Goal: Task Accomplishment & Management: Manage account settings

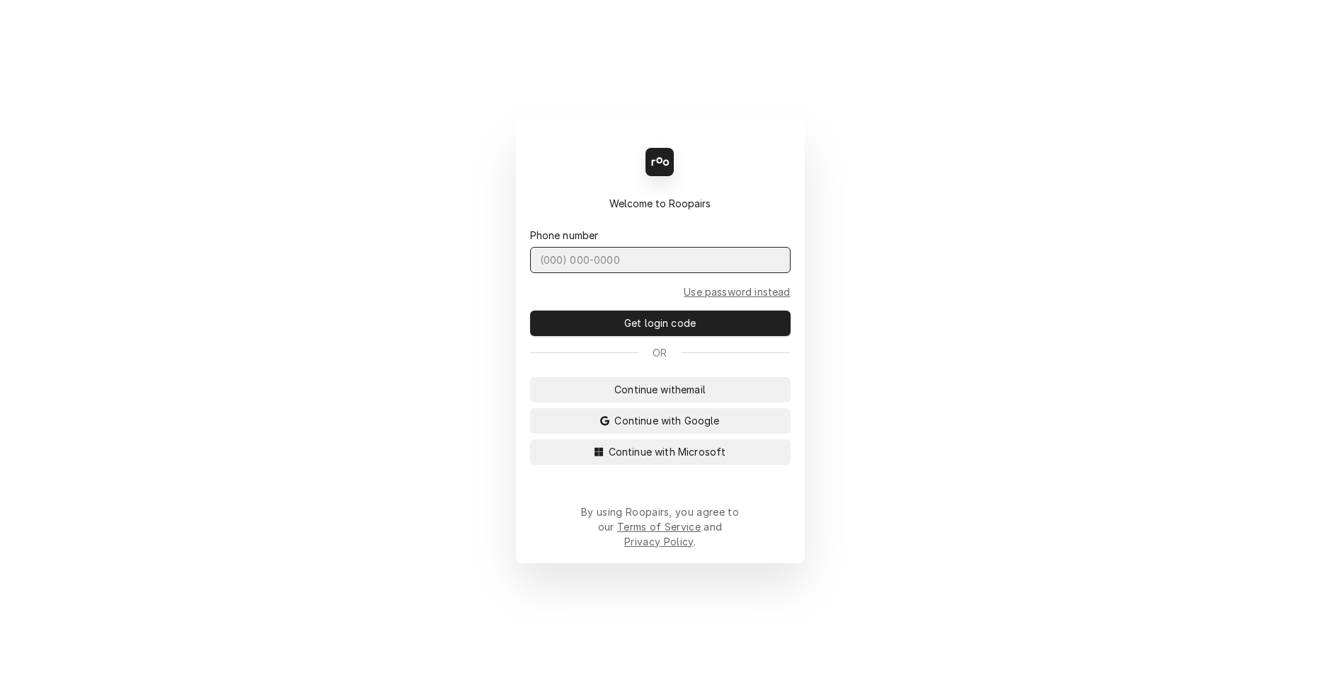
click at [602, 273] on input "Dynamic Content Wrapper" at bounding box center [660, 260] width 260 height 26
type input "(831) 682-2774"
click at [530, 311] on button "Get login code" at bounding box center [660, 323] width 260 height 25
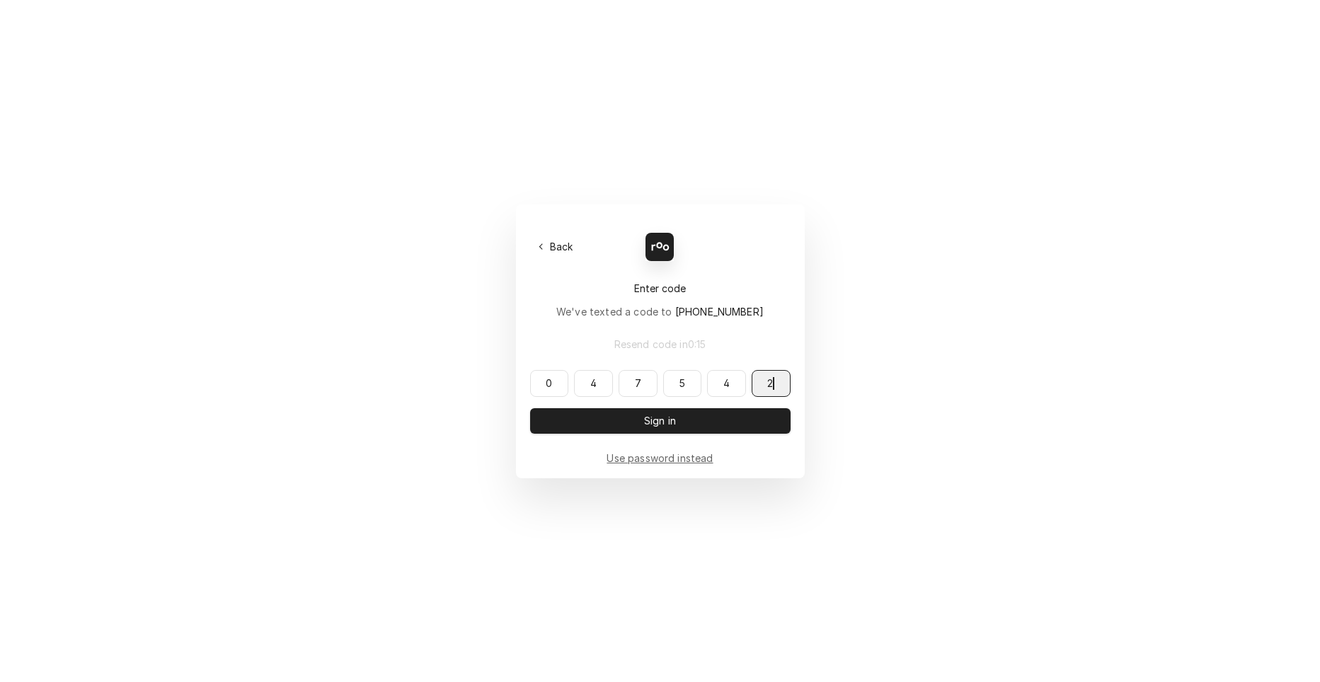
type input "047542"
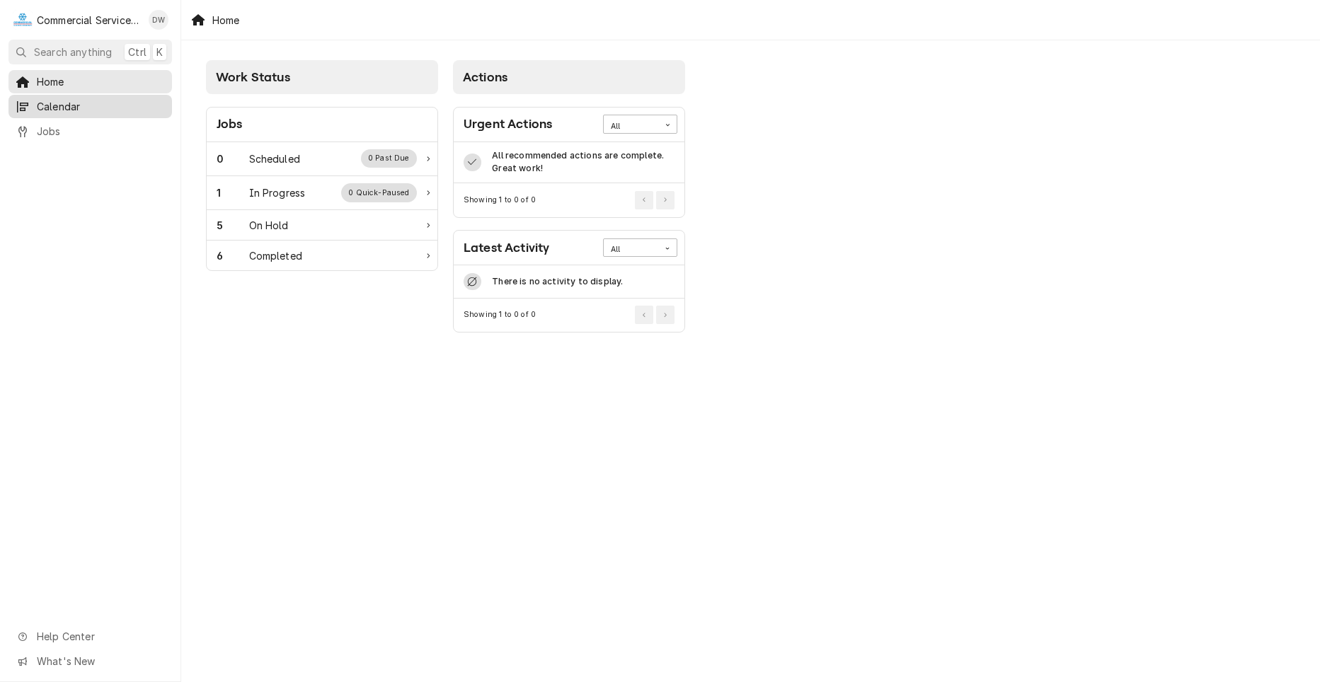
click at [92, 112] on link "Calendar" at bounding box center [89, 106] width 163 height 23
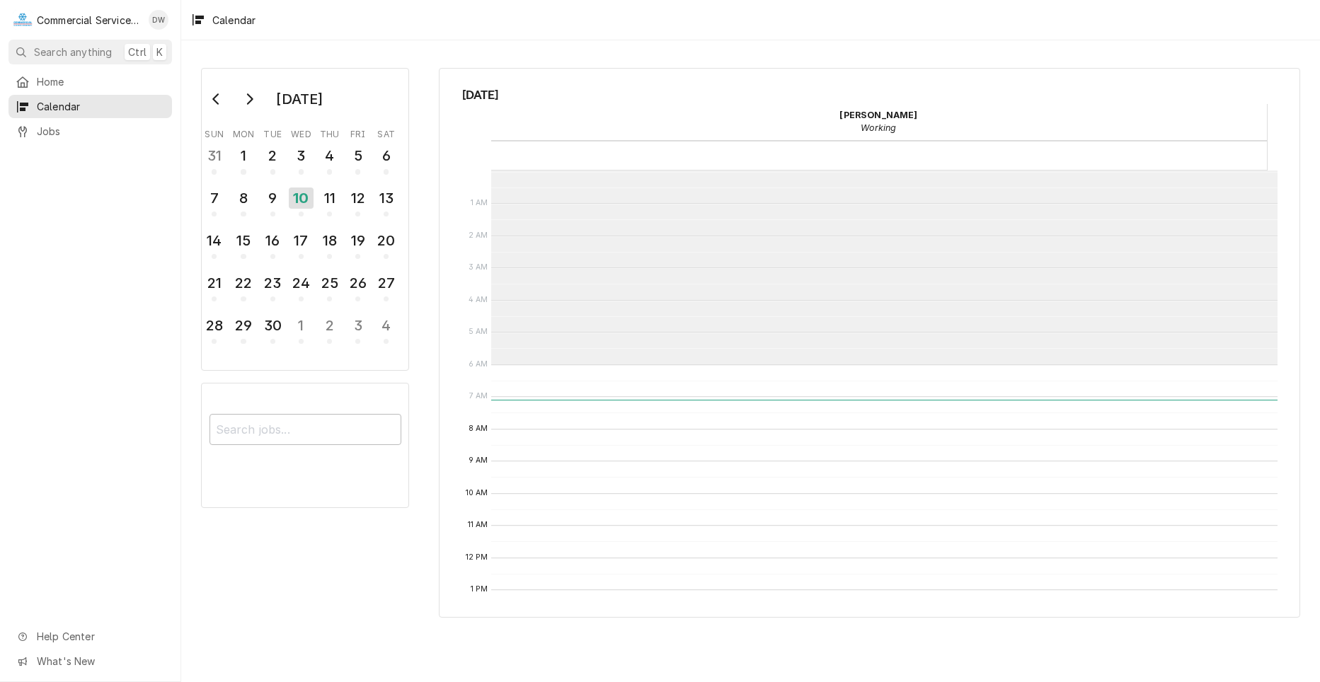
scroll to position [194, 0]
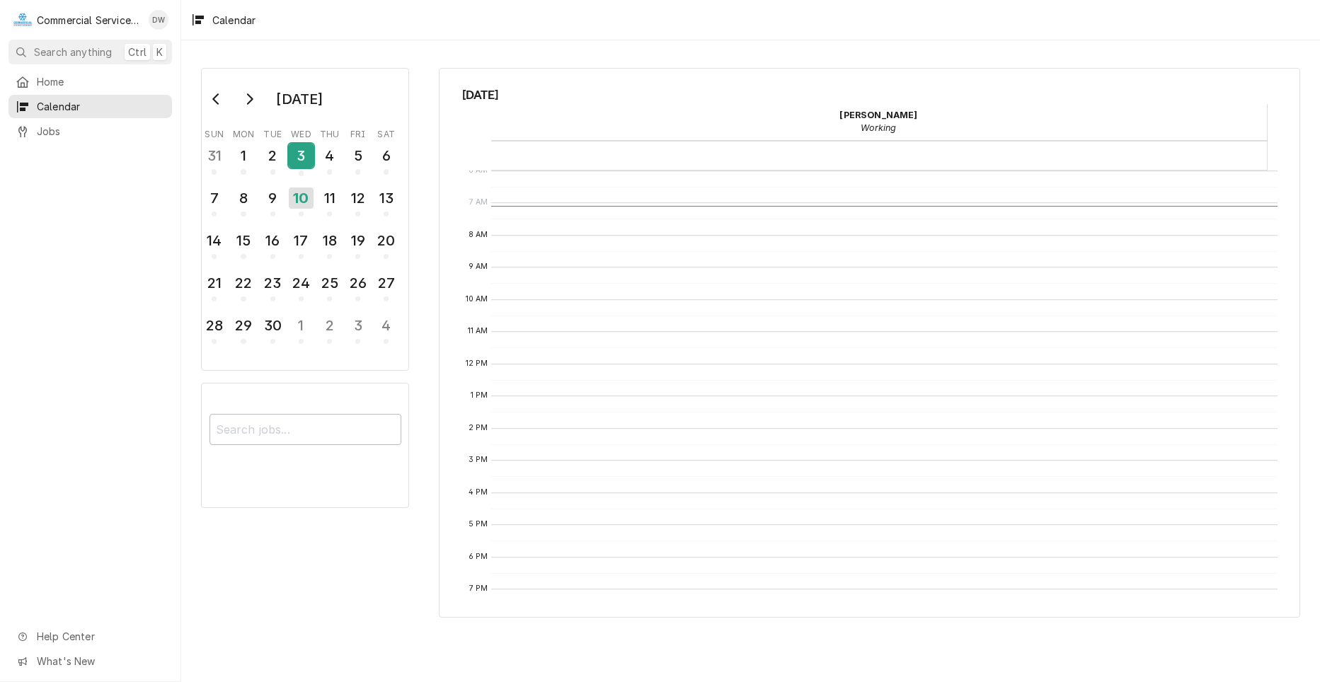
click at [296, 171] on div "3" at bounding box center [301, 158] width 25 height 35
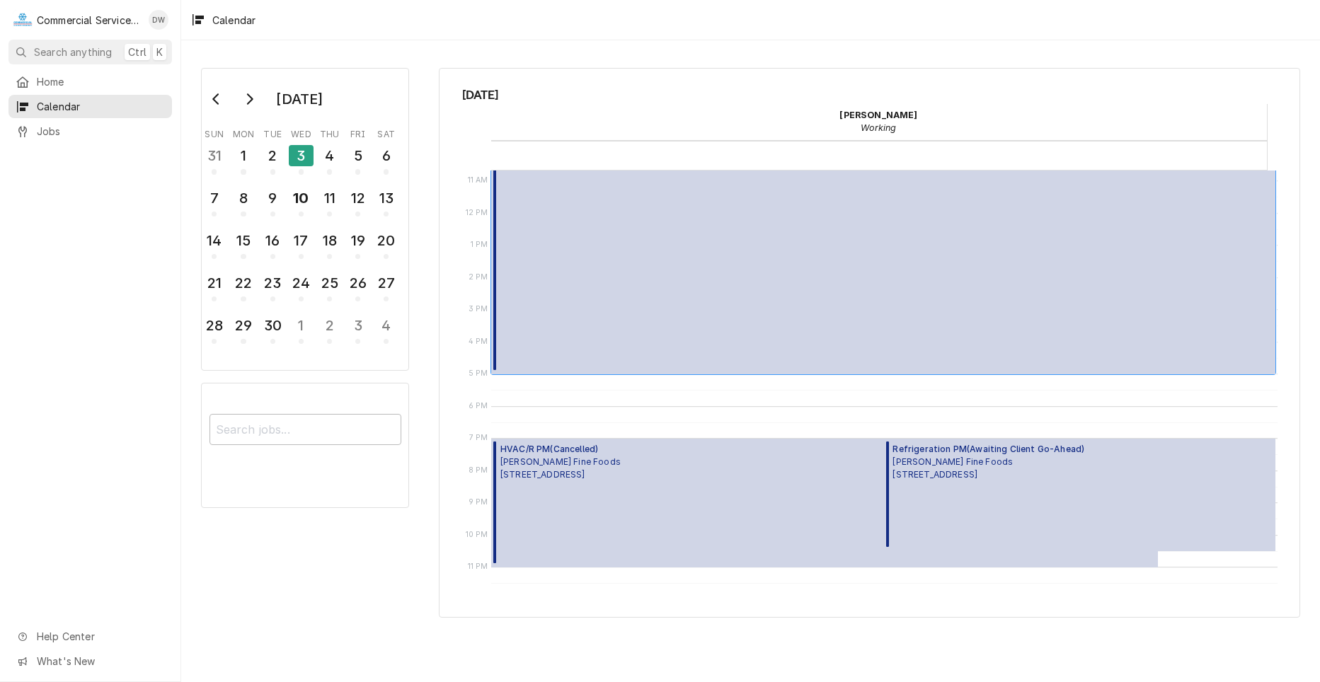
scroll to position [275, 0]
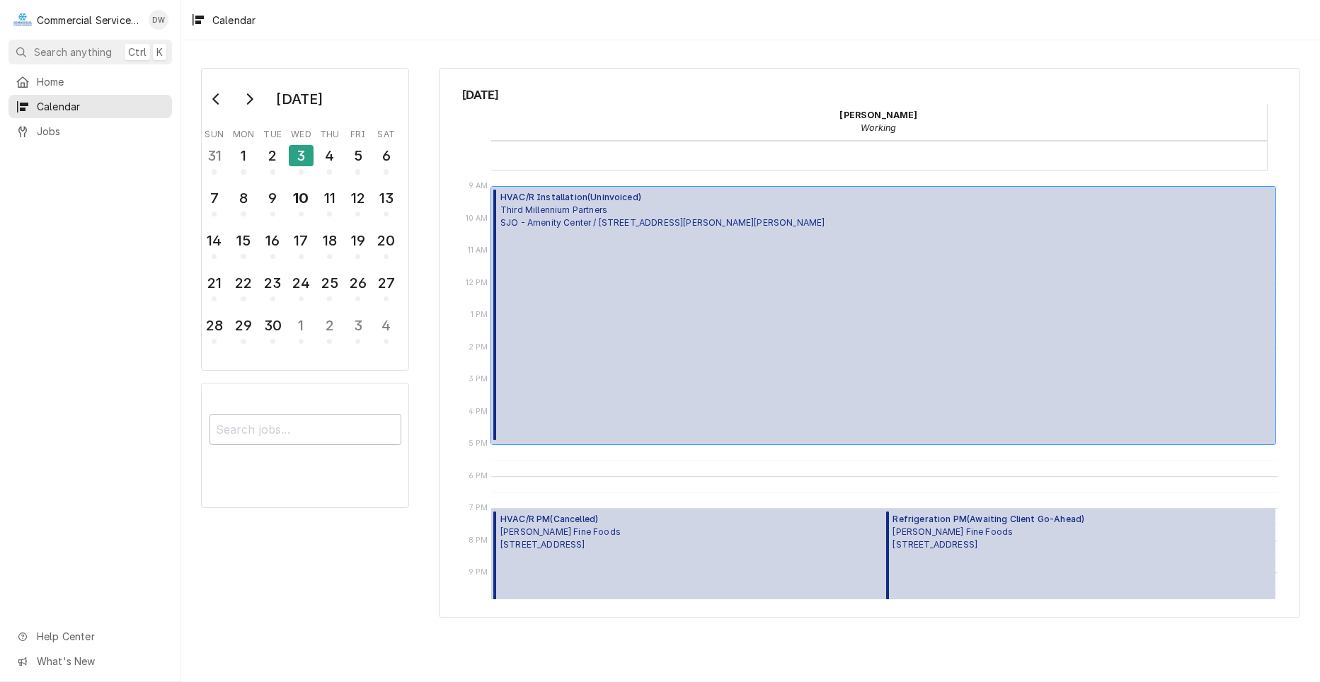
click at [621, 228] on span "Third Millennium Partners SJO - Amenity Center / 2275 Aaron Ct, San Juan Bautis…" at bounding box center [662, 216] width 324 height 25
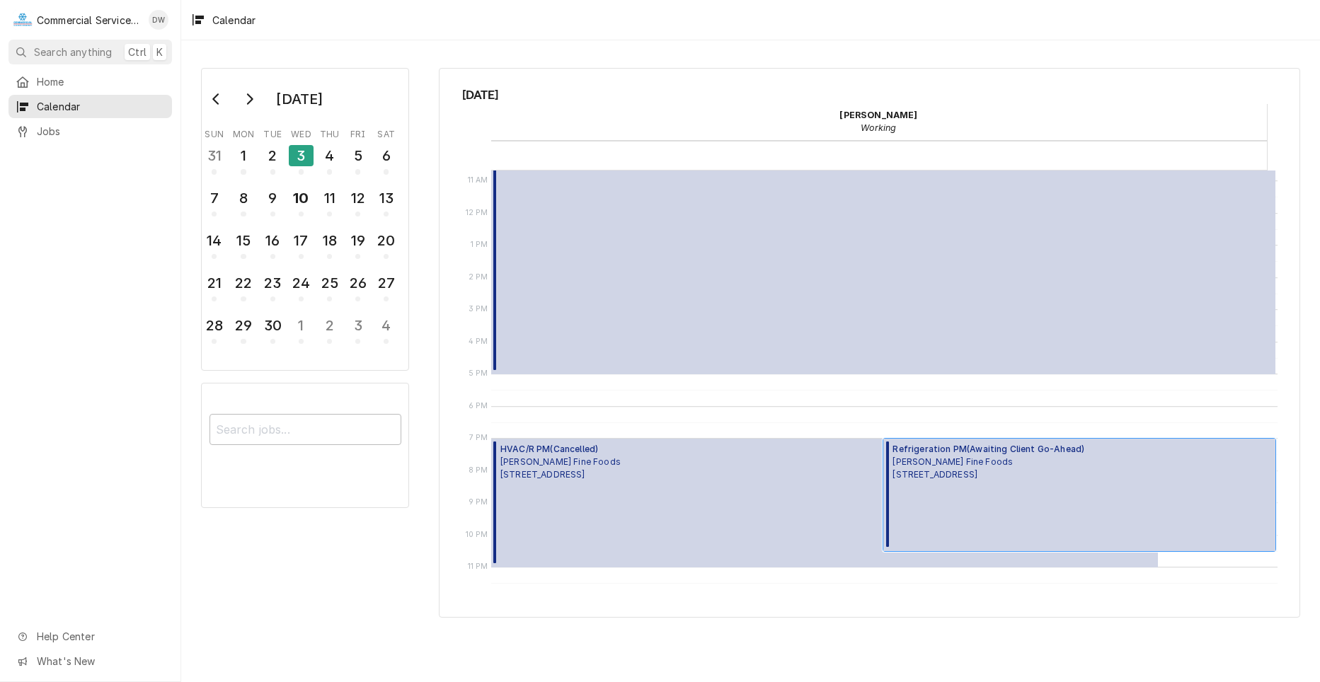
click at [1066, 476] on span "Elroy's Fine Foods 15 Soledad Drive, Monterey, CA 93940" at bounding box center [989, 468] width 192 height 25
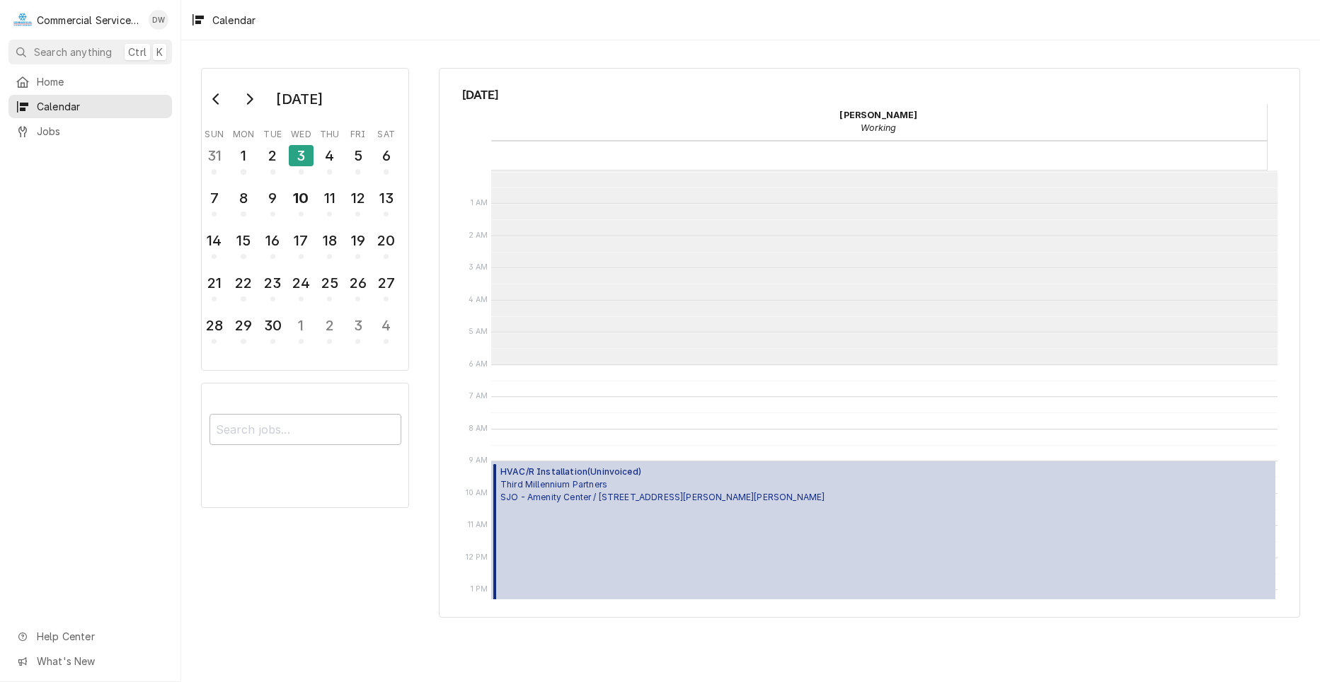
scroll to position [283, 0]
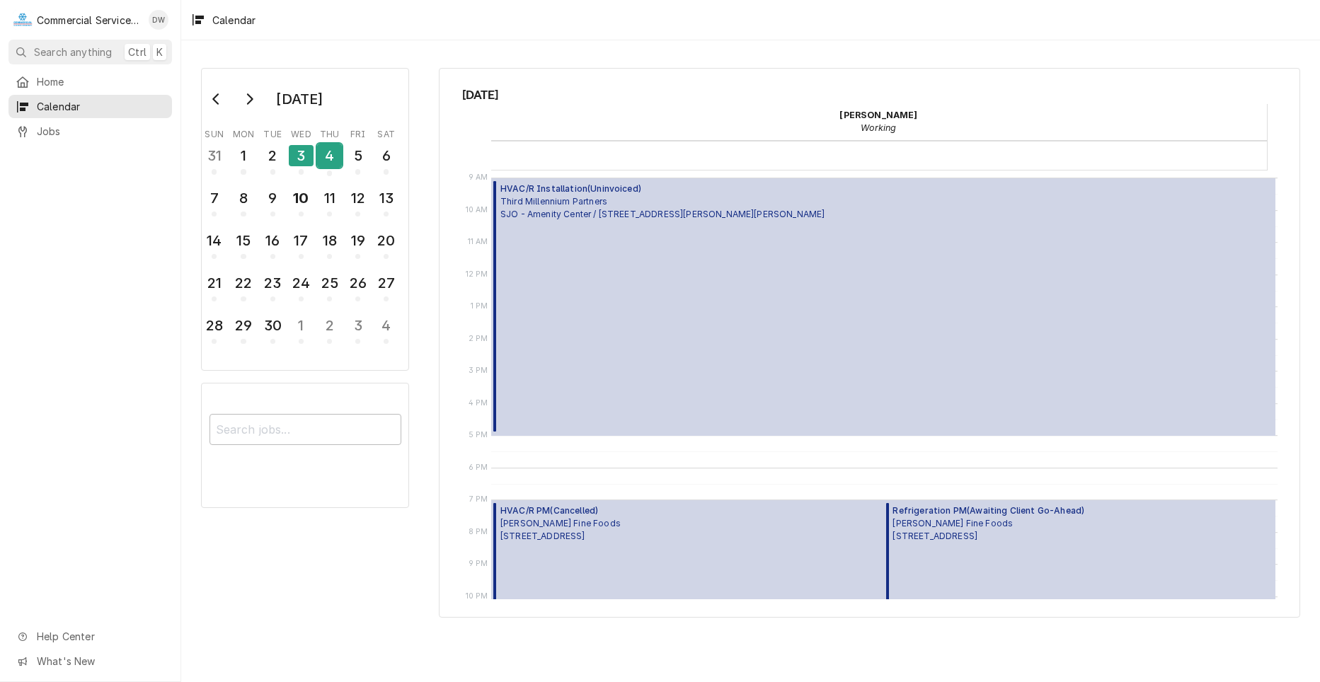
click at [321, 157] on div "4" at bounding box center [329, 156] width 25 height 24
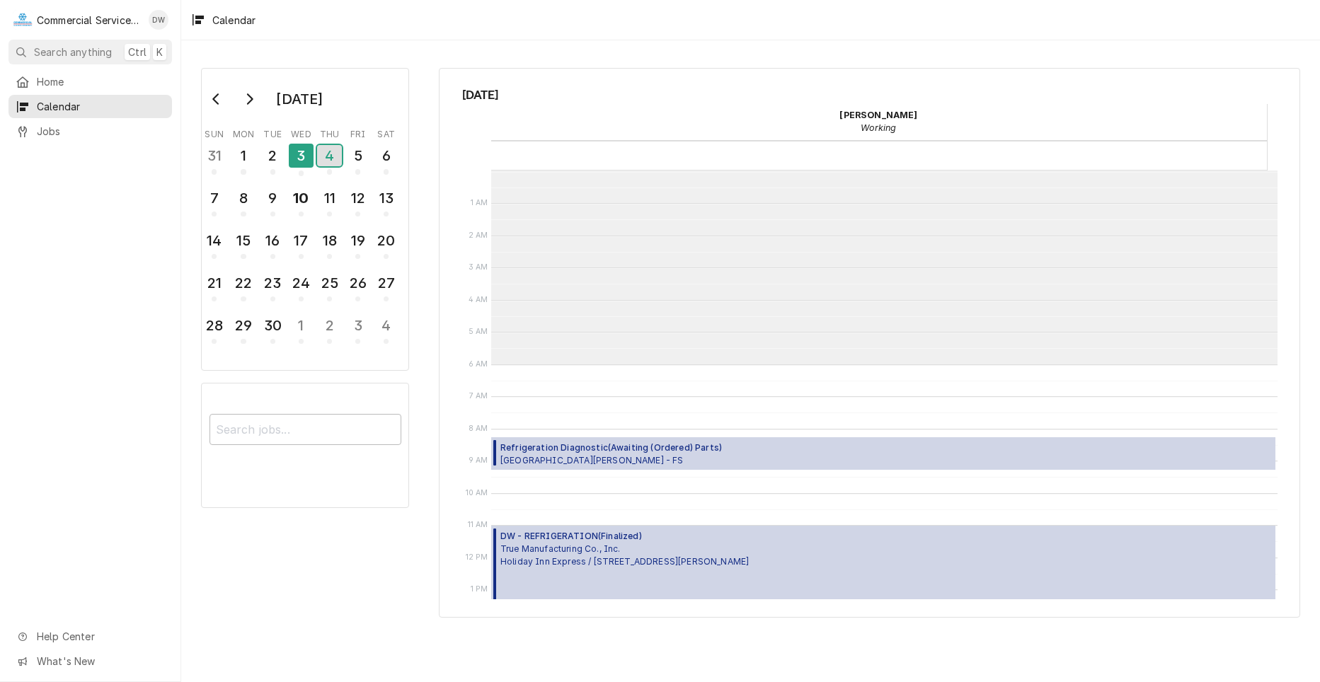
scroll to position [194, 0]
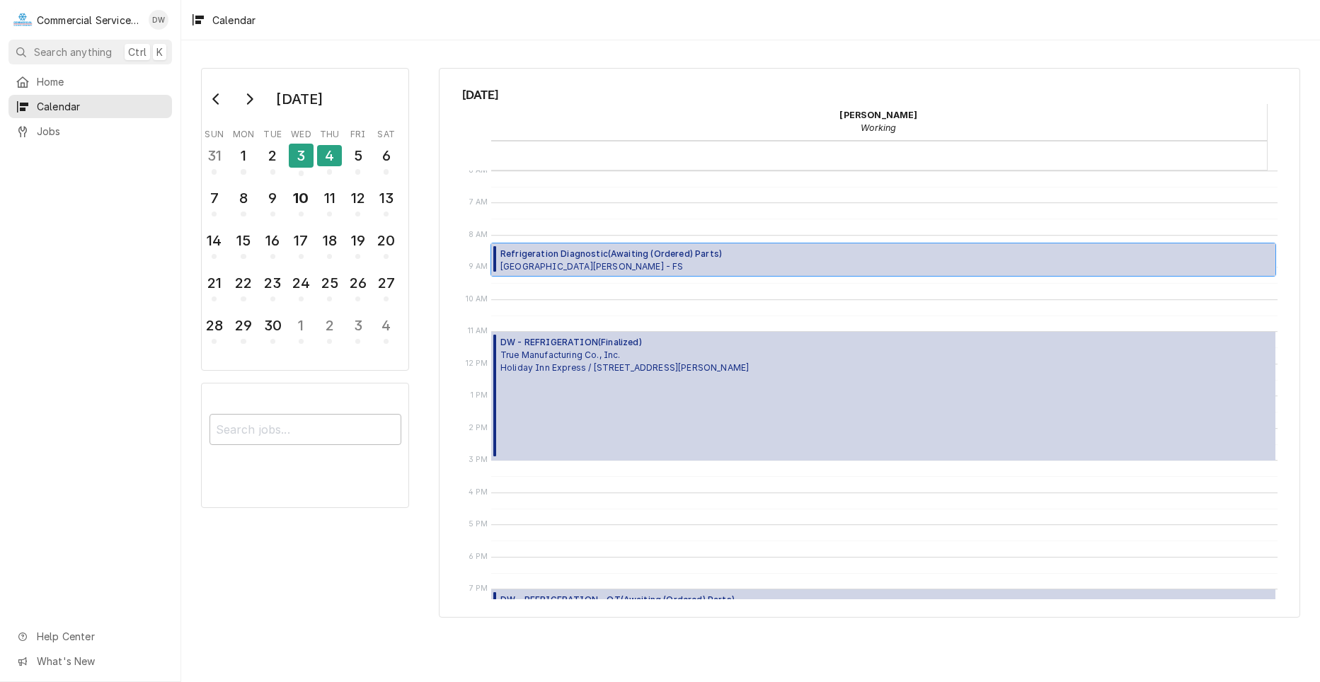
click at [846, 256] on div "Refrigeration Diagnostic ( Awaiting (Ordered) Parts ) Santa Rita Union School D…" at bounding box center [883, 259] width 785 height 33
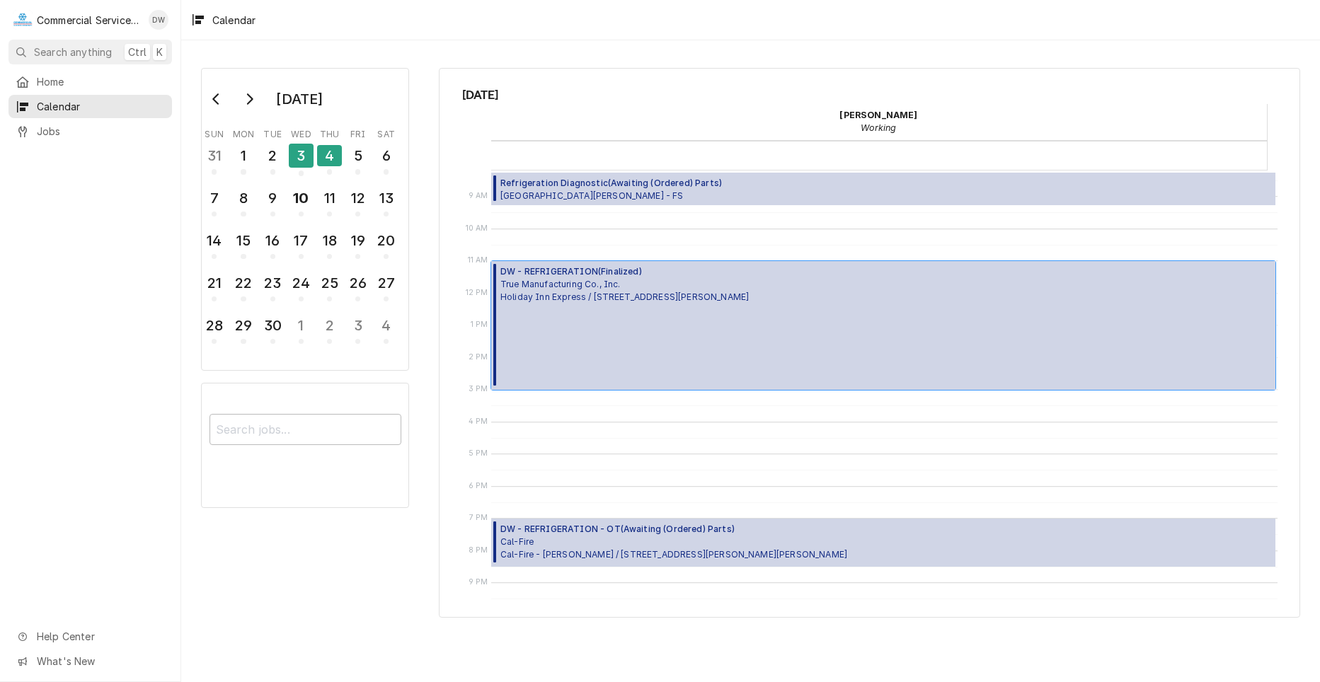
click at [689, 332] on div "DW - REFRIGERATION ( Finalized ) True Manufacturing Co., Inc. Holiday Inn Expre…" at bounding box center [624, 325] width 248 height 120
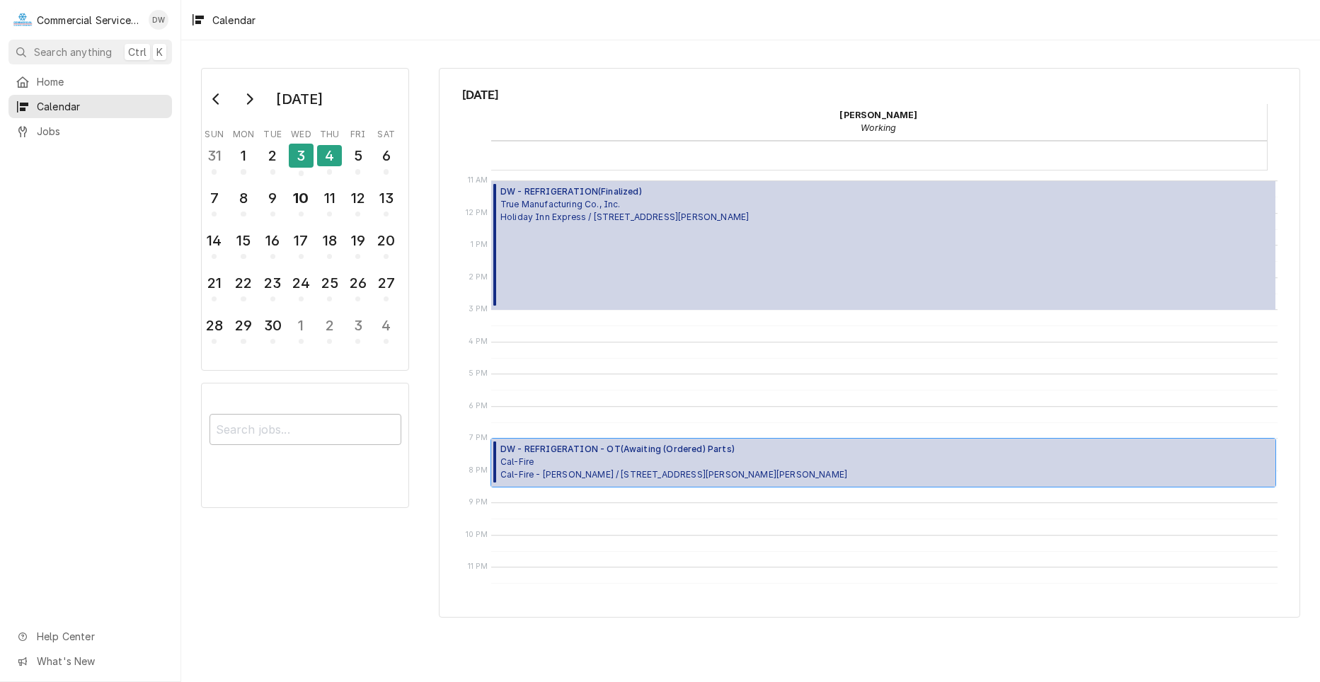
click at [838, 454] on div "DW - REFRIGERATION - OT ( Awaiting (Ordered) Parts ) Cal-Fire Cal-Fire - Bradle…" at bounding box center [883, 463] width 785 height 48
click at [362, 149] on div "5" at bounding box center [357, 156] width 25 height 24
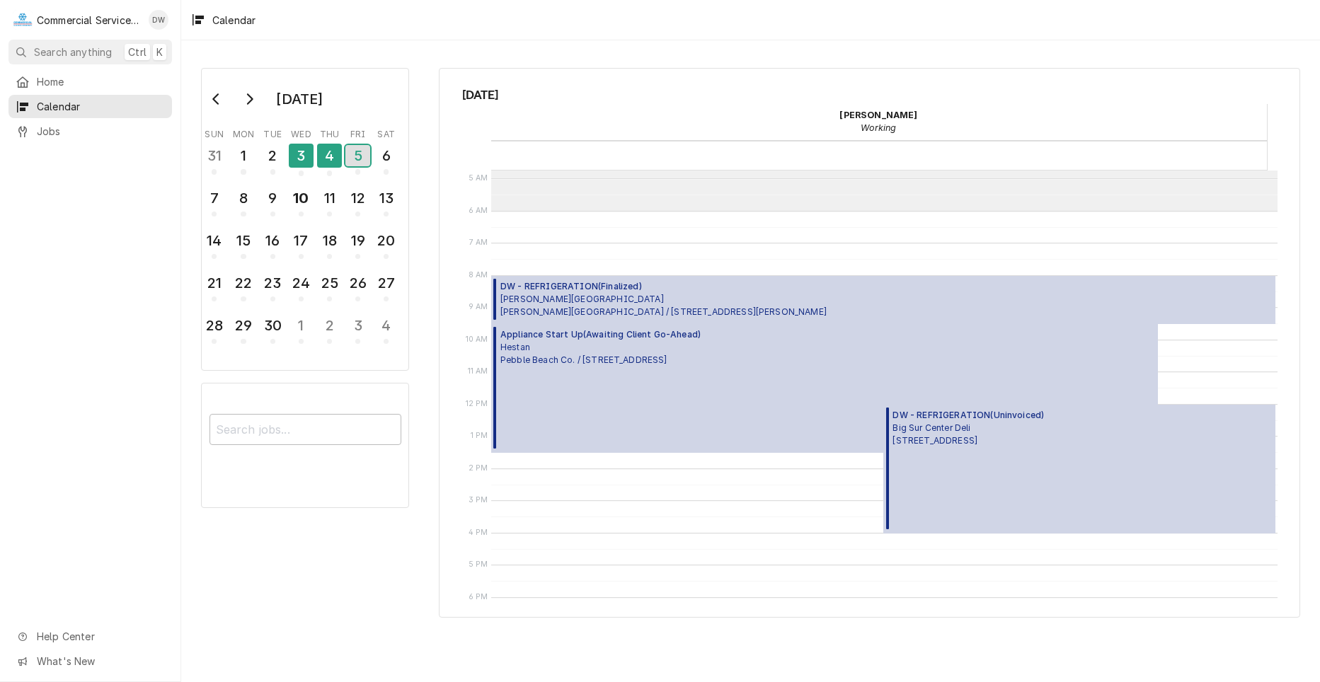
scroll to position [133, 0]
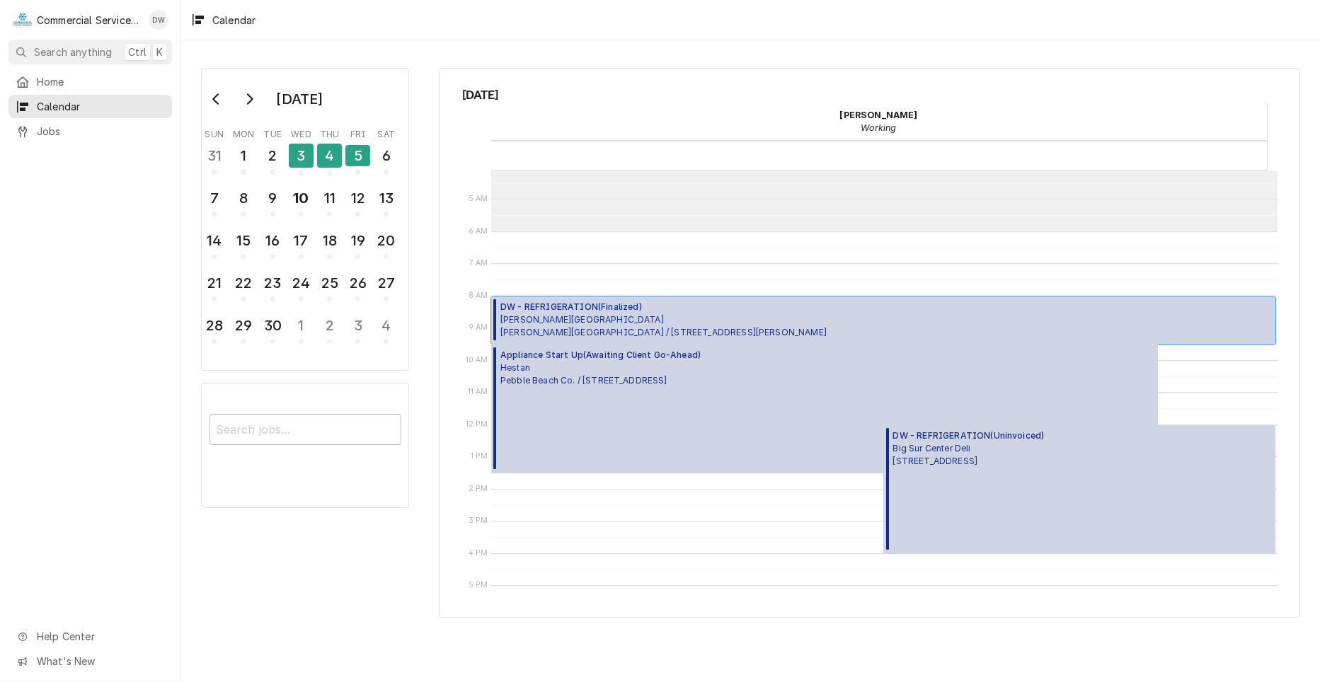
click at [850, 329] on div "DW - REFRIGERATION ( Finalized ) Gonzales Unified School District Gonzales High…" at bounding box center [883, 321] width 785 height 48
click at [1098, 513] on div "DW - REFRIGERATION ( Uninvoiced ) Big Sur Center Deli PO Box 595, Big Sur, CA 9…" at bounding box center [1079, 489] width 392 height 129
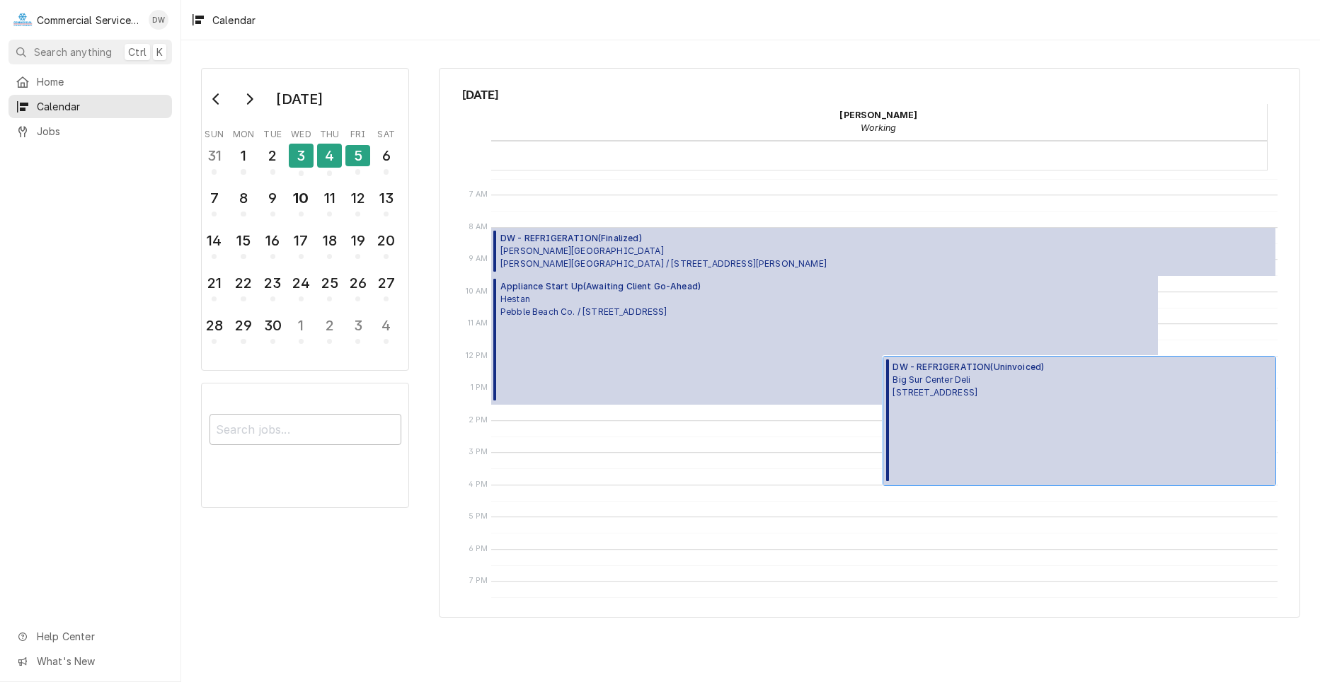
scroll to position [62, 0]
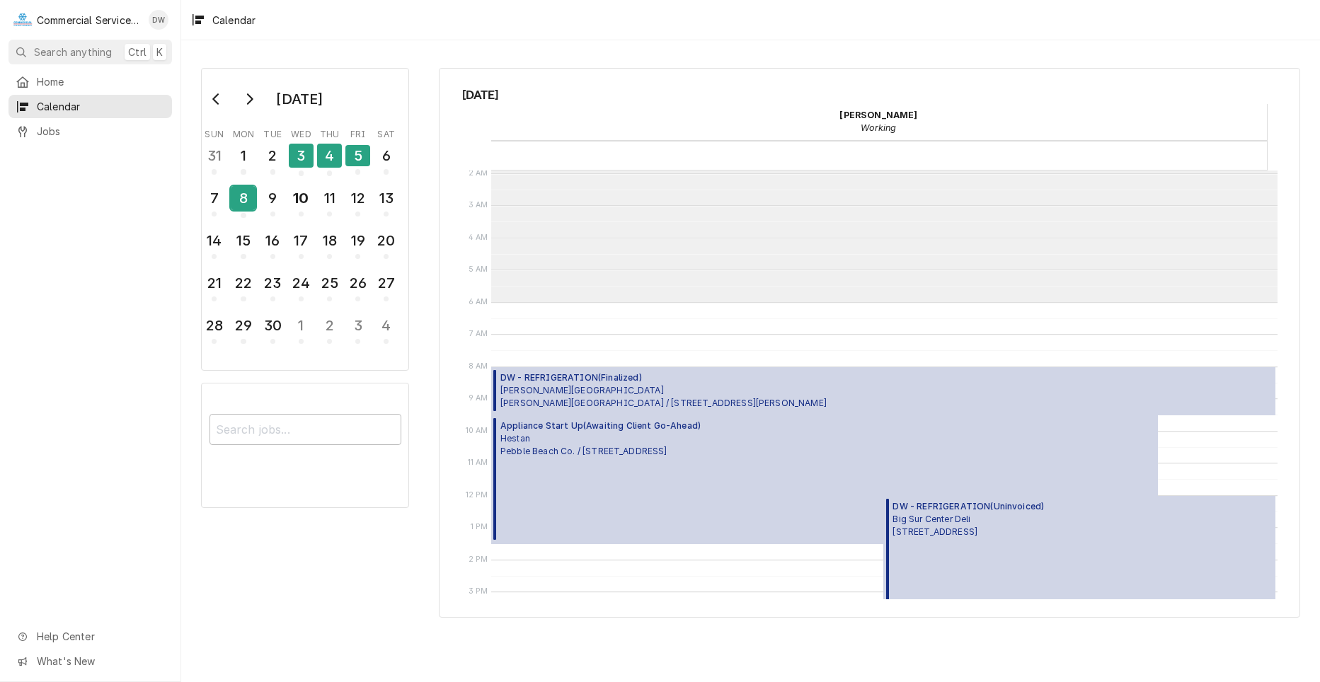
click at [234, 210] on div "8" at bounding box center [243, 198] width 25 height 24
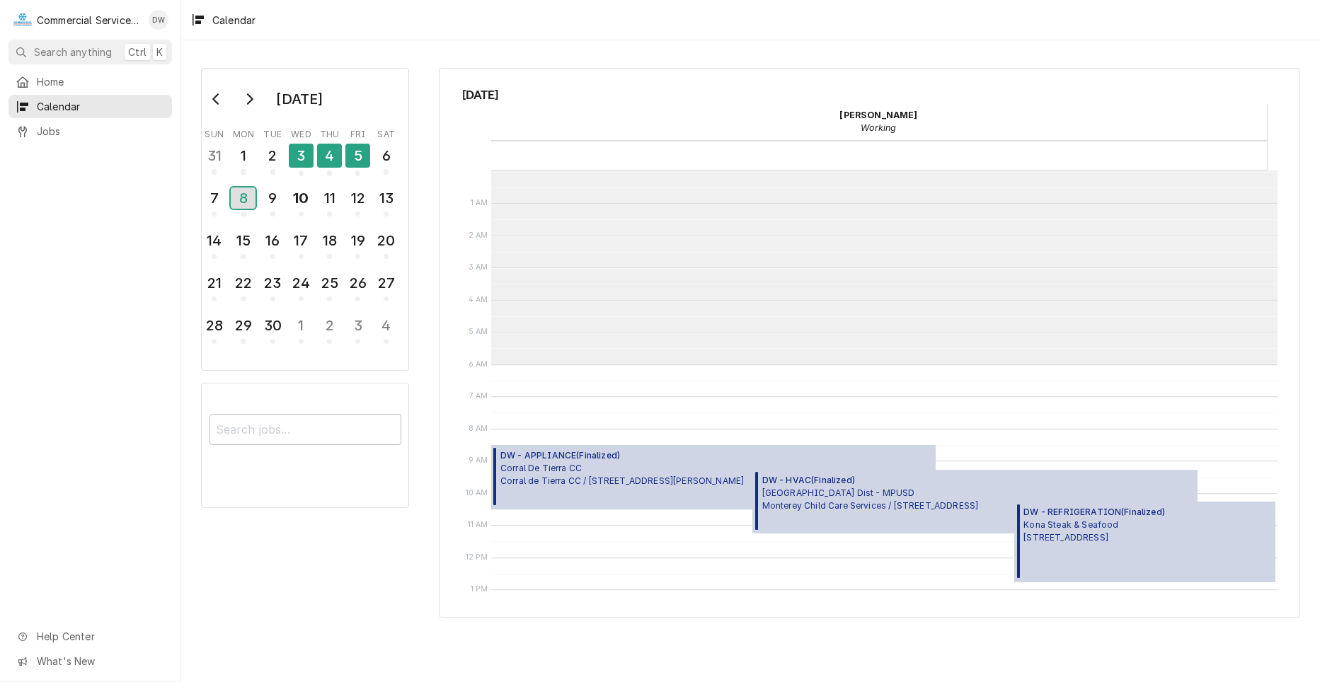
scroll to position [194, 0]
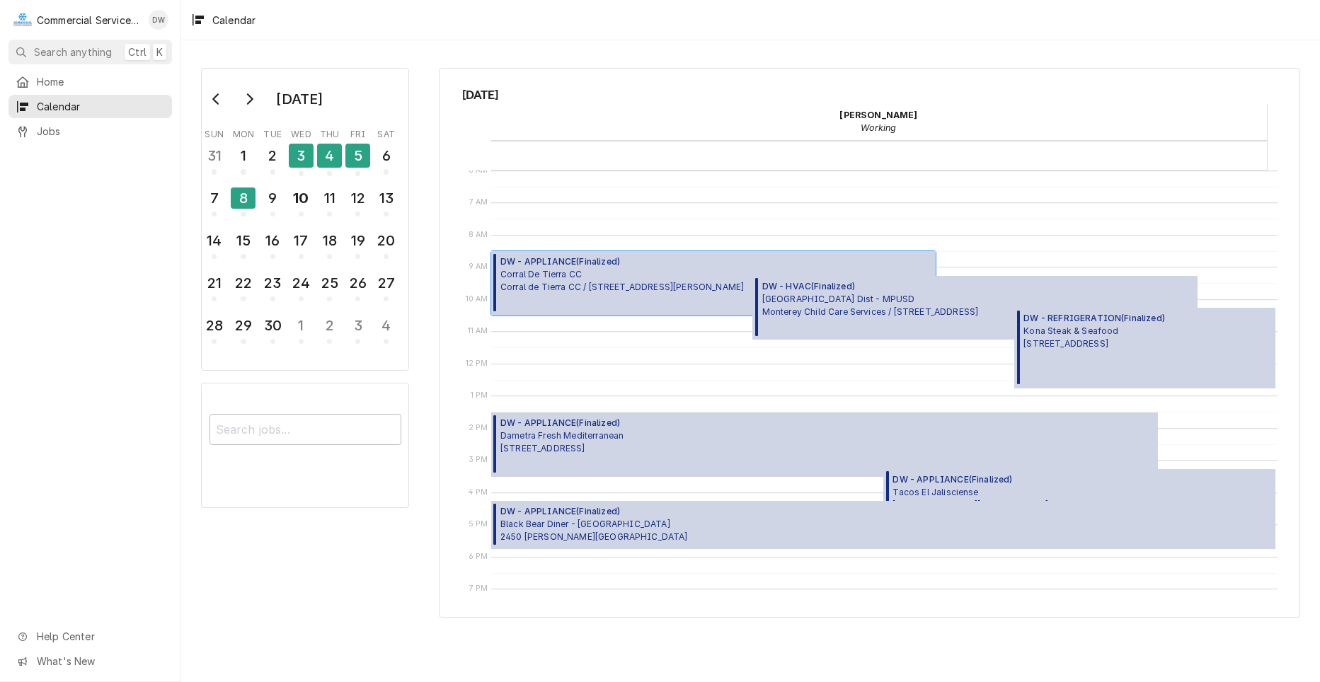
click at [626, 292] on span "Corral De Tierra CC Corral de Tierra CC / 81 Corral de Tierra Rd., Salinas, CA …" at bounding box center [621, 280] width 243 height 25
click at [876, 318] on span "Monterey Peninsula Unified School Dist - MPUSD Monterey Child Care Services / 2…" at bounding box center [870, 305] width 217 height 25
click at [1075, 315] on span "DW - REFRIGERATION ( Finalized )" at bounding box center [1094, 318] width 142 height 13
click at [692, 437] on div "DW - APPLIANCE ( Finalized ) Dametra Fresh Mediterranean 630 Del Monte Center, …" at bounding box center [824, 445] width 667 height 64
click at [989, 493] on span "Tacos El Jalisciense 1390 Fremont Blvd, Seaside, CA 93955" at bounding box center [971, 498] width 156 height 25
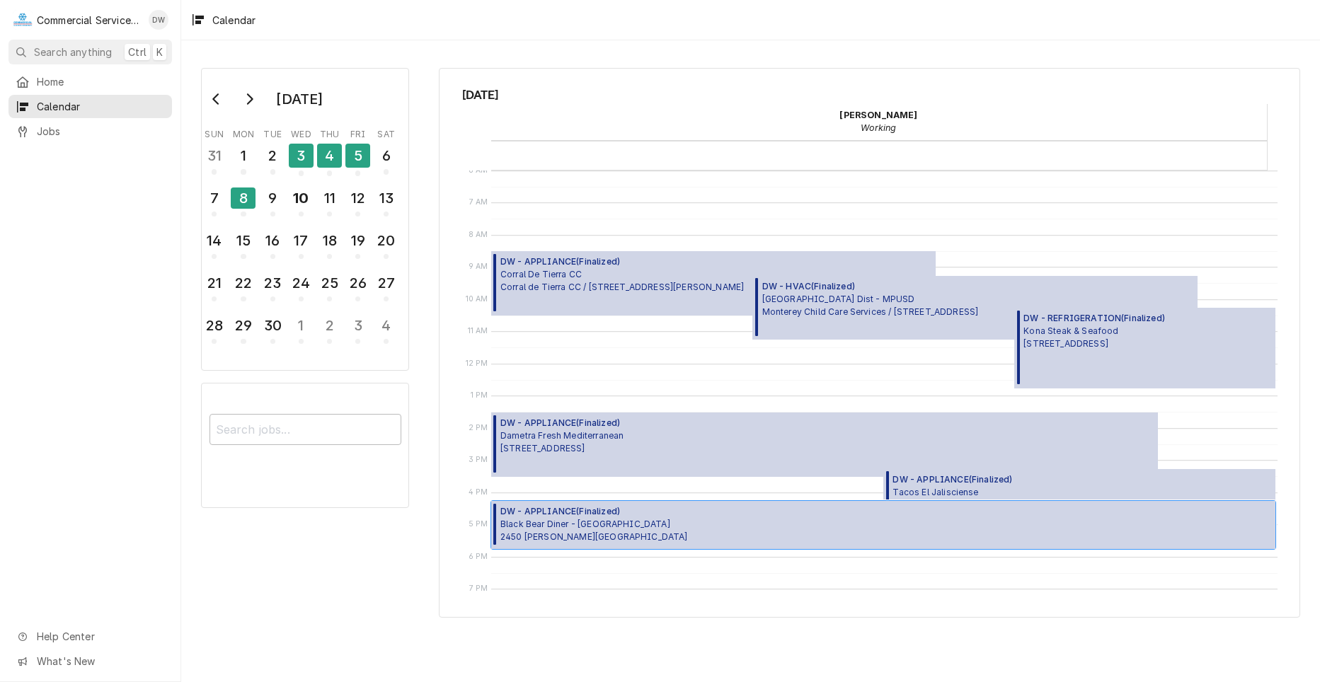
click at [623, 517] on span "DW - APPLIANCE ( Finalized )" at bounding box center [594, 511] width 188 height 13
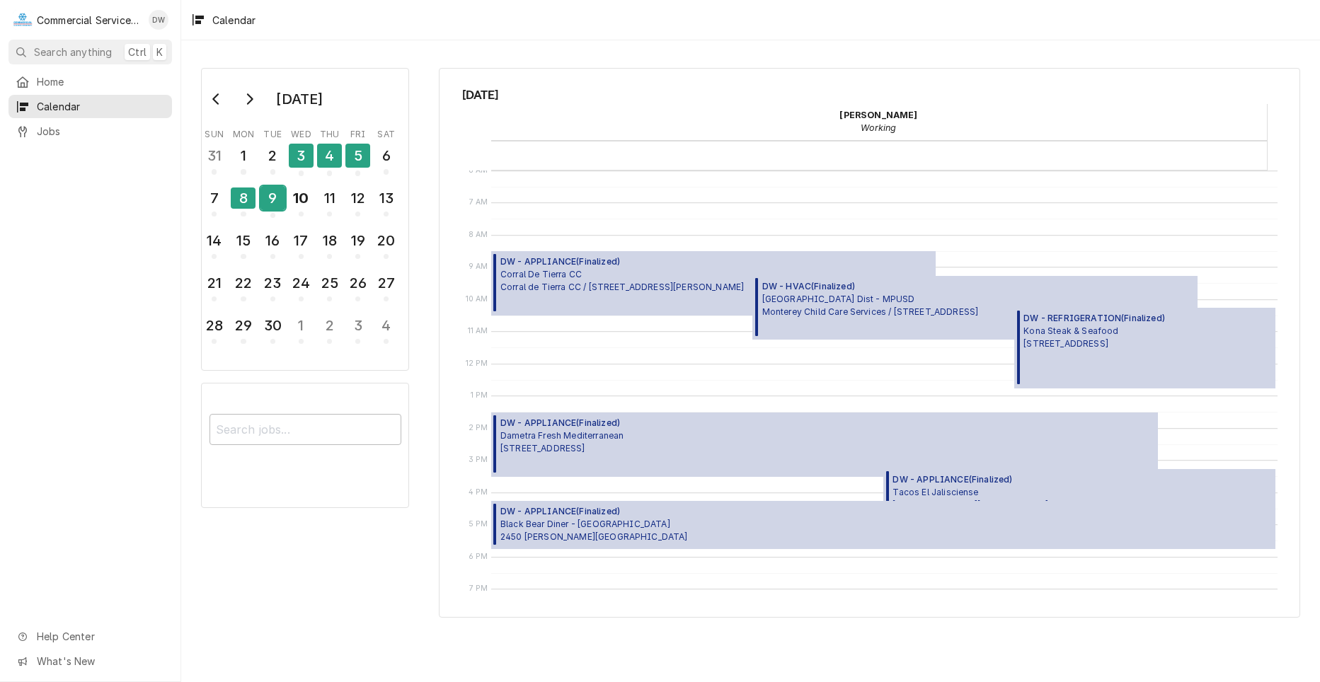
click at [269, 204] on div "9" at bounding box center [272, 198] width 25 height 24
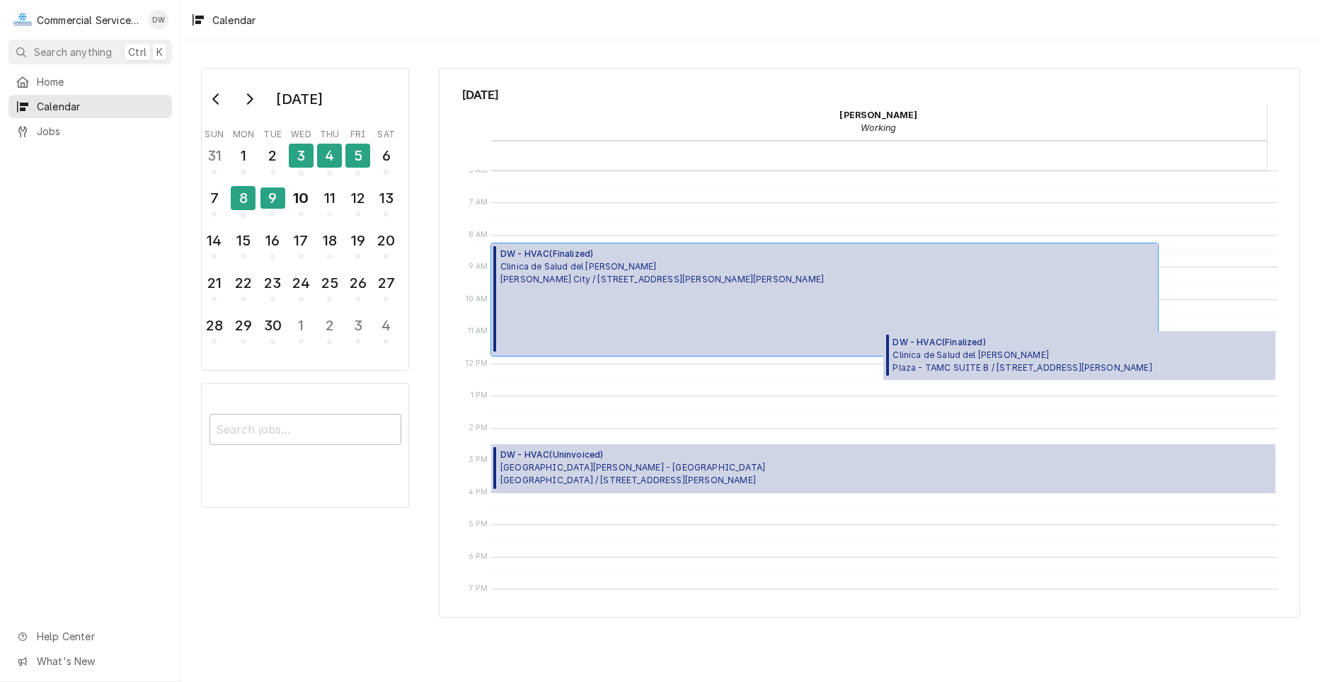
click at [641, 309] on div "DW - HVAC ( Finalized ) Clinica de Salud del Valle de Salinas King City / 122 E…" at bounding box center [661, 300] width 323 height 104
click at [1081, 369] on span "Clinica de Salud del Valle de Salinas Plaza - TAMC SUITE B / 55 Plaza Cir, Sali…" at bounding box center [1022, 361] width 259 height 25
click at [714, 481] on span "Santa Rita Union School District - MD New Republic / 636 Arcadia Way, Salinas, …" at bounding box center [632, 473] width 265 height 25
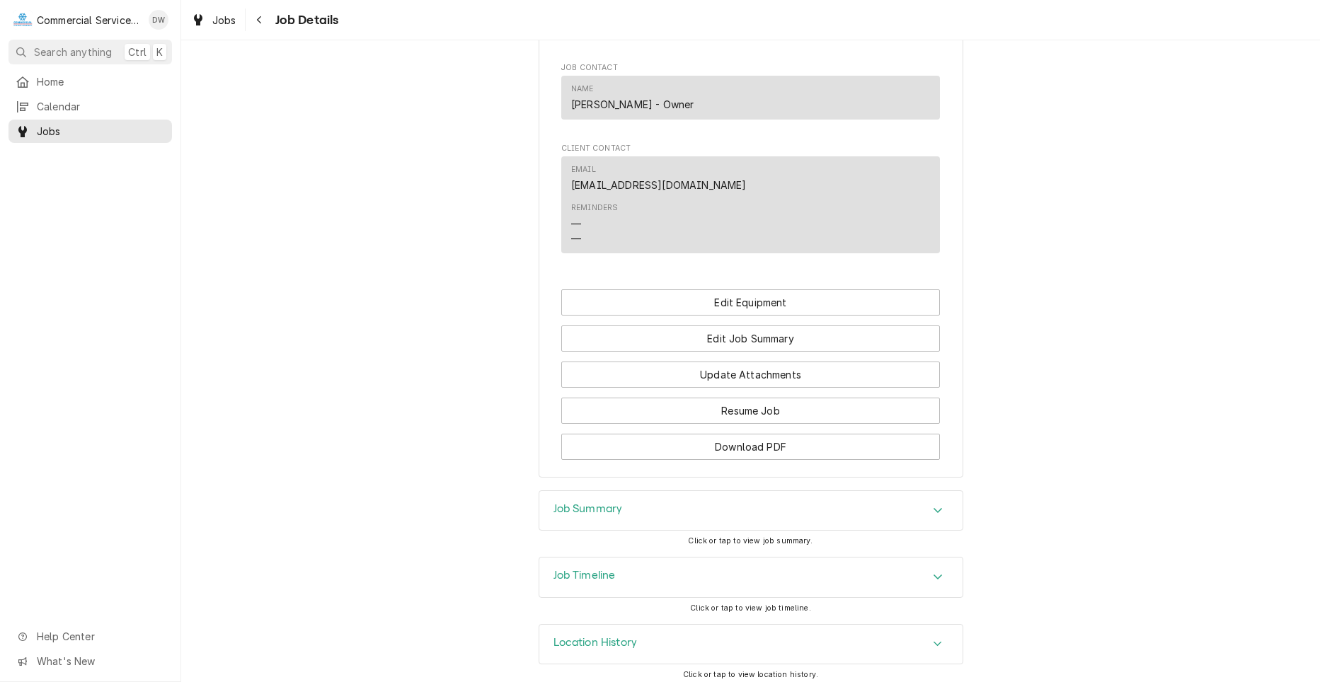
scroll to position [1137, 0]
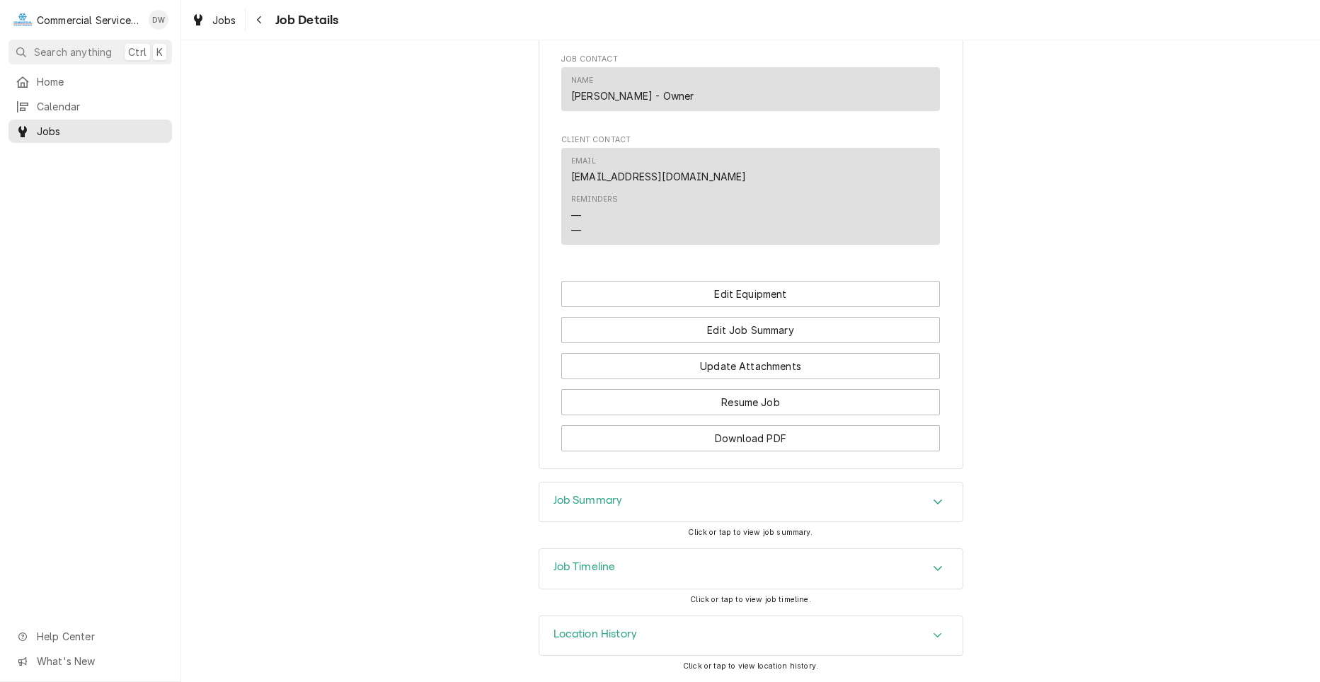
click at [927, 504] on div "Accordion Header" at bounding box center [937, 502] width 21 height 17
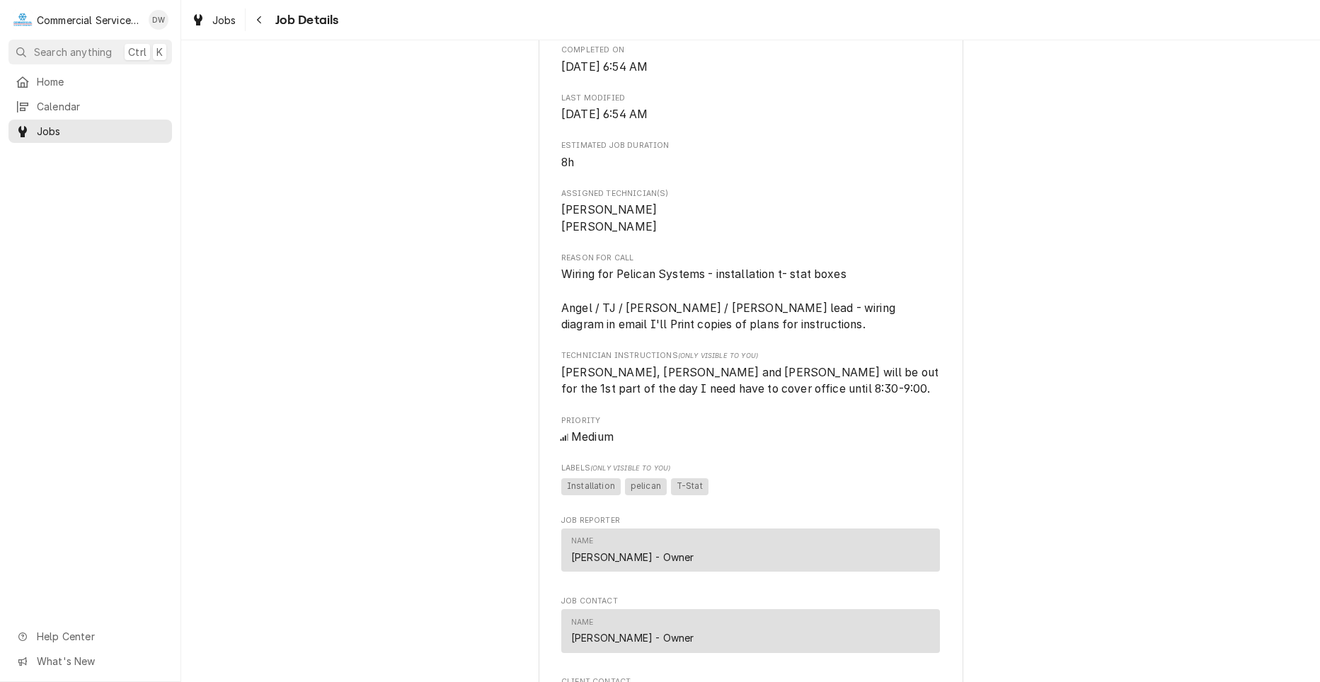
scroll to position [571, 0]
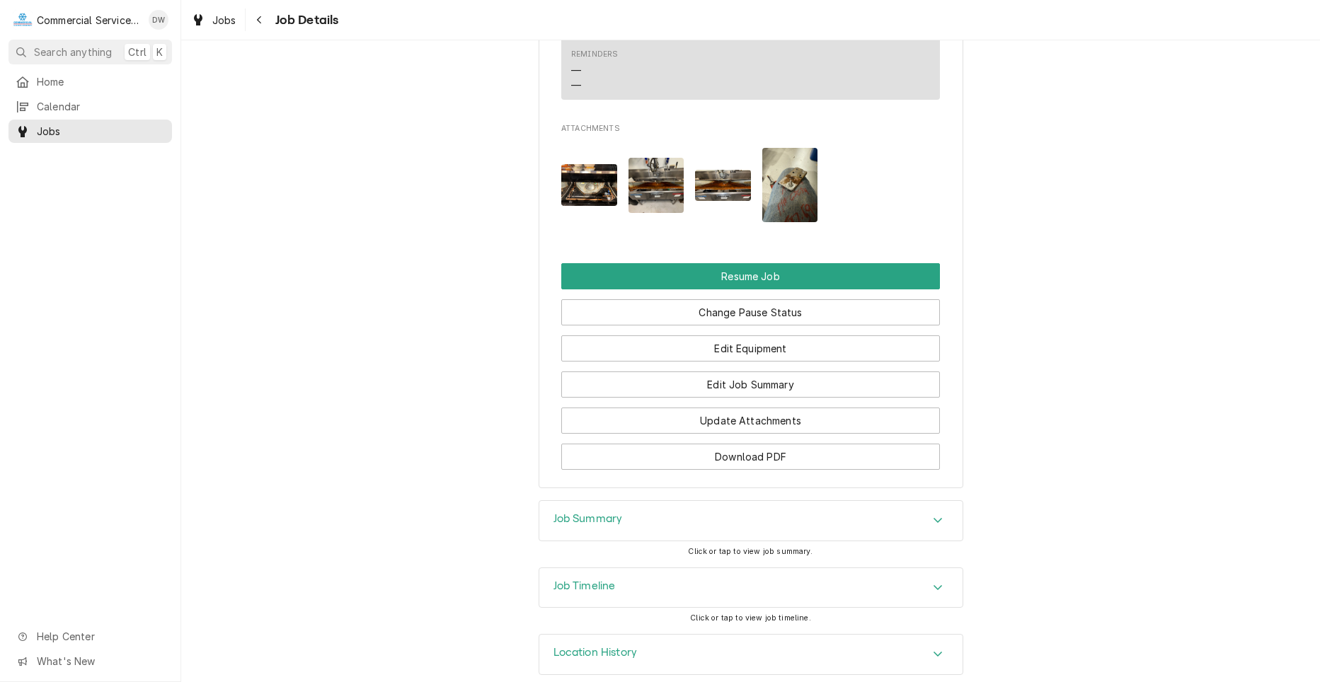
scroll to position [1532, 0]
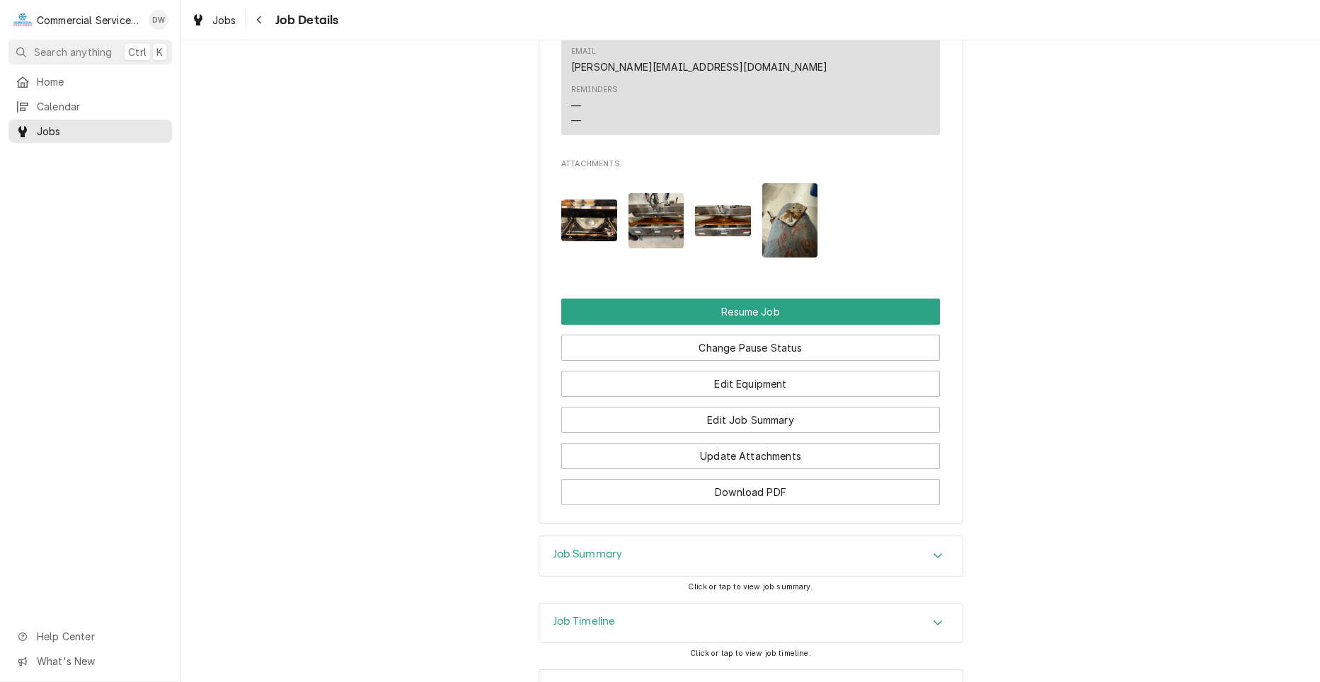
click at [933, 561] on icon "Accordion Header" at bounding box center [938, 555] width 10 height 11
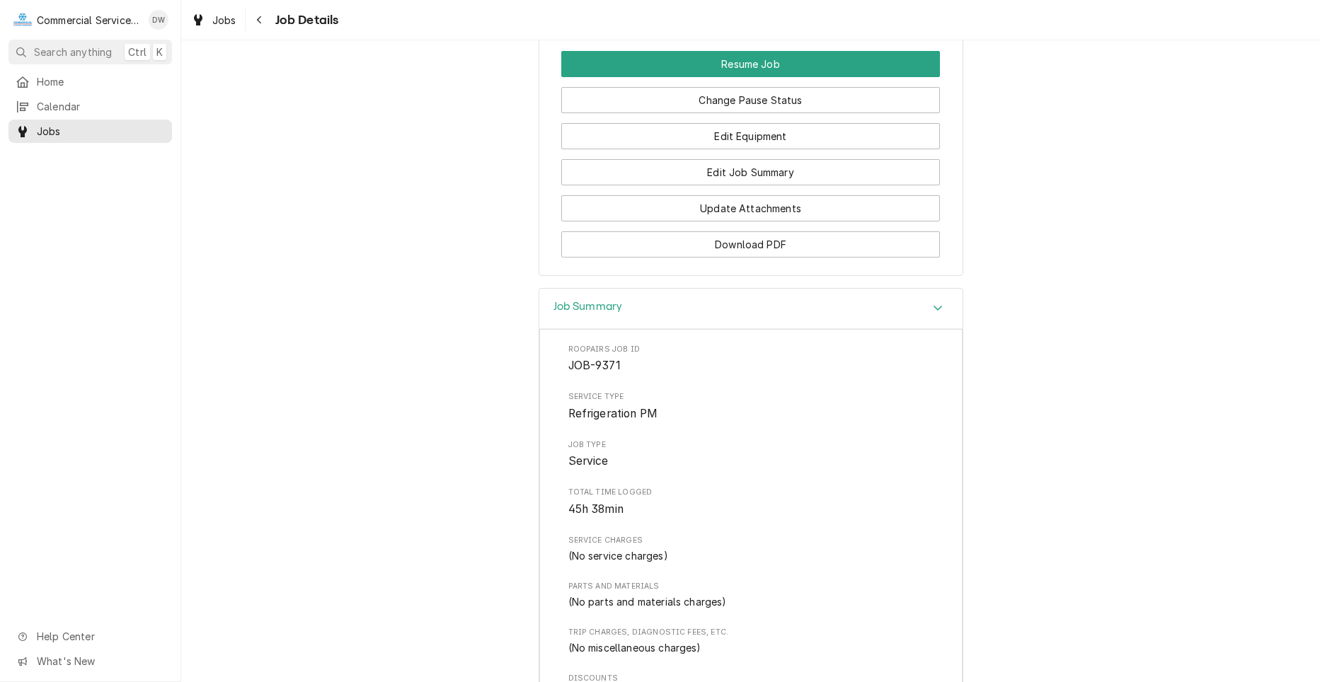
scroll to position [1737, 0]
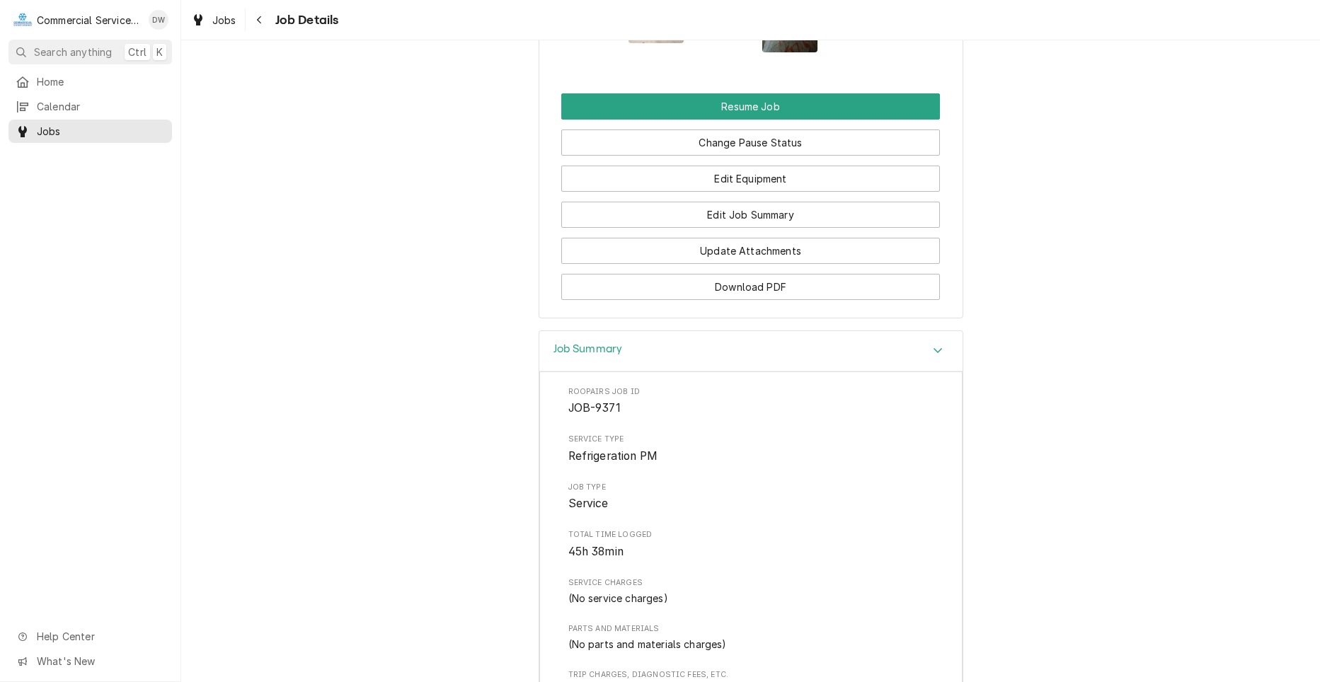
click at [936, 360] on div "Accordion Header" at bounding box center [937, 351] width 21 height 17
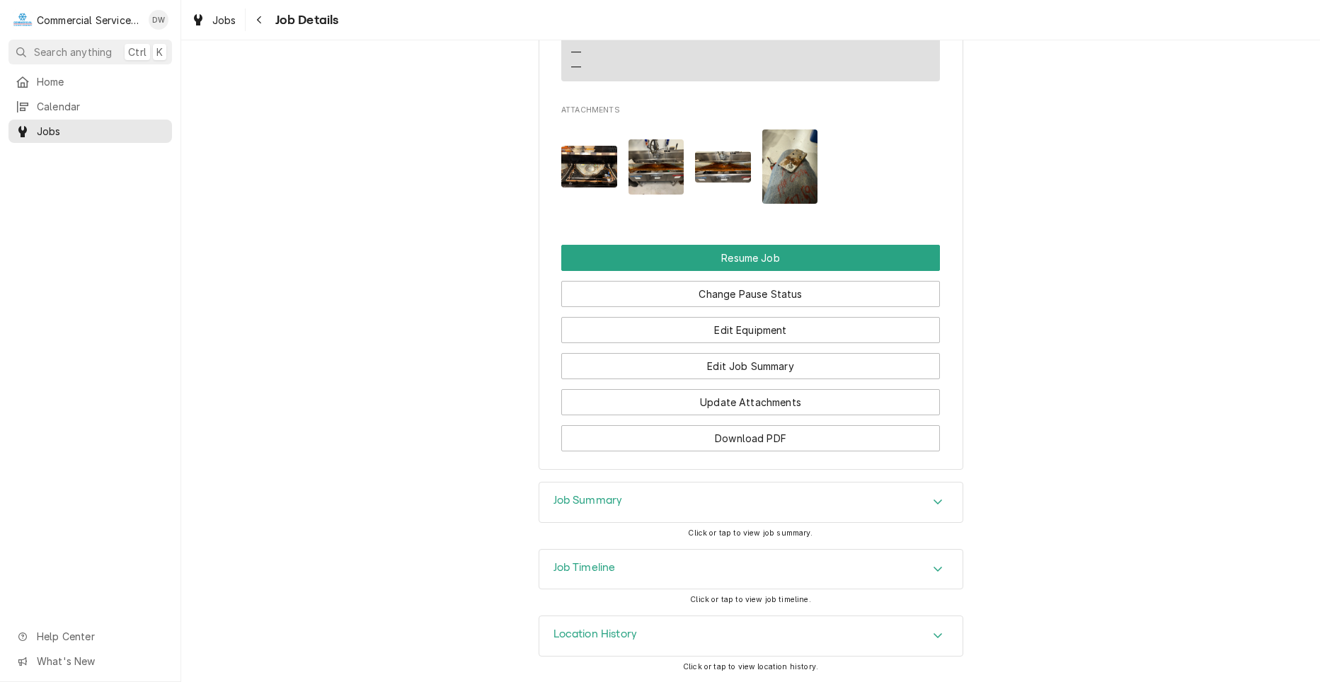
click at [931, 558] on div "Job Timeline" at bounding box center [750, 570] width 423 height 40
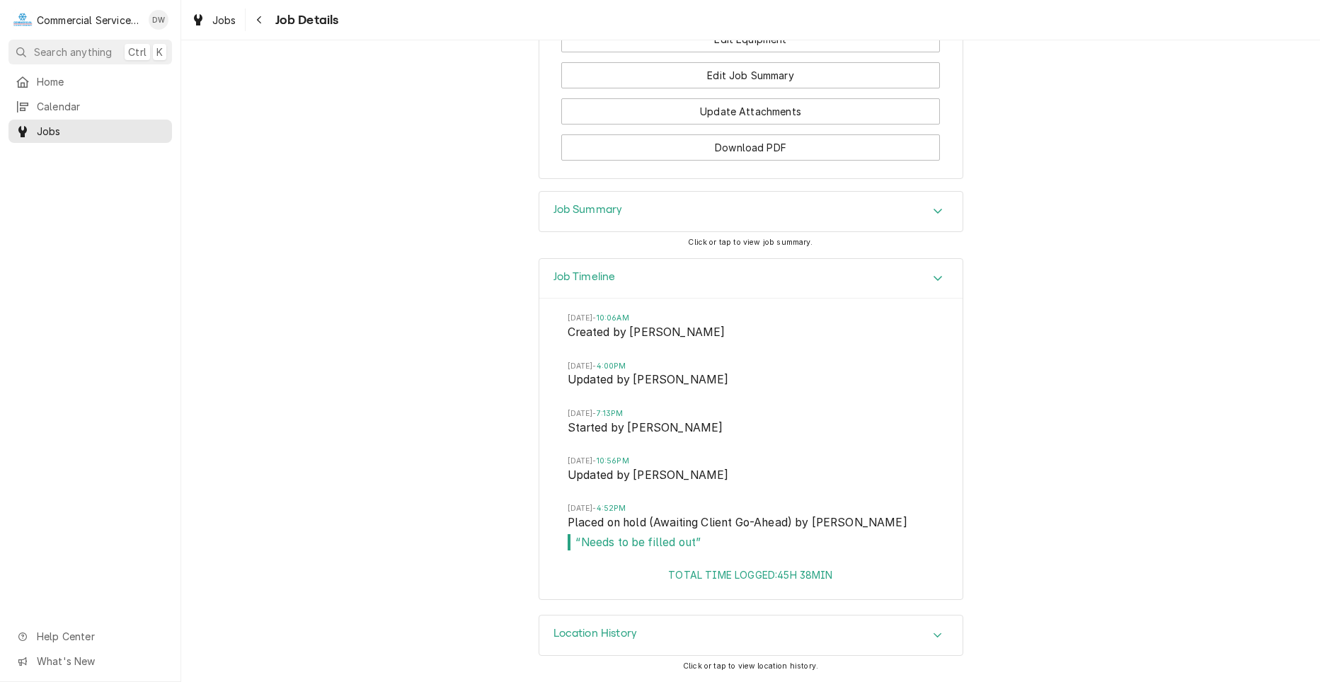
scroll to position [1886, 0]
click at [939, 287] on div "Accordion Header" at bounding box center [937, 278] width 21 height 17
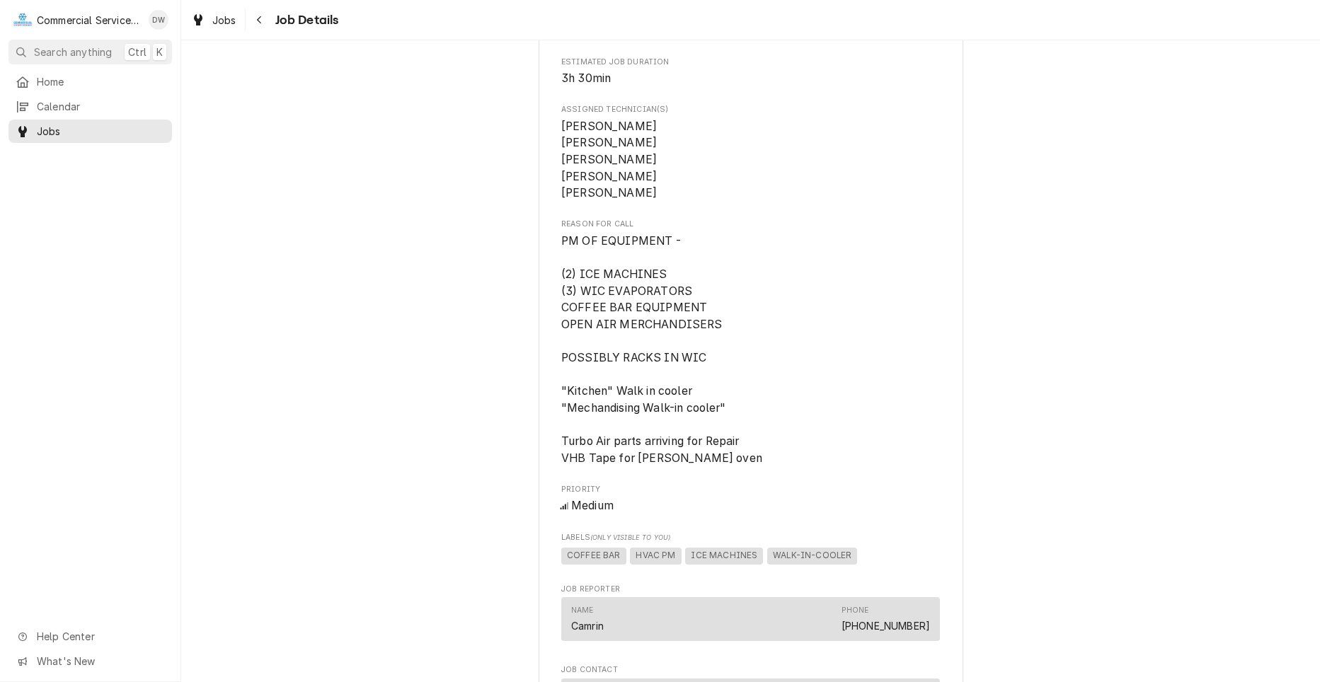
scroll to position [682, 0]
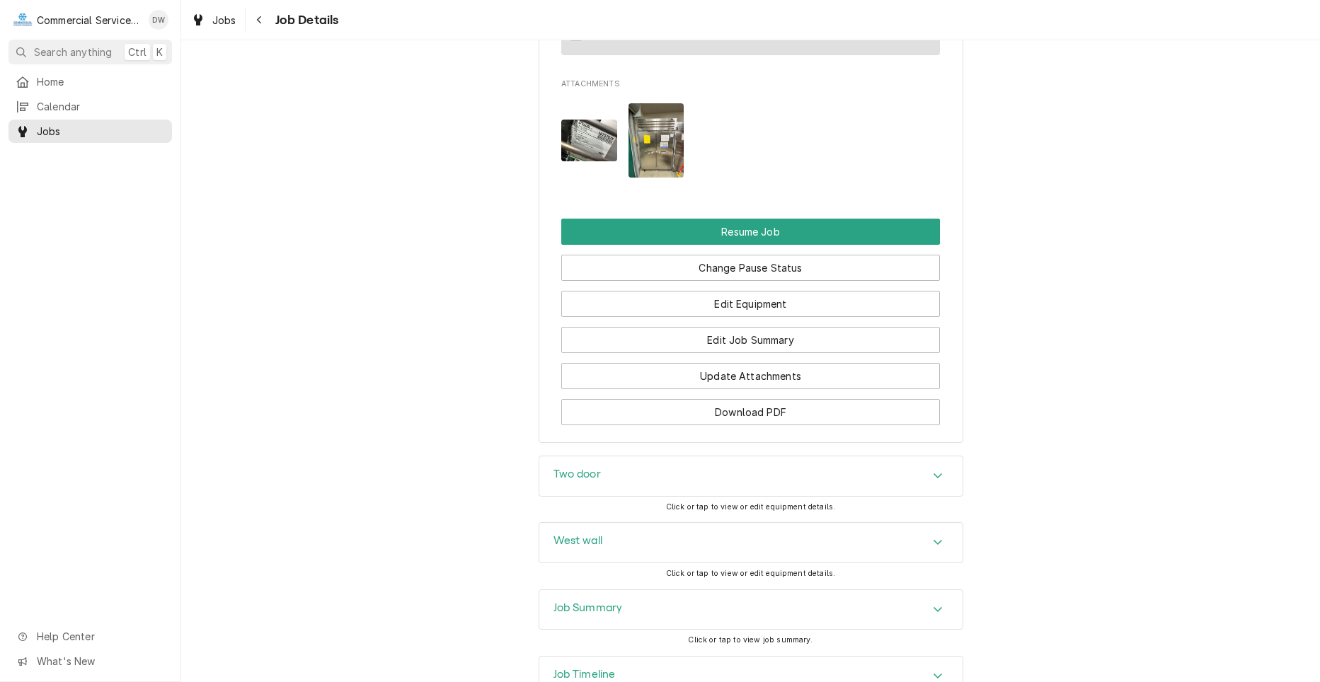
scroll to position [1486, 0]
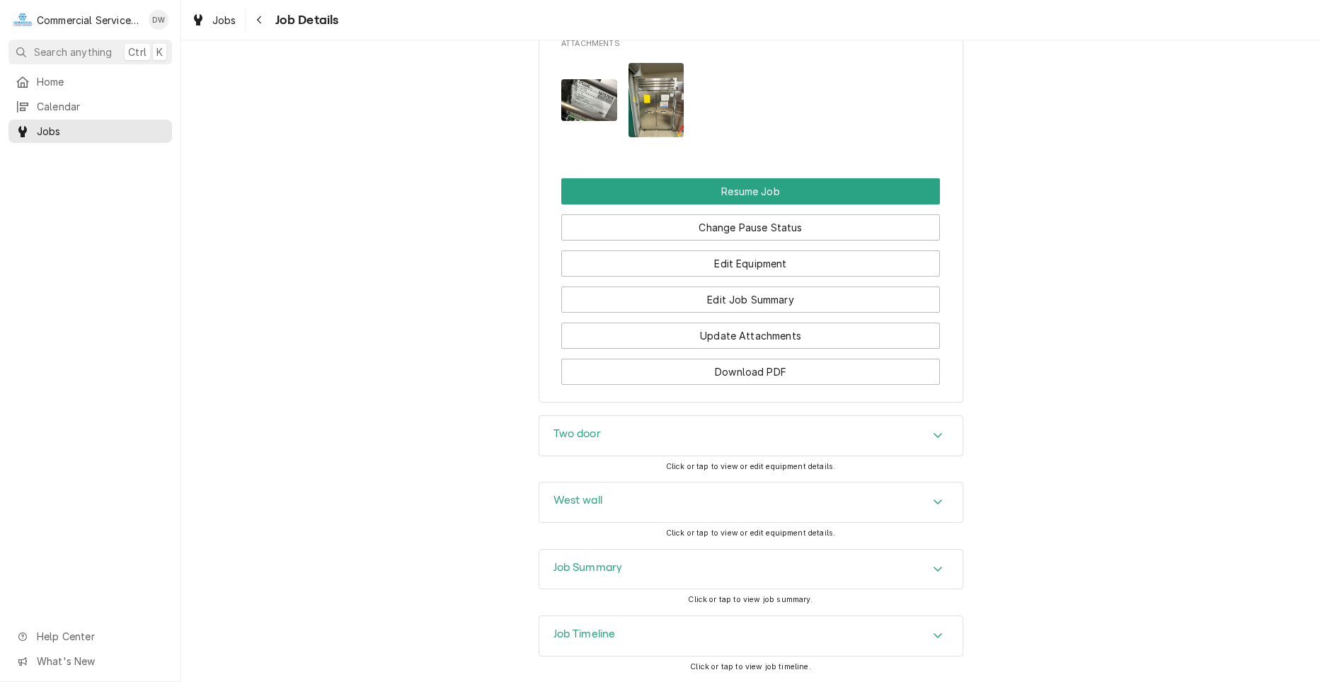
click at [927, 578] on div "Accordion Header" at bounding box center [937, 569] width 21 height 17
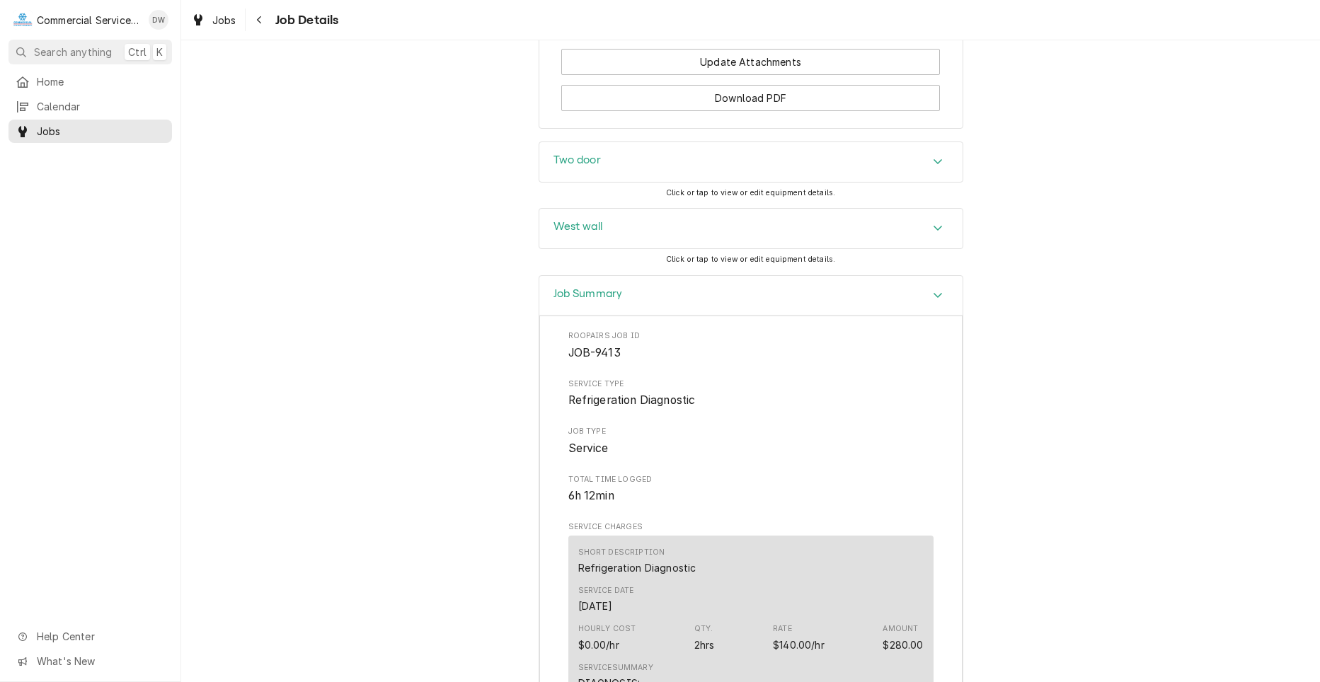
scroll to position [1840, 0]
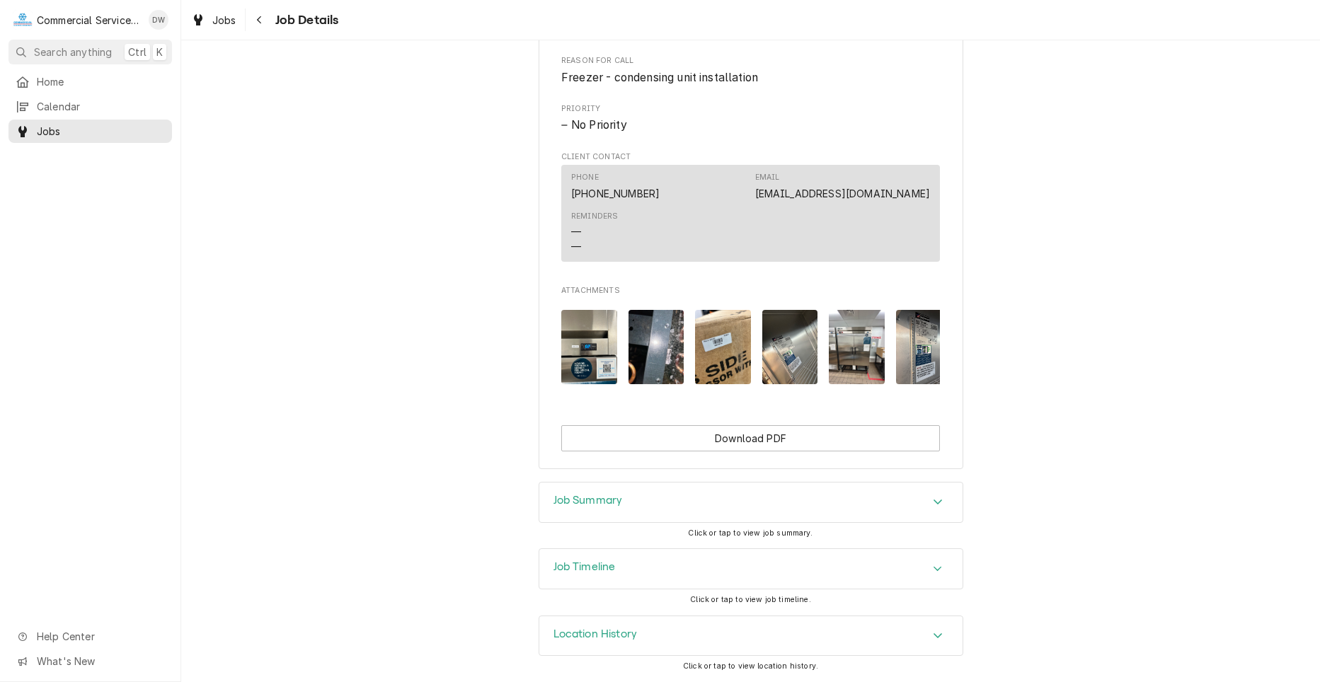
scroll to position [722, 0]
click at [927, 505] on div "Accordion Header" at bounding box center [937, 502] width 21 height 17
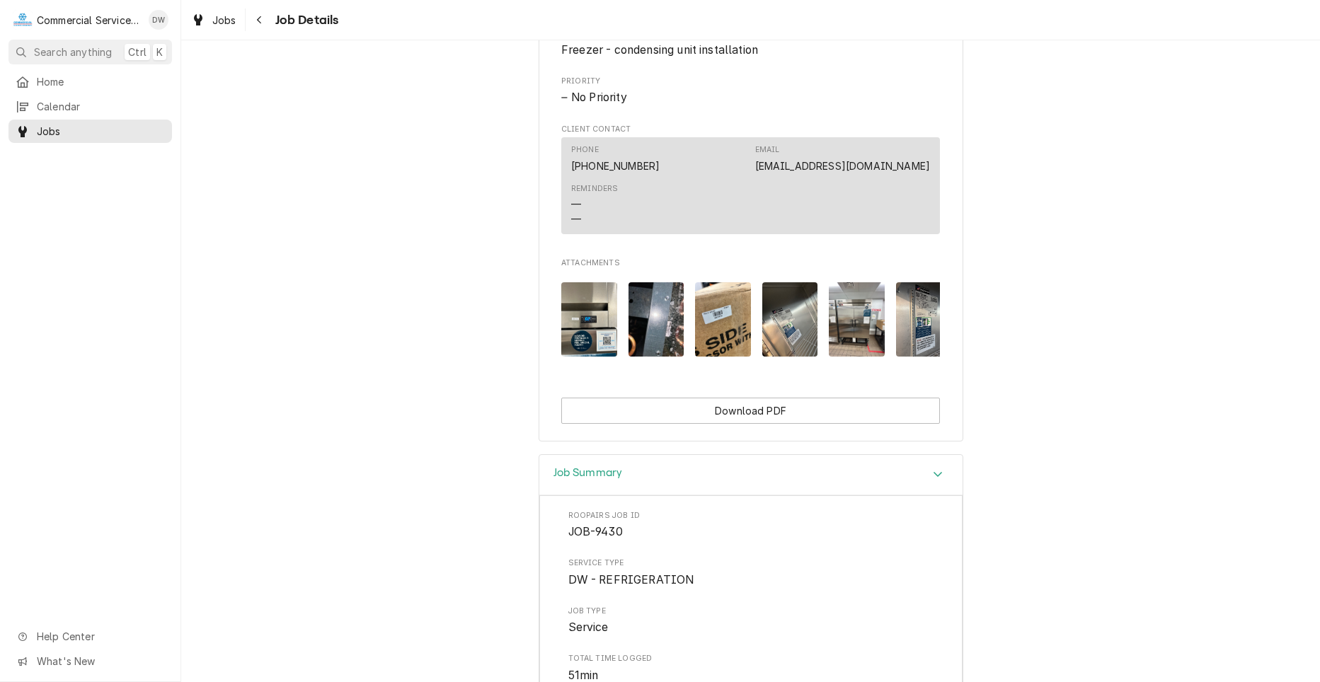
click at [931, 483] on div "Accordion Header" at bounding box center [937, 474] width 21 height 17
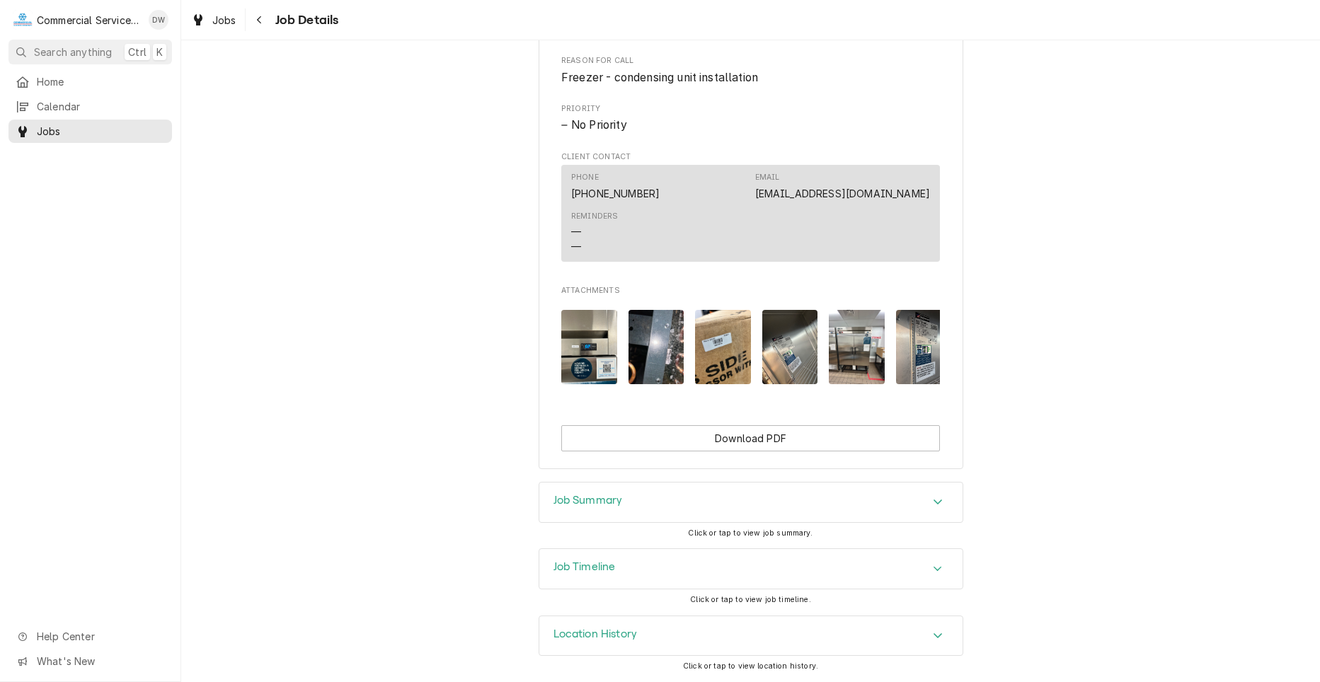
click at [931, 507] on div "Accordion Header" at bounding box center [937, 502] width 21 height 17
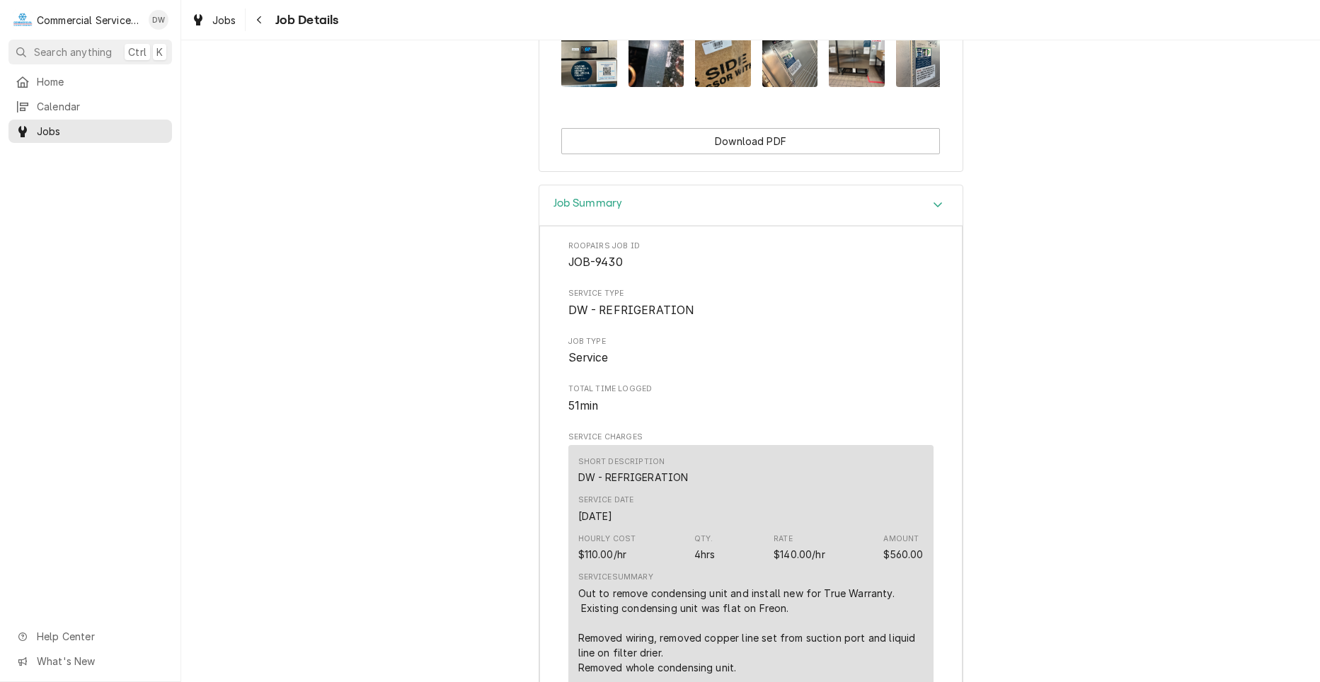
scroll to position [1005, 0]
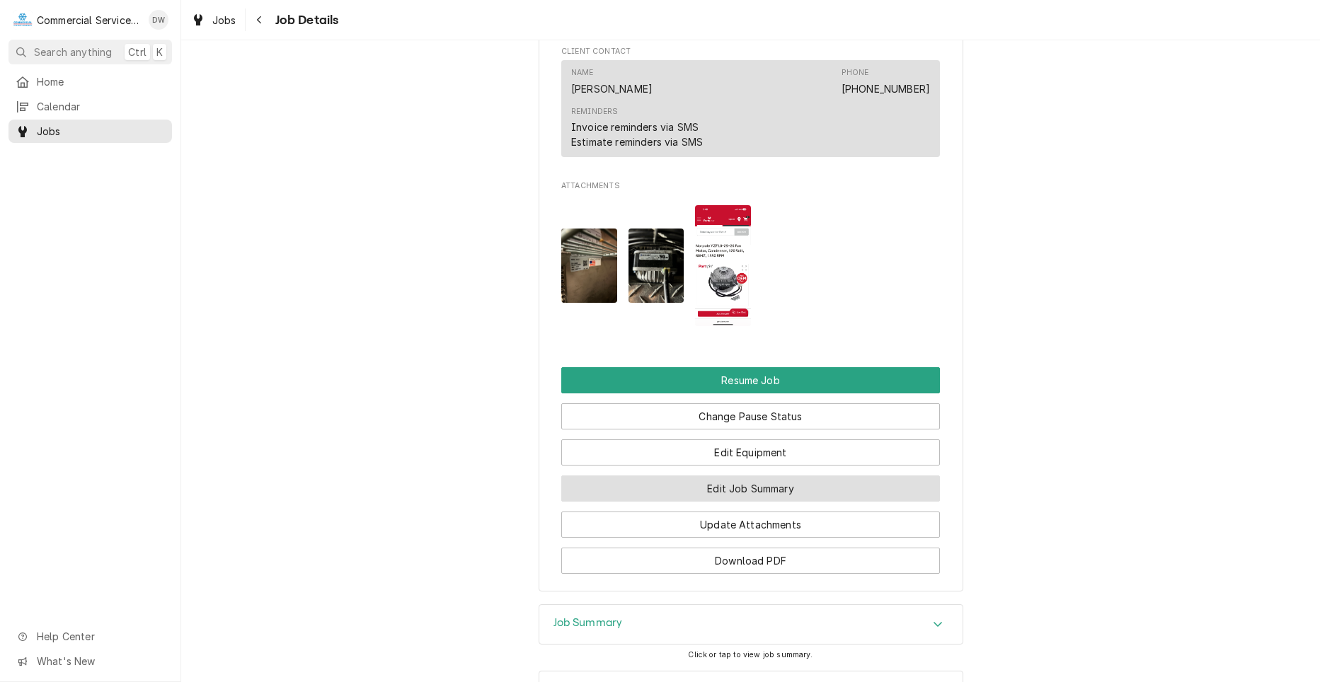
scroll to position [1416, 0]
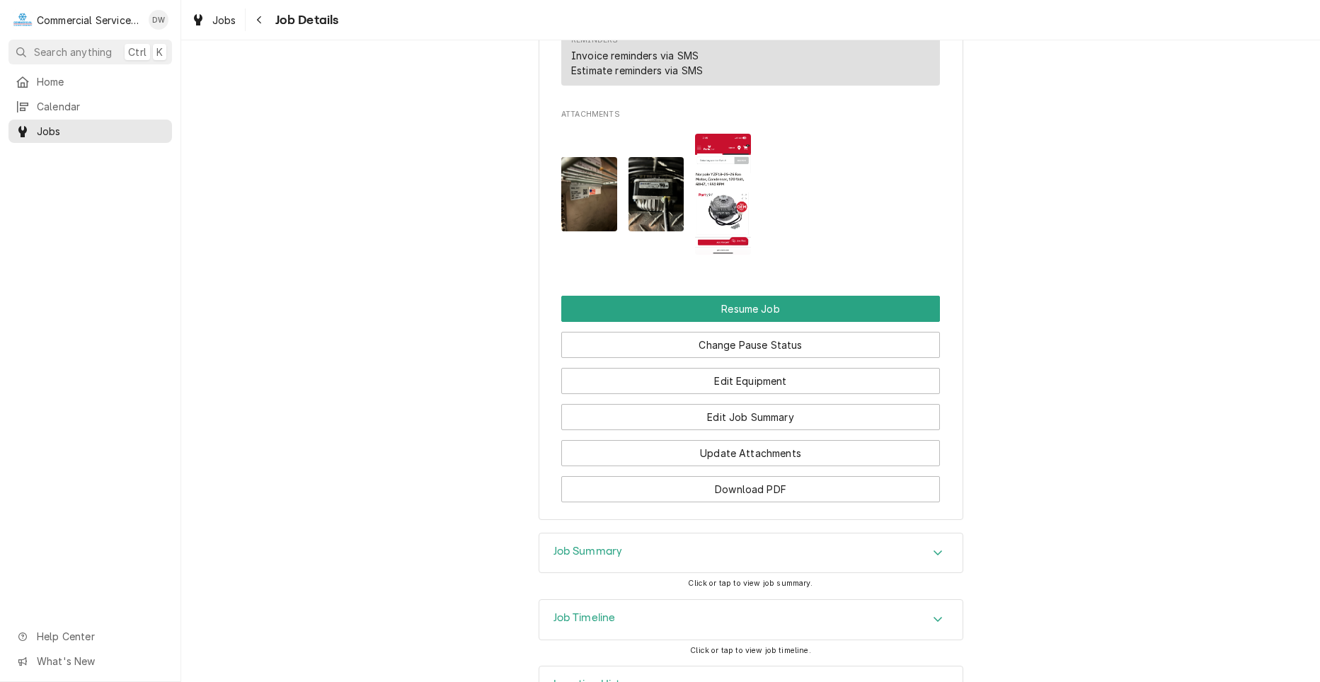
click at [810, 561] on div "Job Summary" at bounding box center [750, 554] width 423 height 40
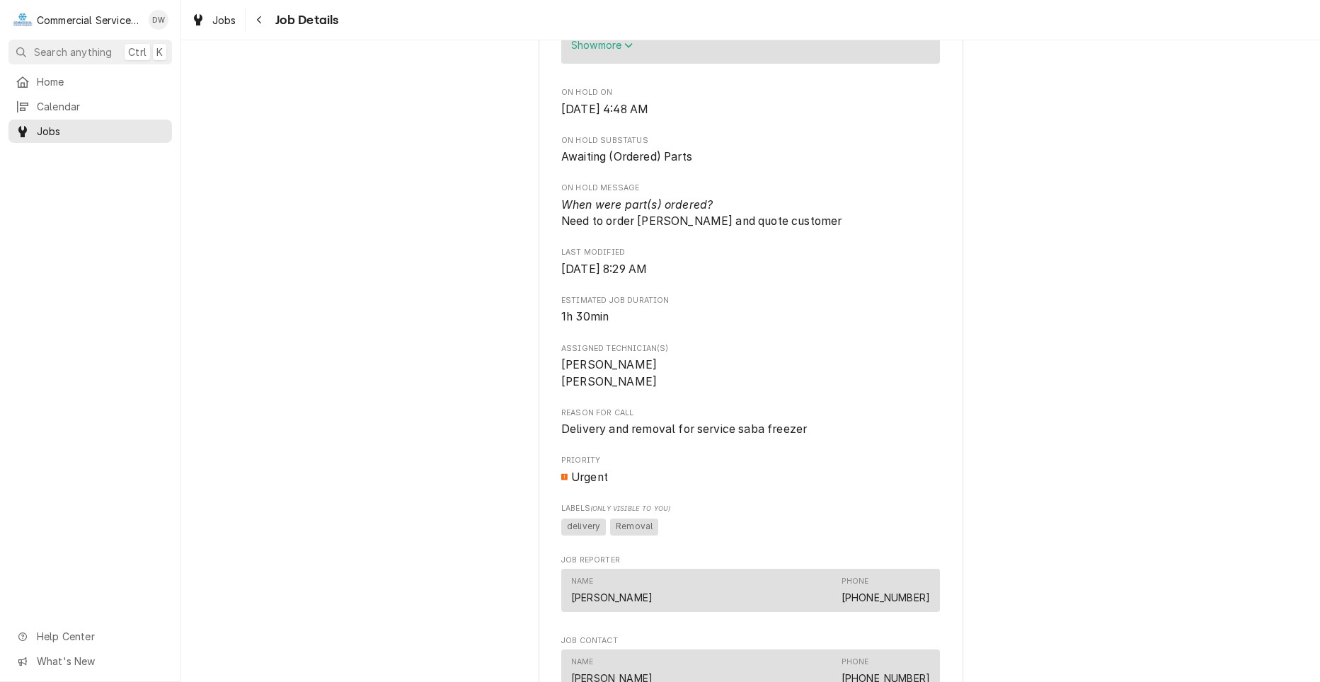
scroll to position [566, 0]
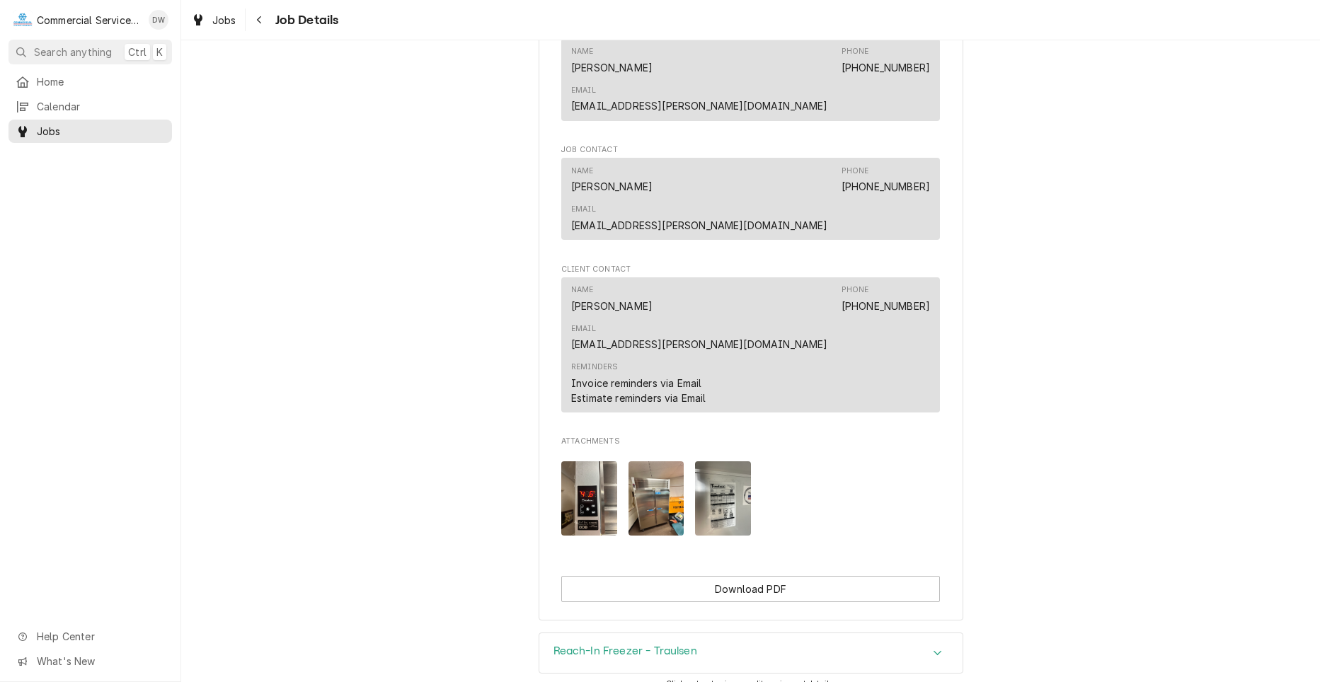
scroll to position [991, 0]
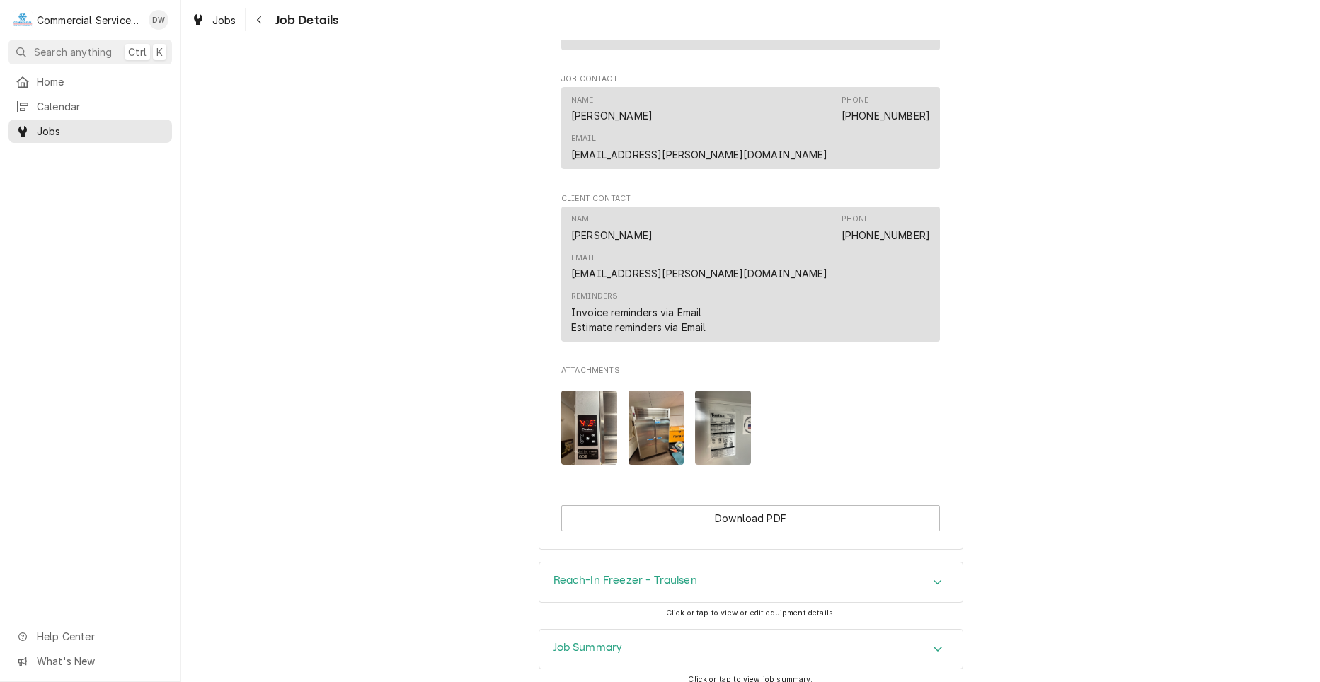
click at [933, 577] on icon "Accordion Header" at bounding box center [938, 582] width 10 height 11
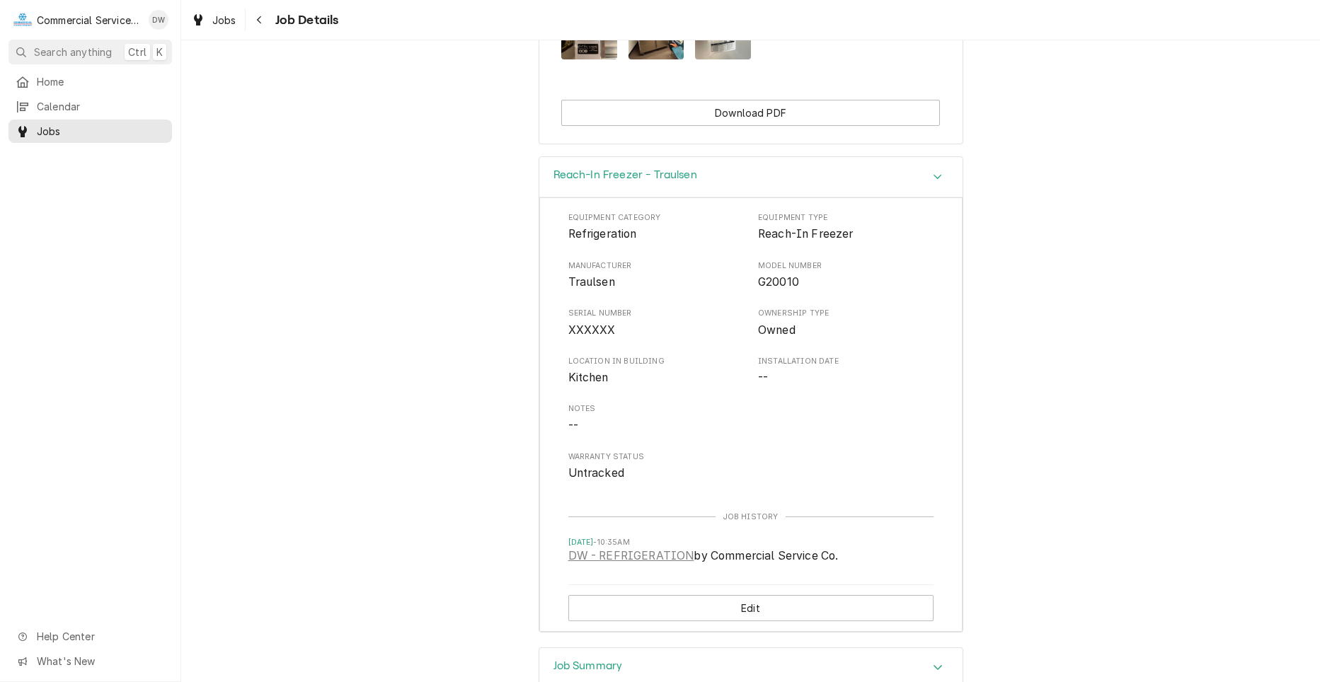
scroll to position [1416, 0]
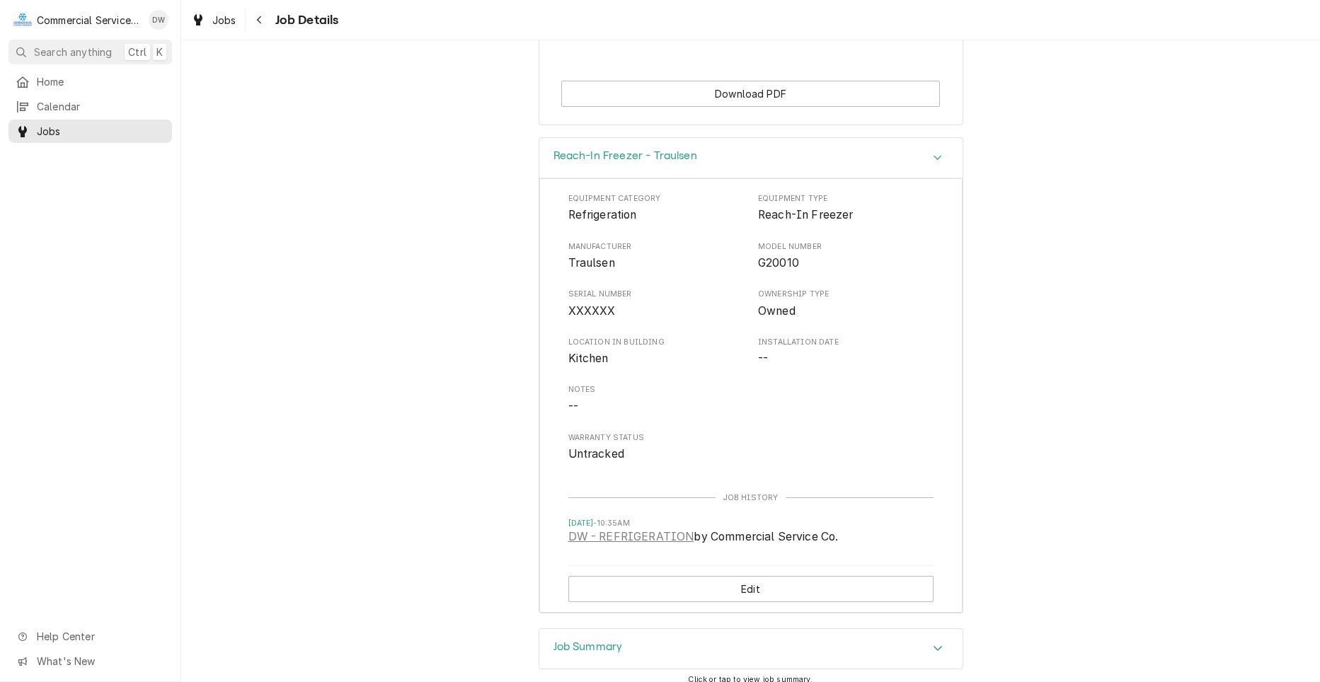
click at [934, 646] on icon "Accordion Header" at bounding box center [938, 648] width 8 height 5
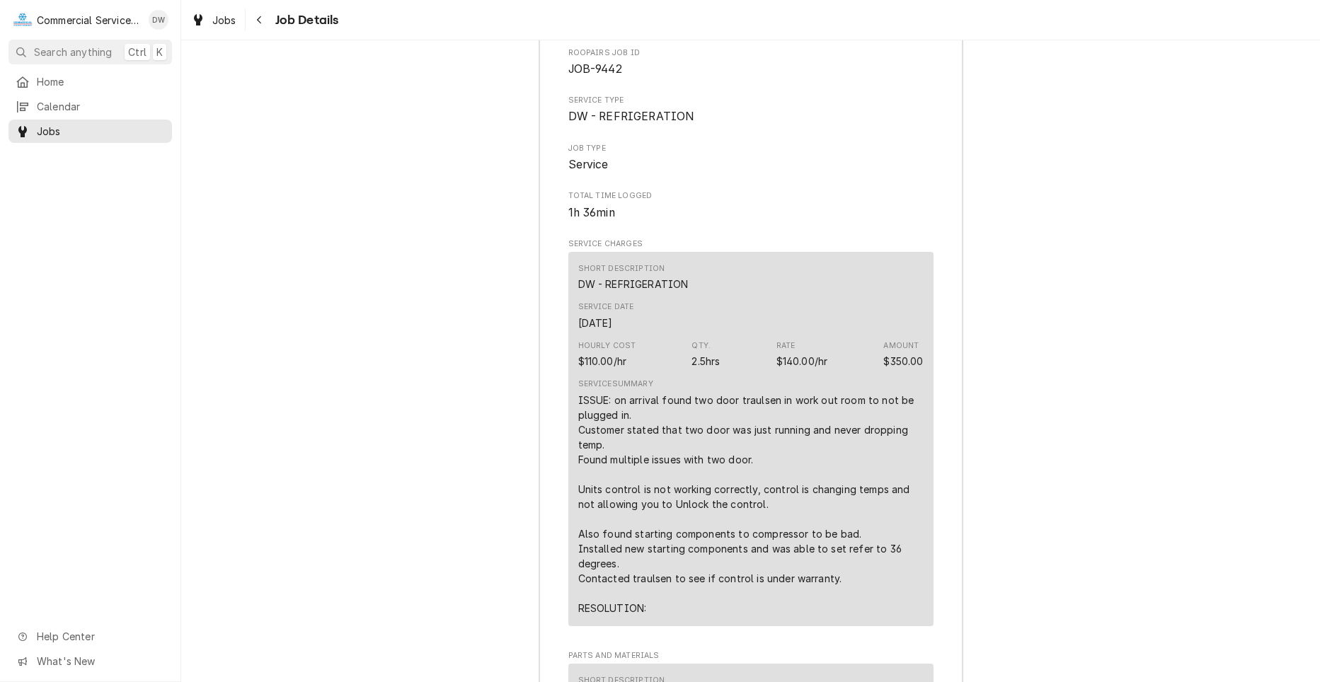
scroll to position [1769, 0]
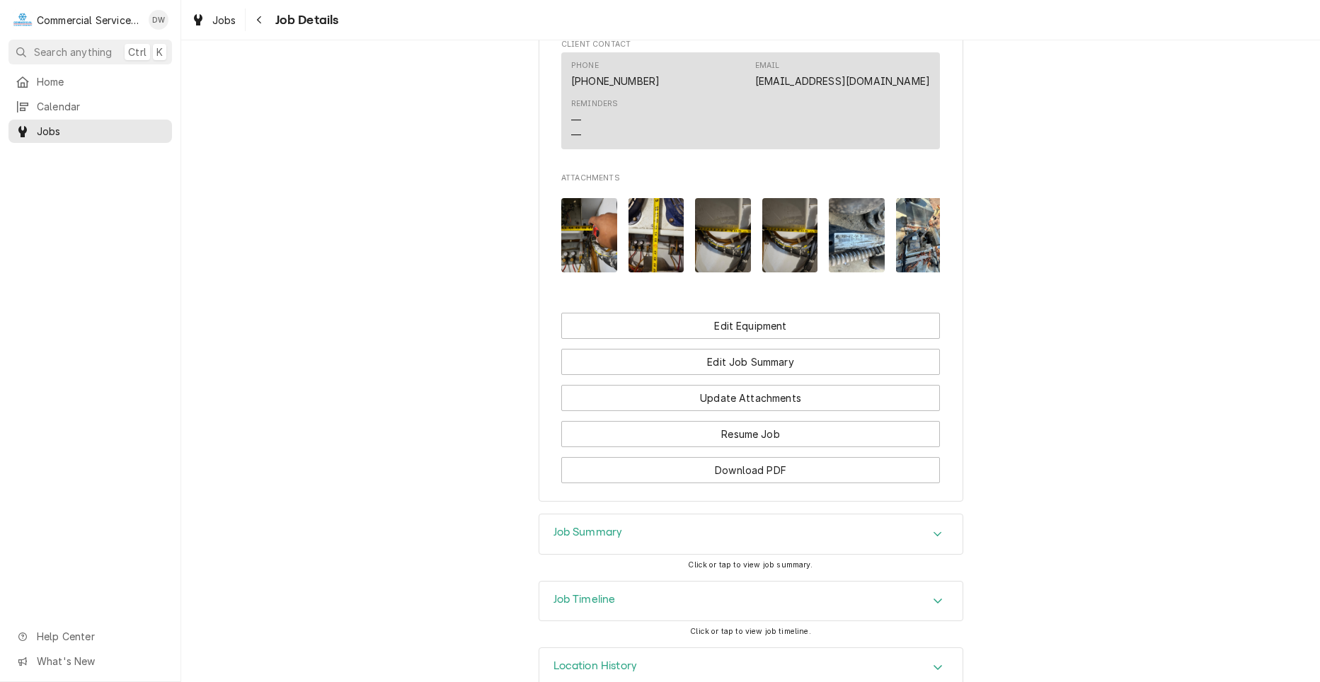
scroll to position [1145, 0]
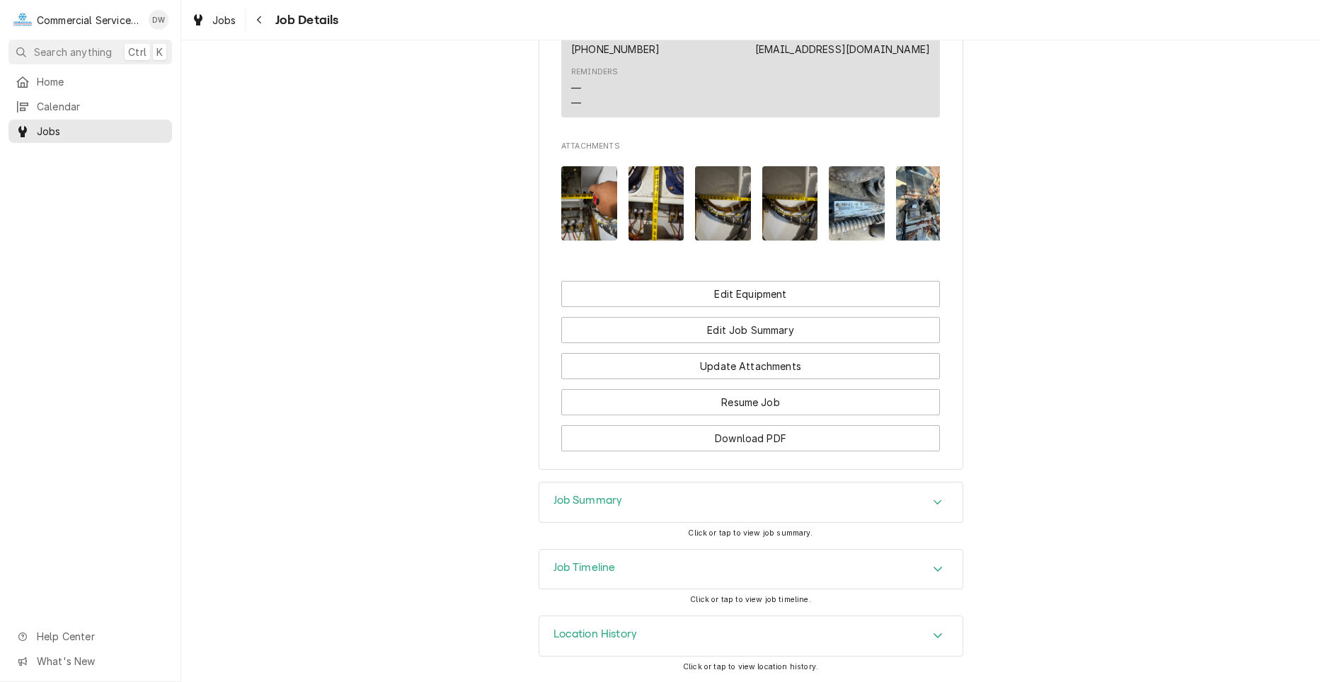
click at [946, 509] on div "Job Summary" at bounding box center [750, 503] width 423 height 40
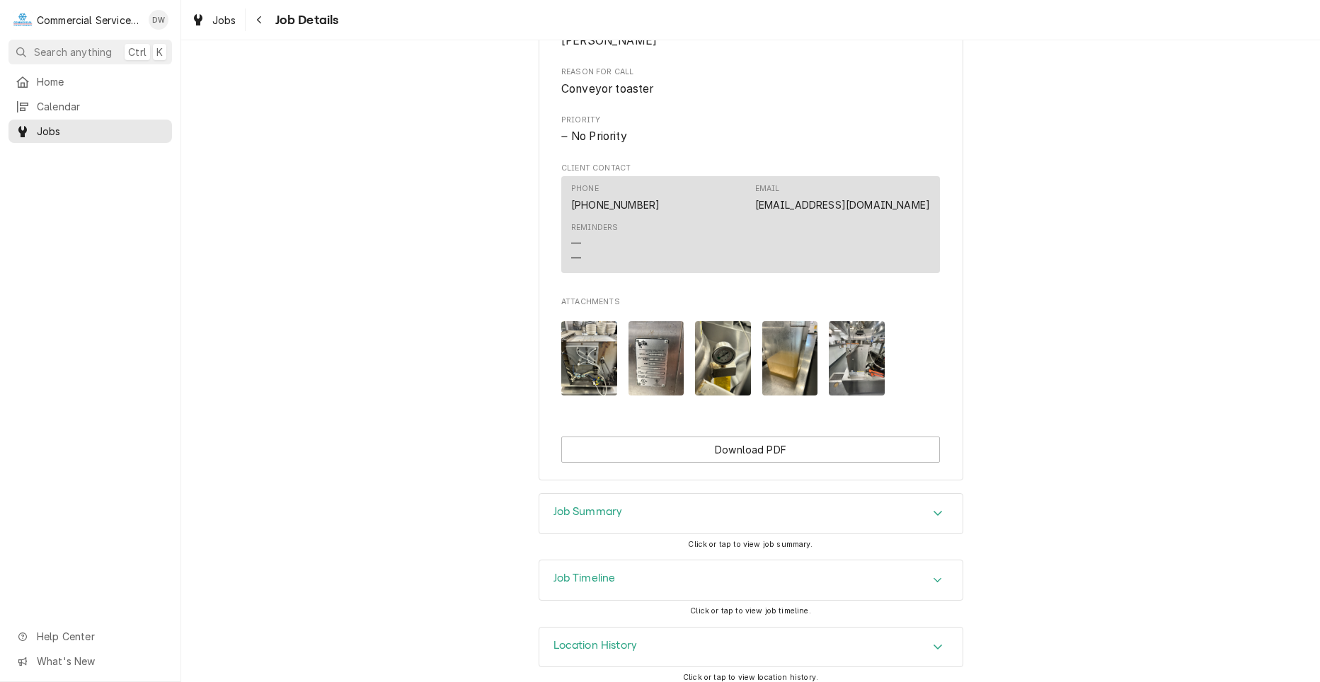
scroll to position [694, 0]
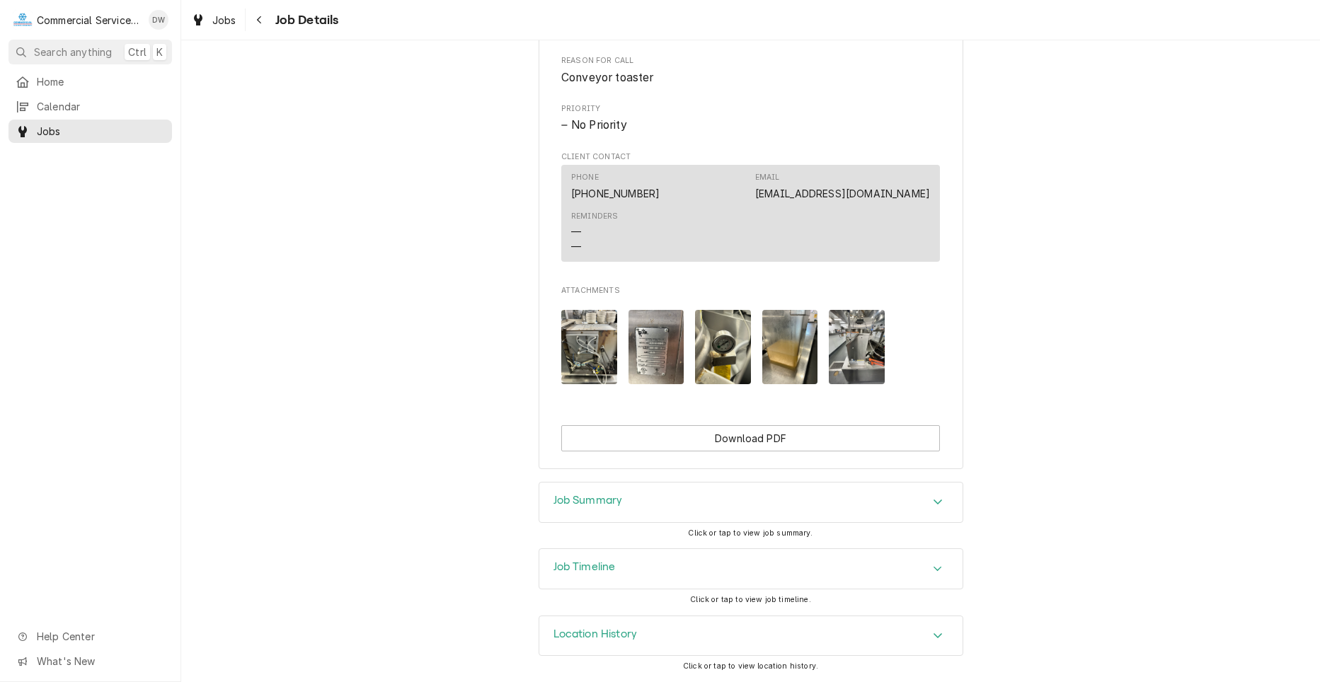
click at [933, 563] on icon "Accordion Header" at bounding box center [938, 568] width 10 height 11
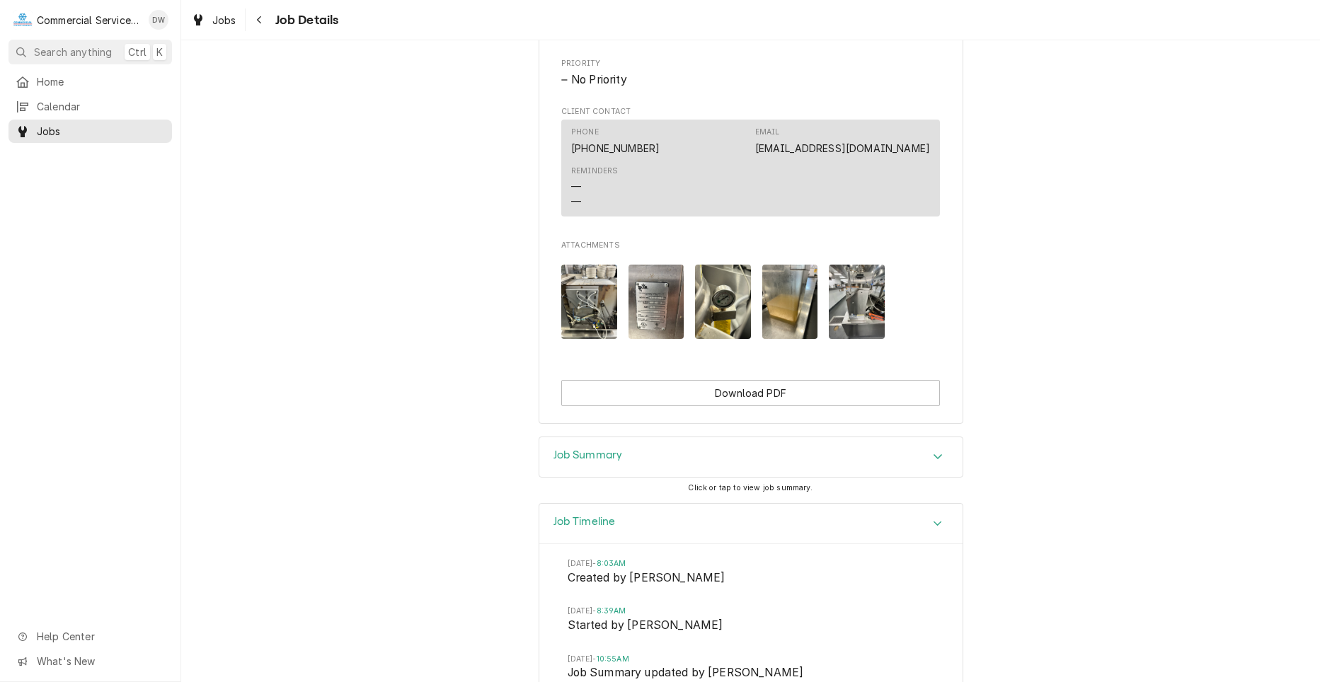
scroll to position [836, 0]
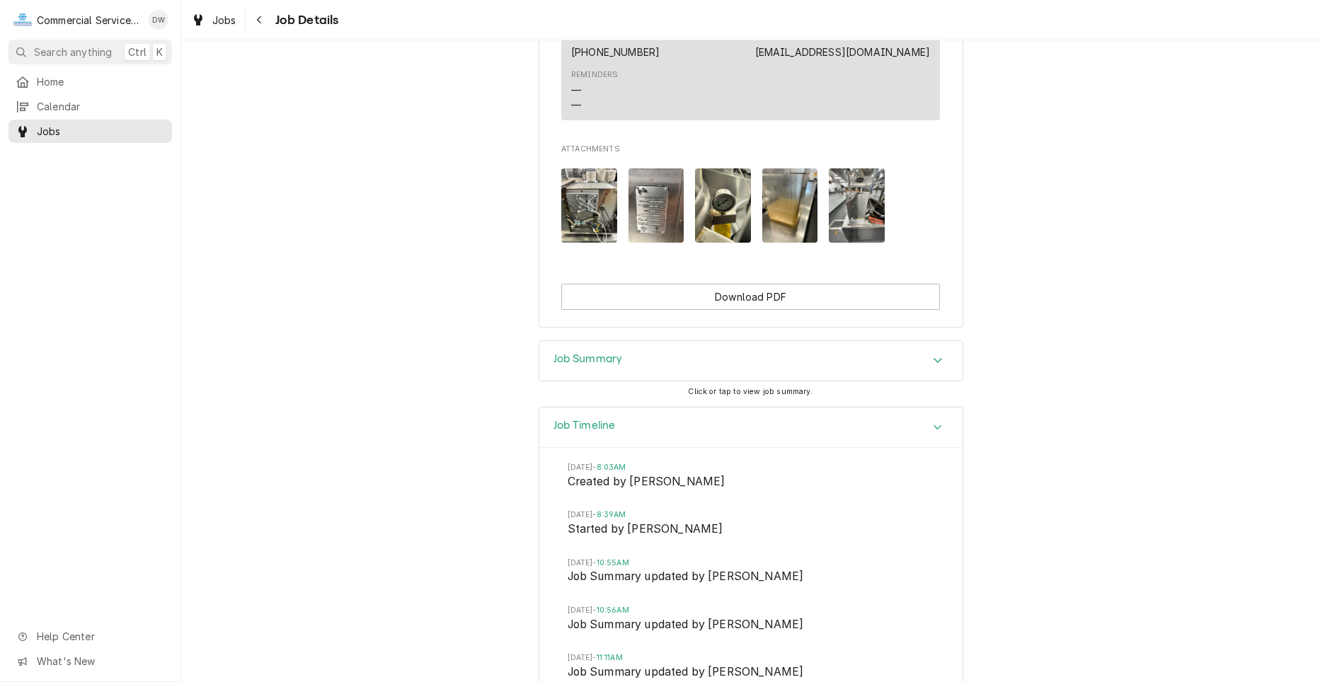
click at [942, 419] on div "Accordion Header" at bounding box center [937, 427] width 21 height 17
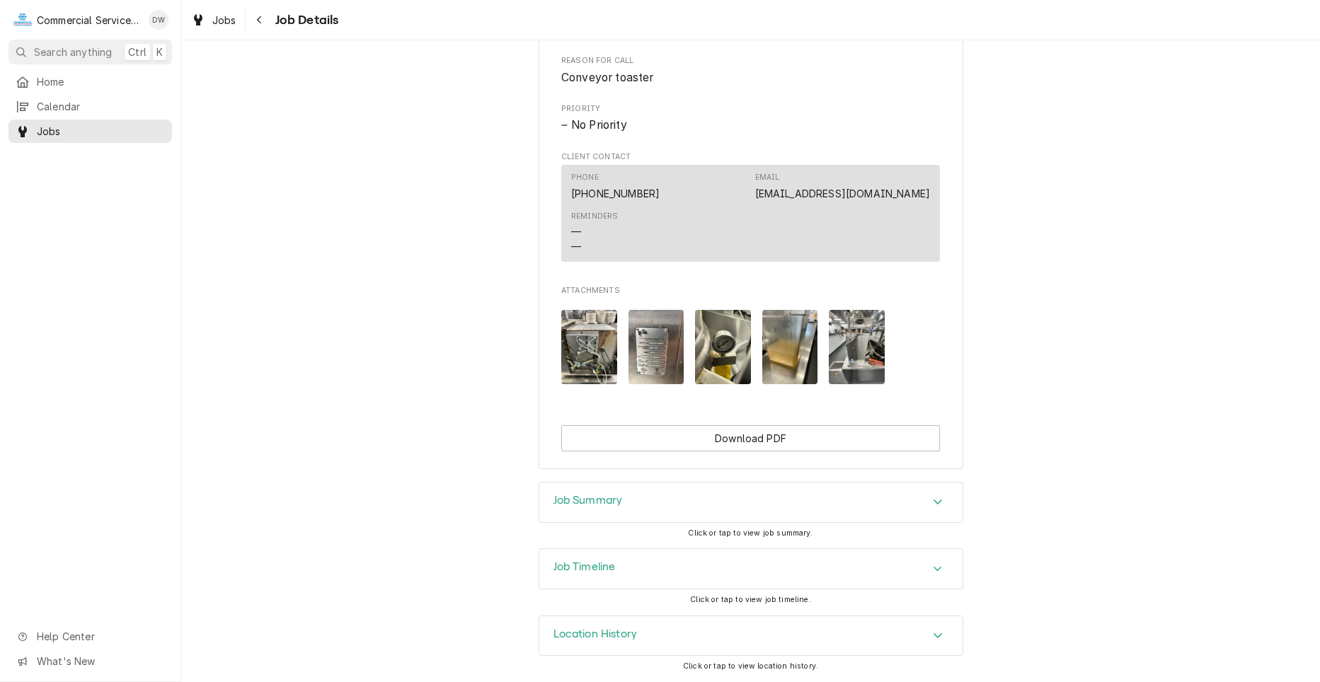
scroll to position [694, 0]
click at [933, 499] on icon "Accordion Header" at bounding box center [938, 501] width 10 height 11
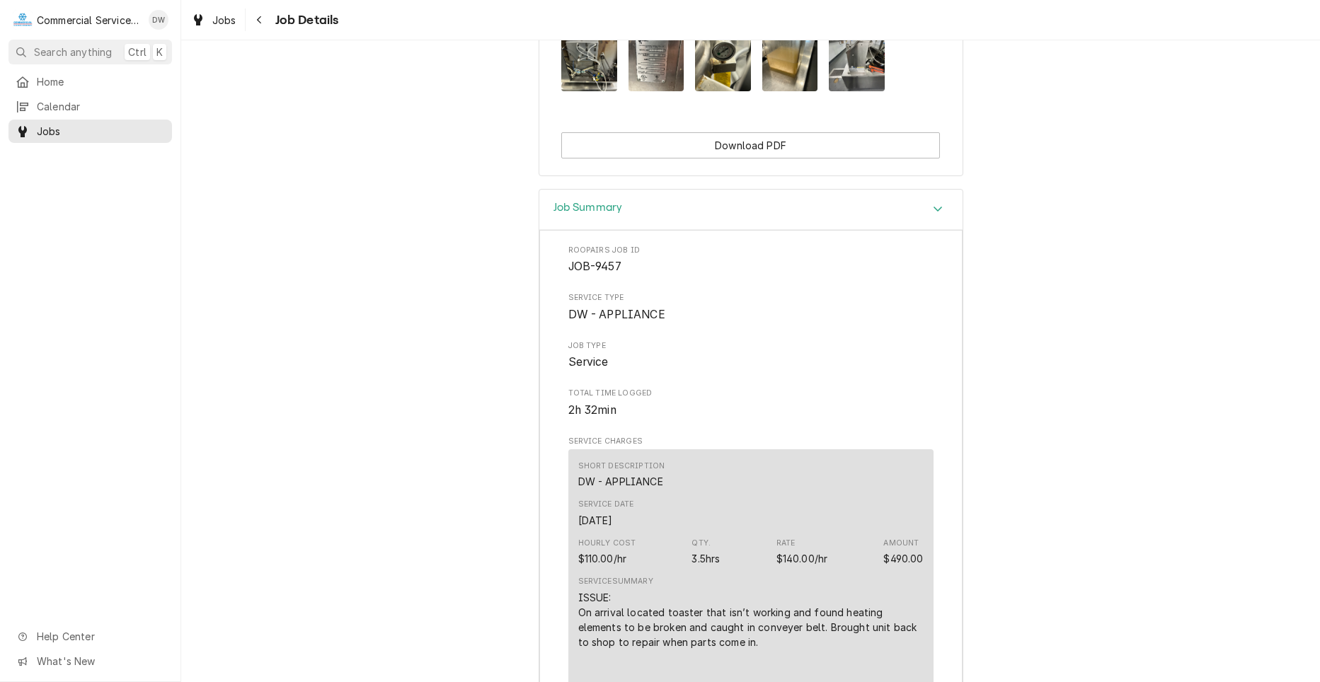
scroll to position [1048, 0]
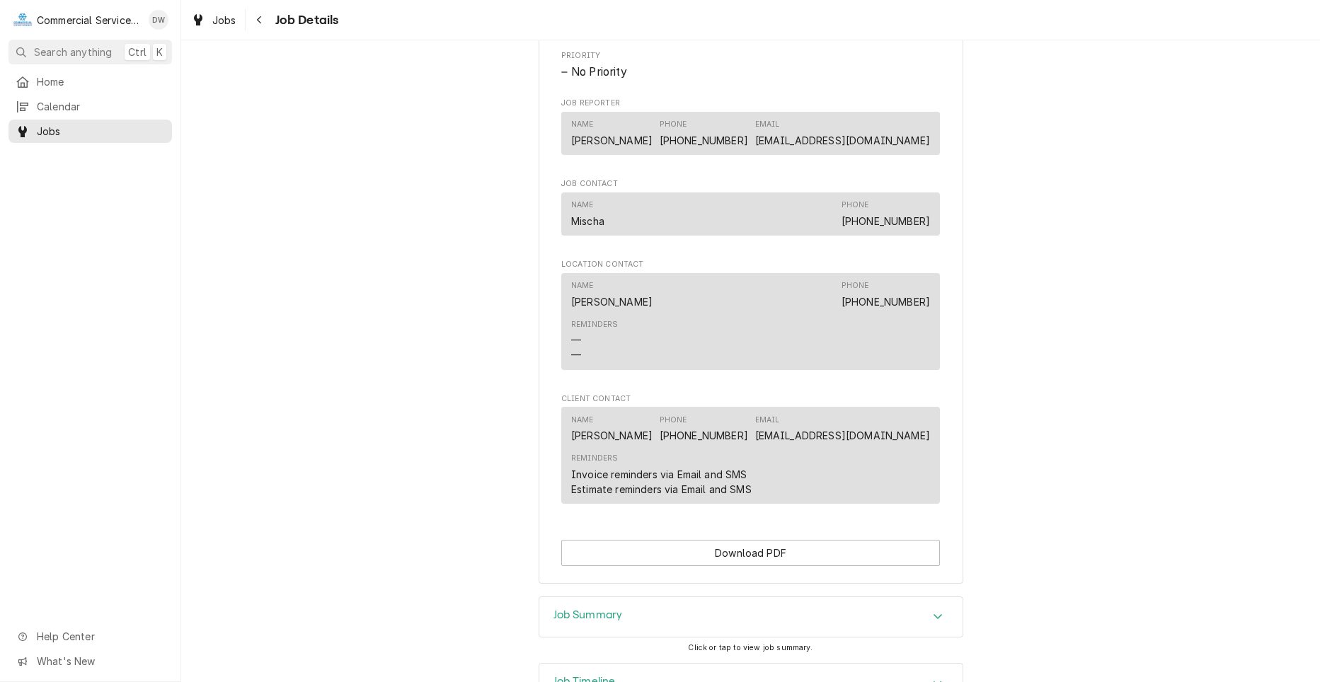
scroll to position [936, 0]
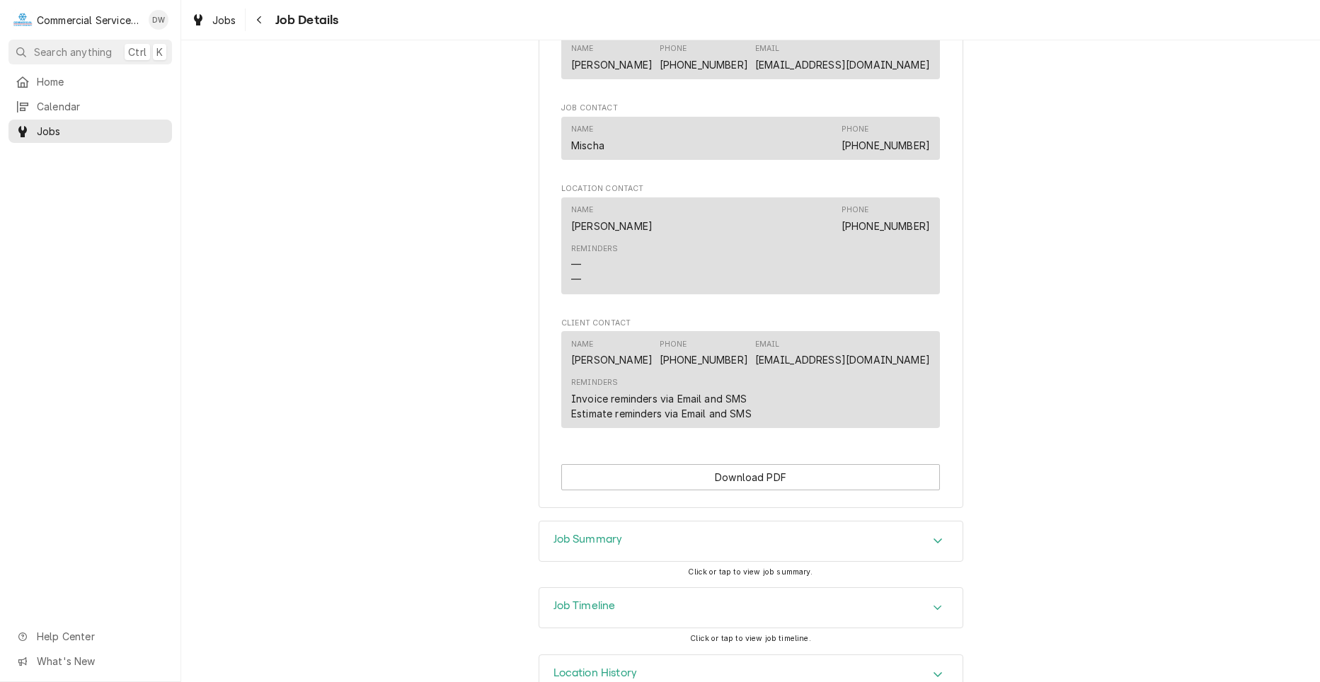
click at [903, 561] on div "Job Summary" at bounding box center [750, 542] width 423 height 40
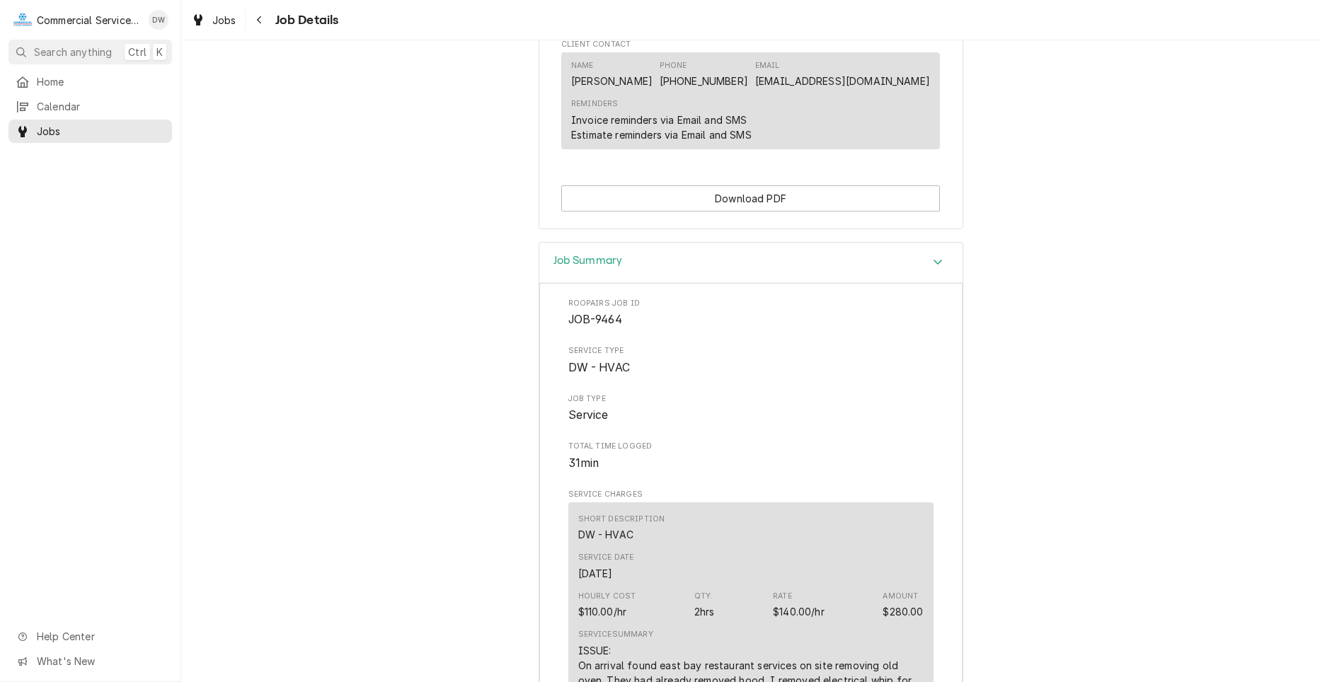
scroll to position [1219, 0]
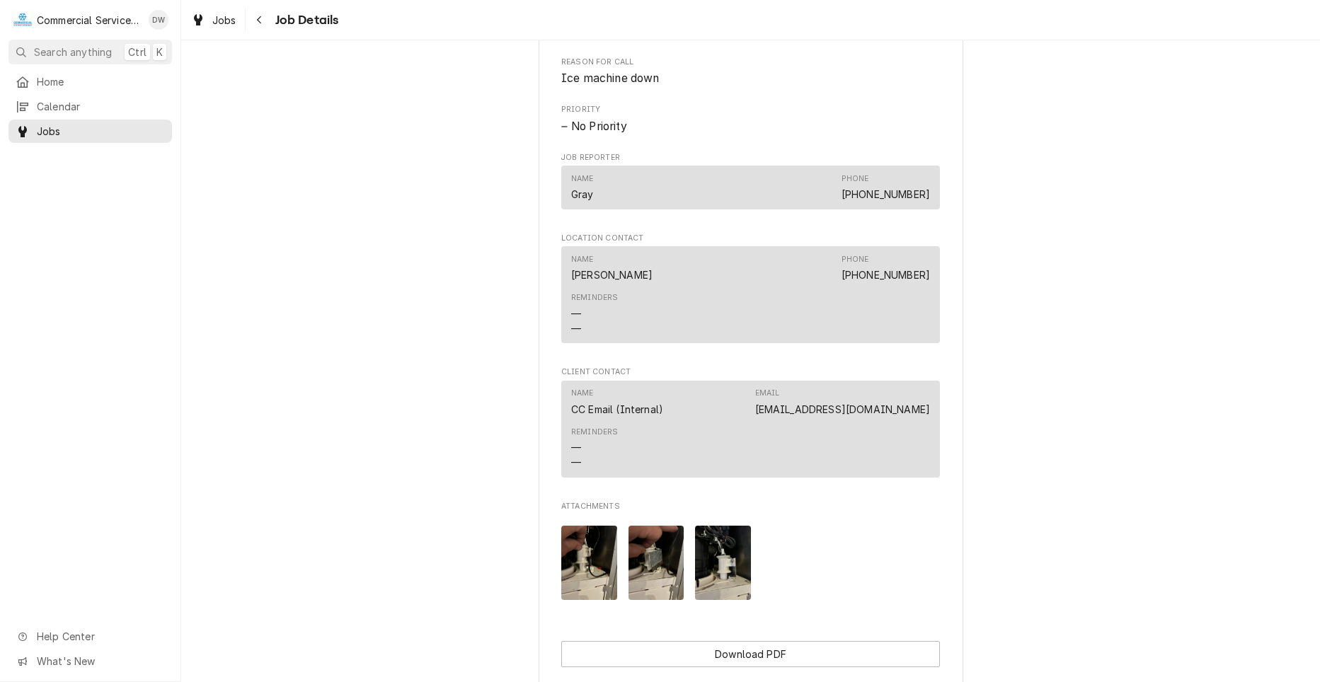
scroll to position [849, 0]
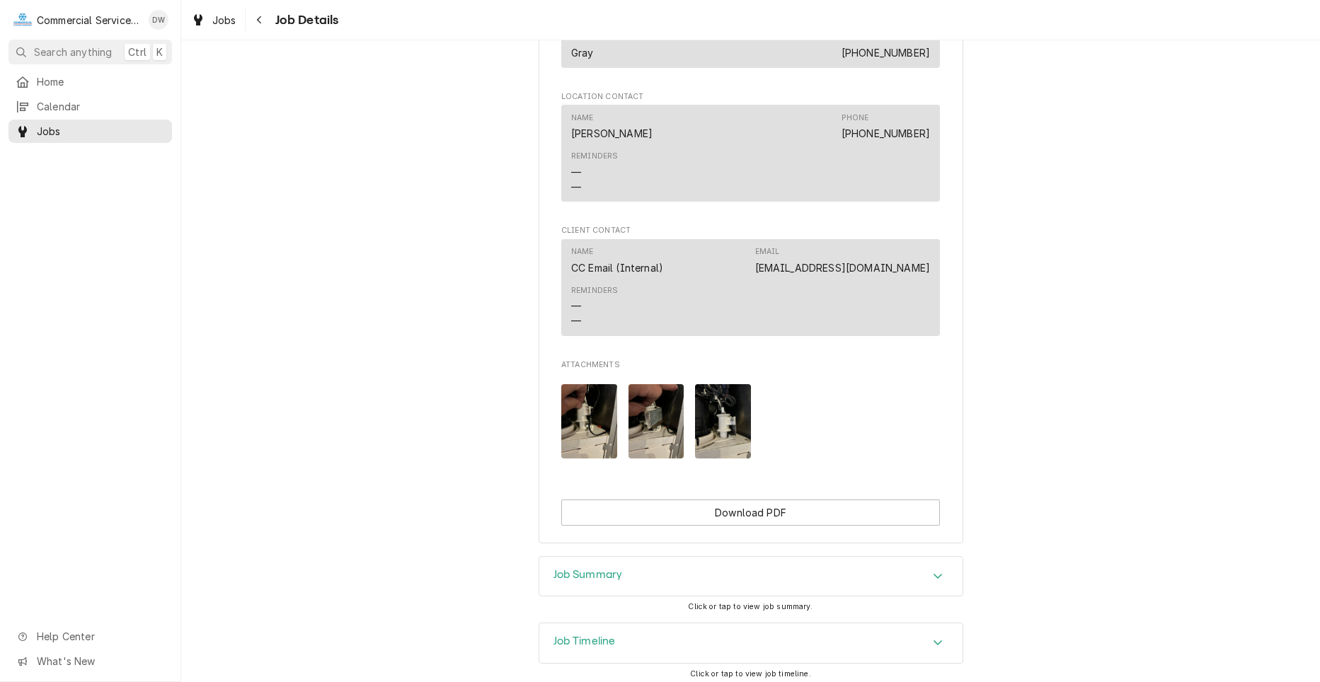
click at [924, 583] on div "Job Summary" at bounding box center [750, 577] width 423 height 40
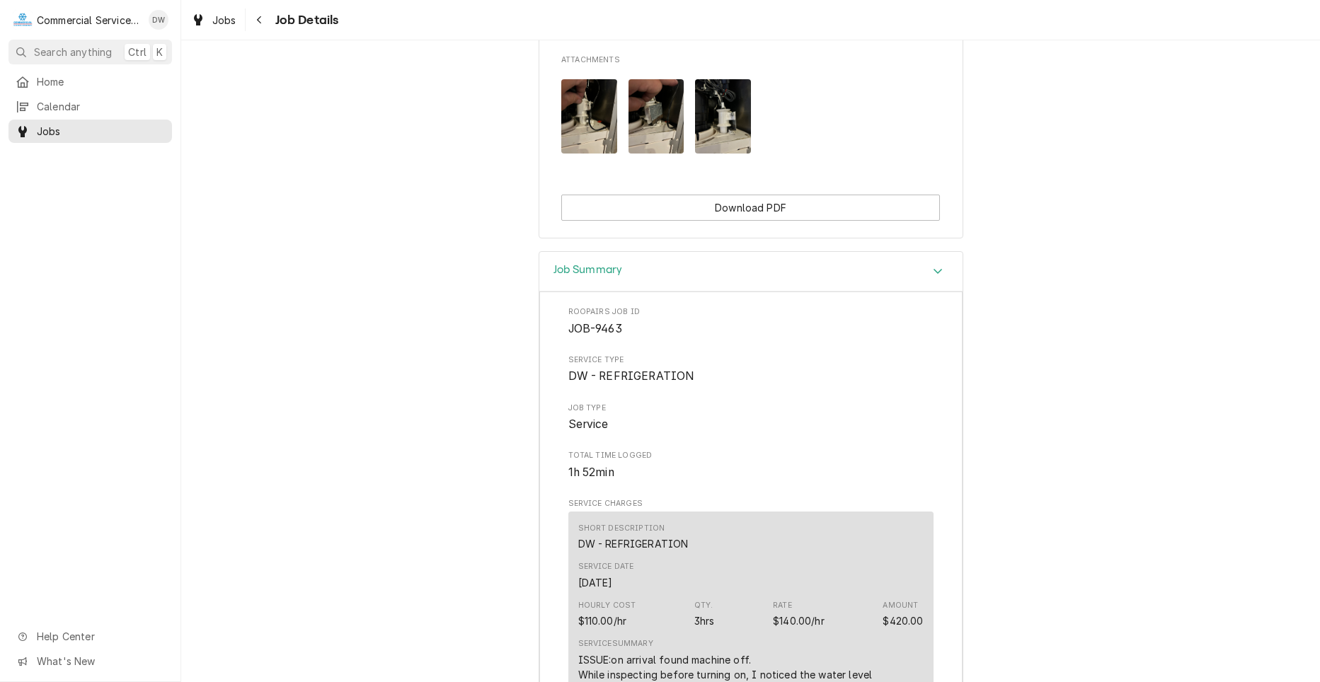
scroll to position [1132, 0]
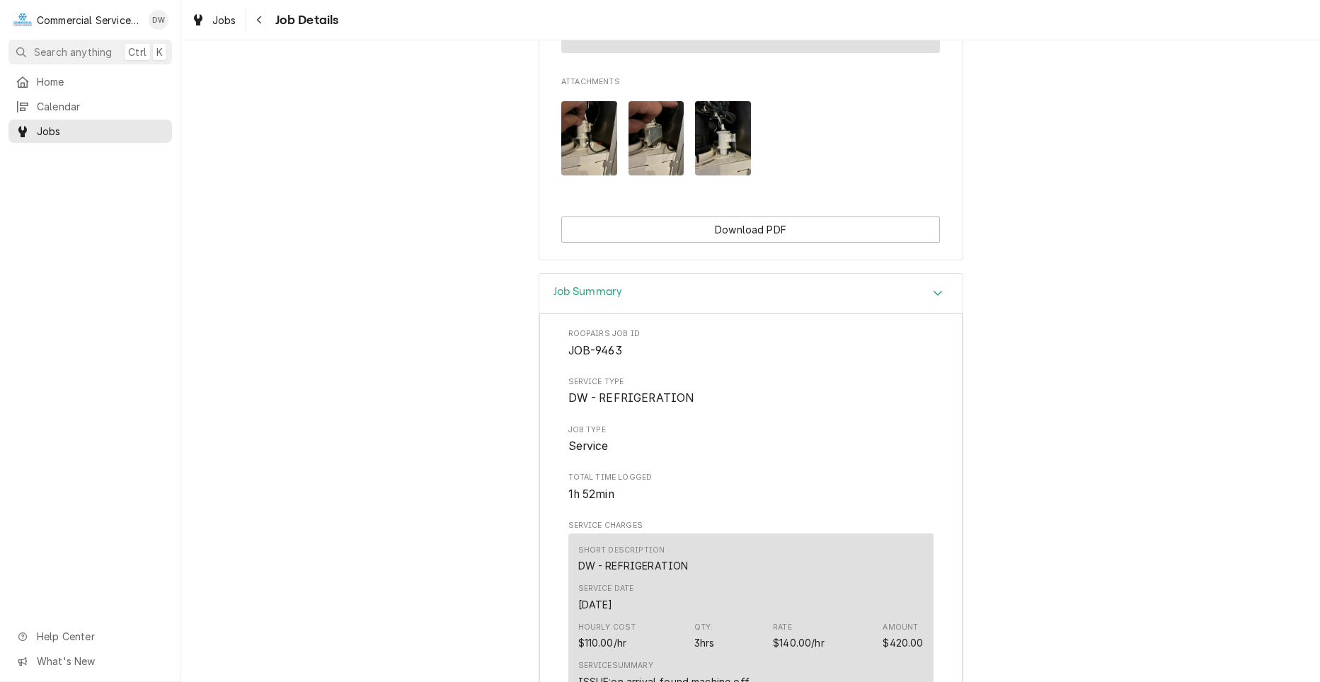
click at [927, 302] on div "Accordion Header" at bounding box center [937, 293] width 21 height 17
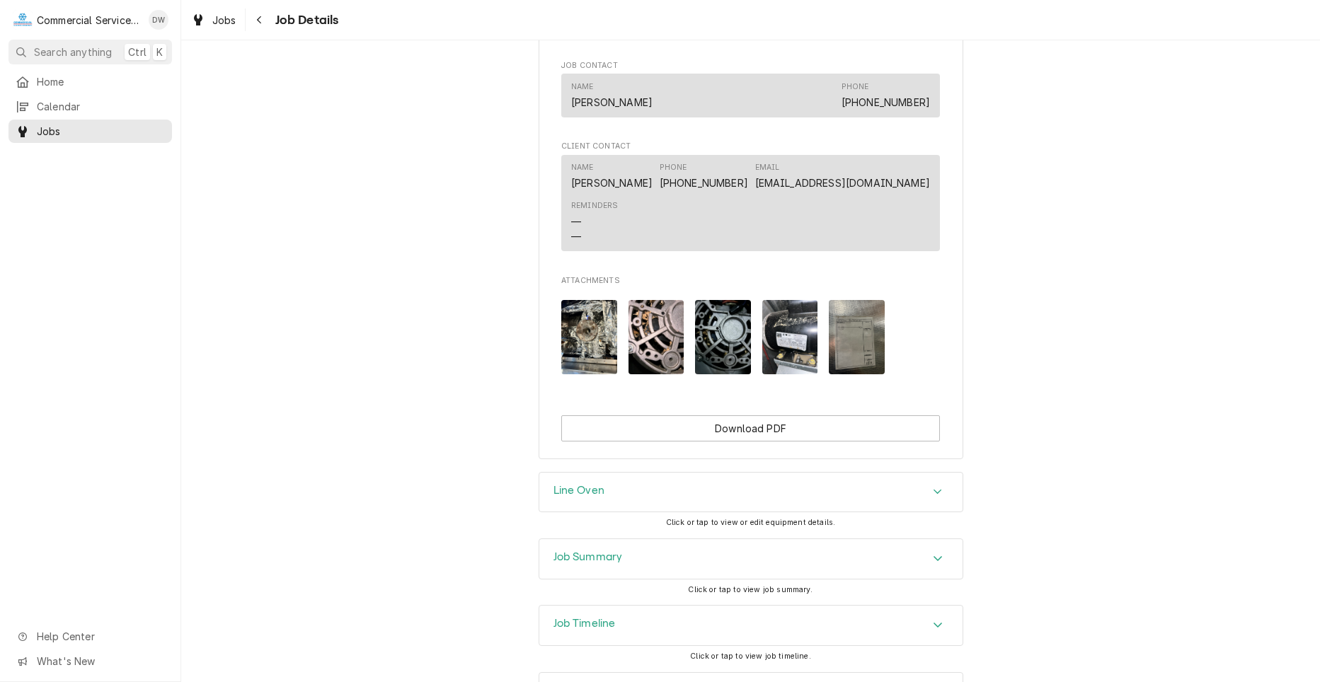
scroll to position [920, 0]
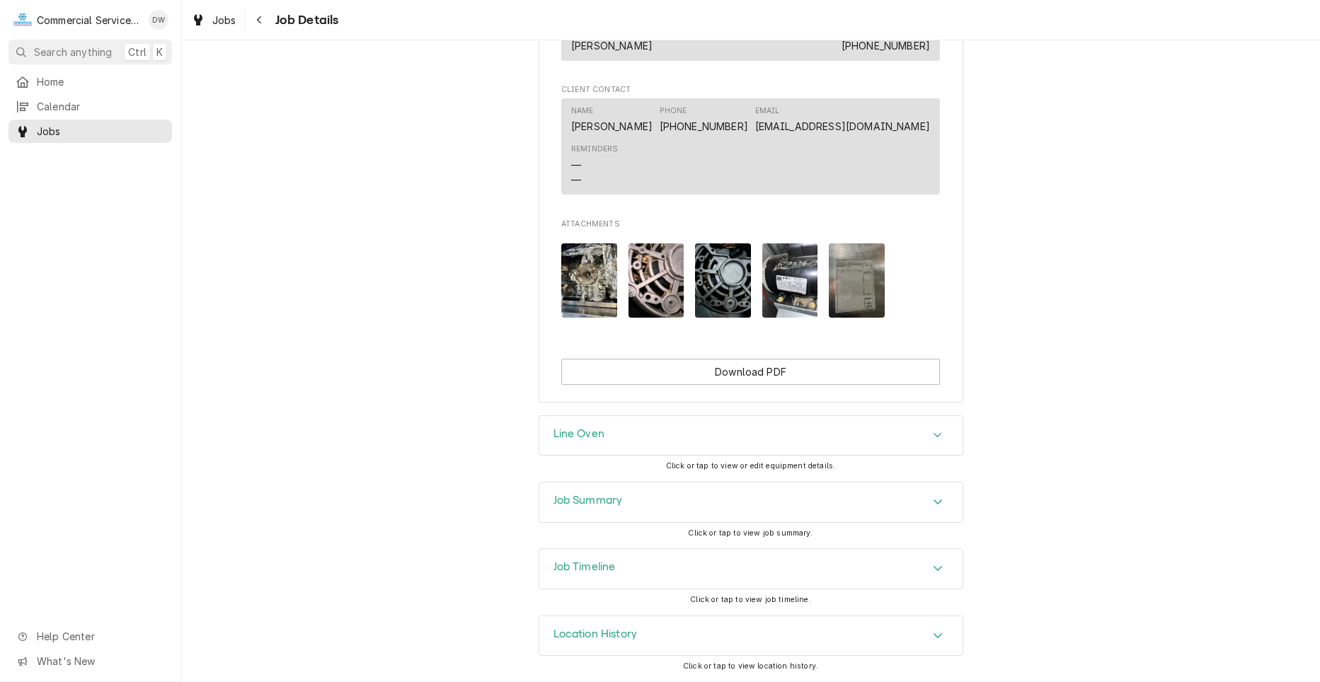
click at [868, 493] on div "Job Summary" at bounding box center [750, 503] width 423 height 40
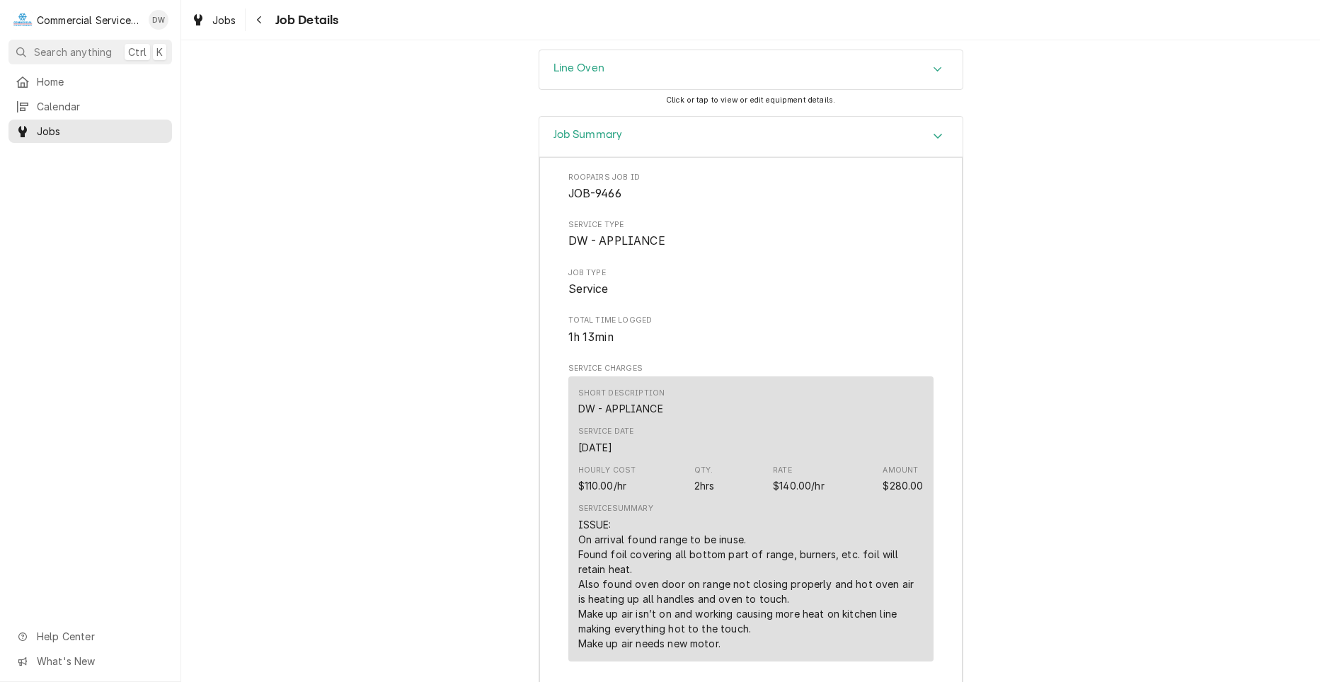
scroll to position [1274, 0]
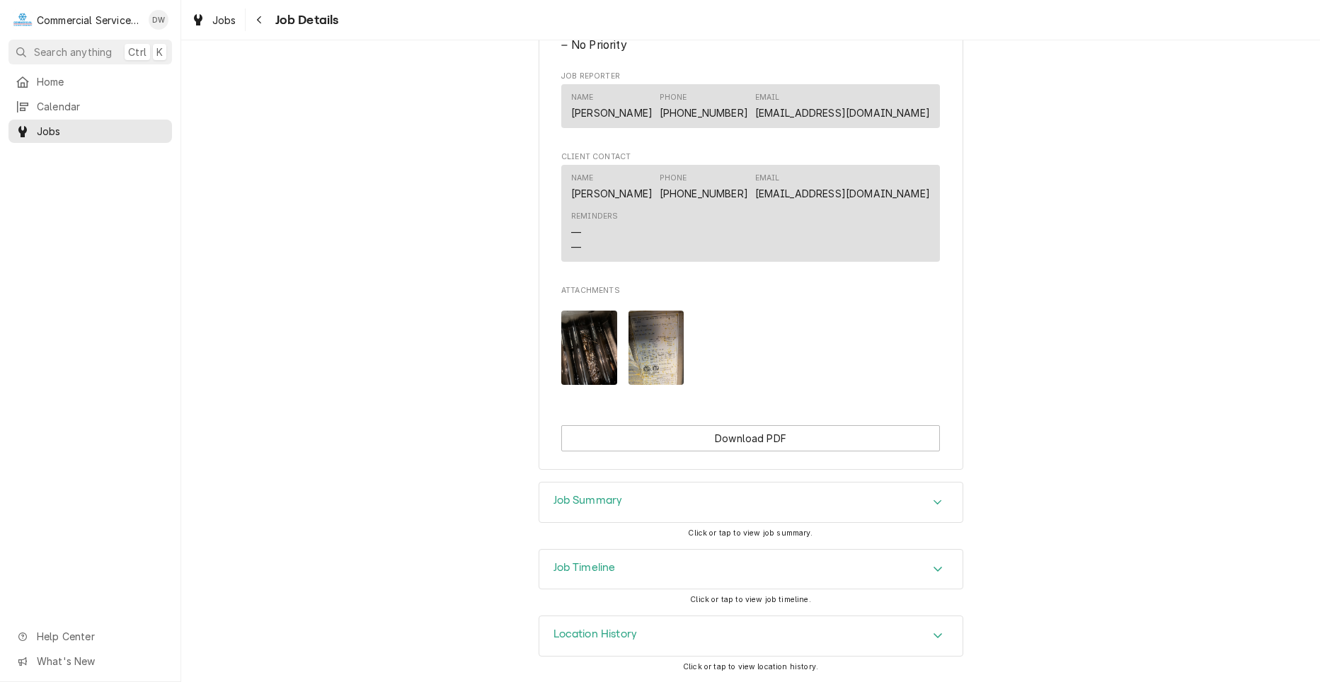
scroll to position [806, 0]
click at [787, 516] on div "Job Summary" at bounding box center [750, 503] width 423 height 40
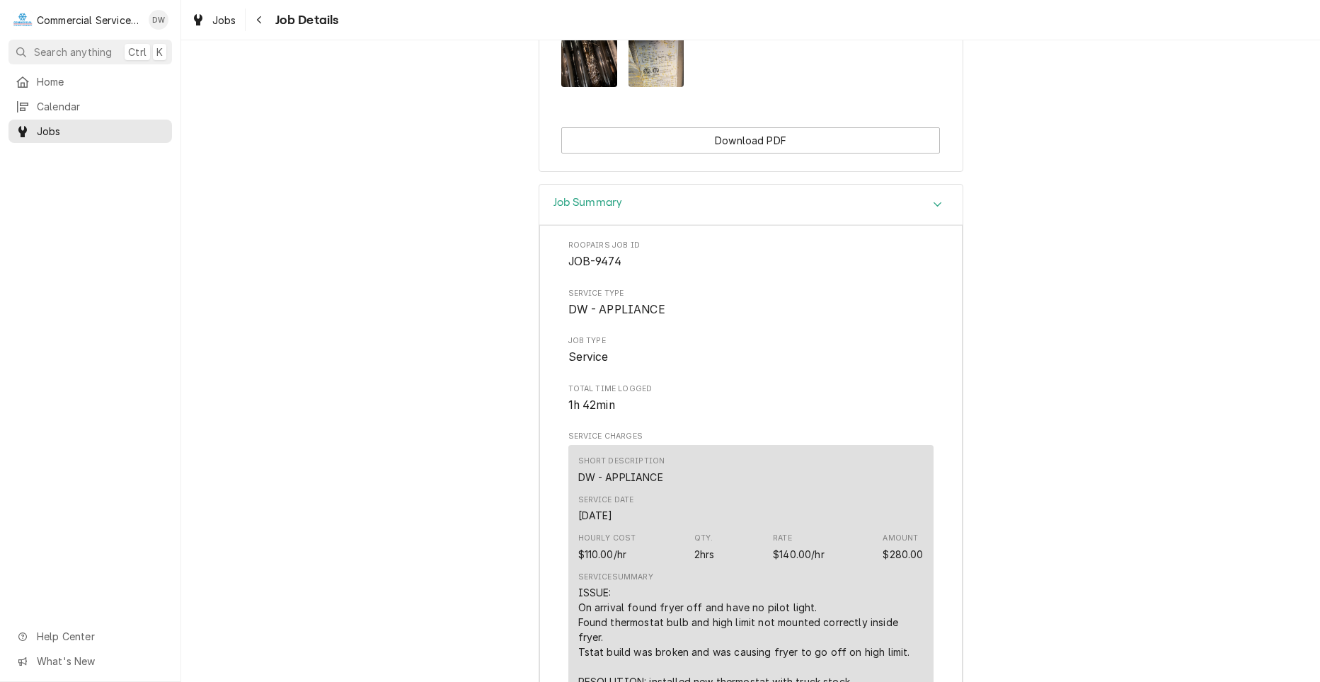
scroll to position [1160, 0]
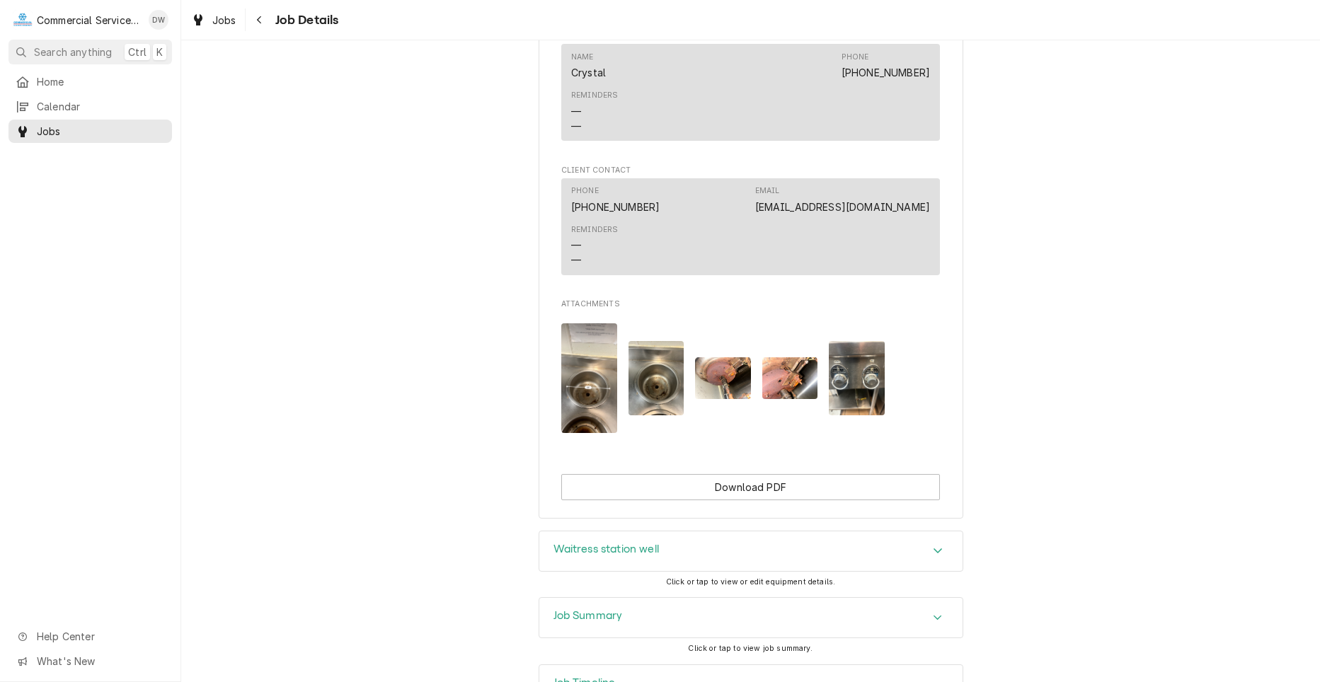
scroll to position [1123, 0]
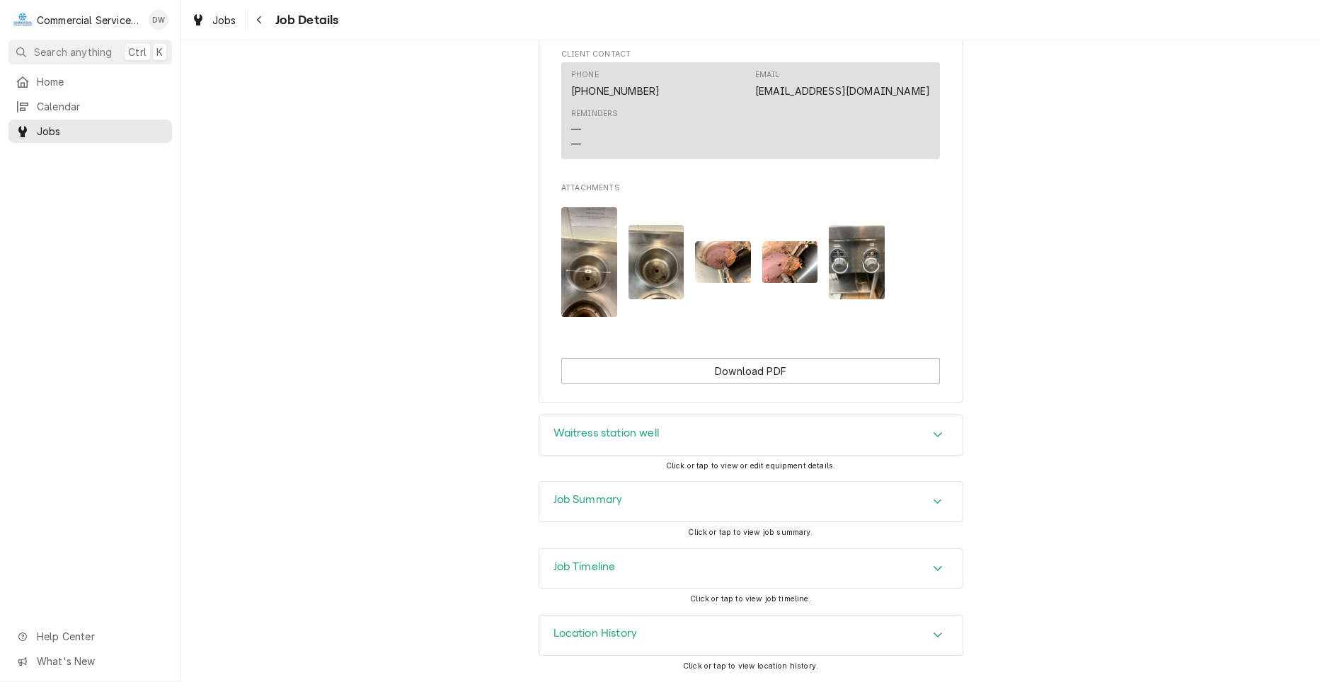
click at [777, 497] on div "Job Summary" at bounding box center [750, 502] width 423 height 40
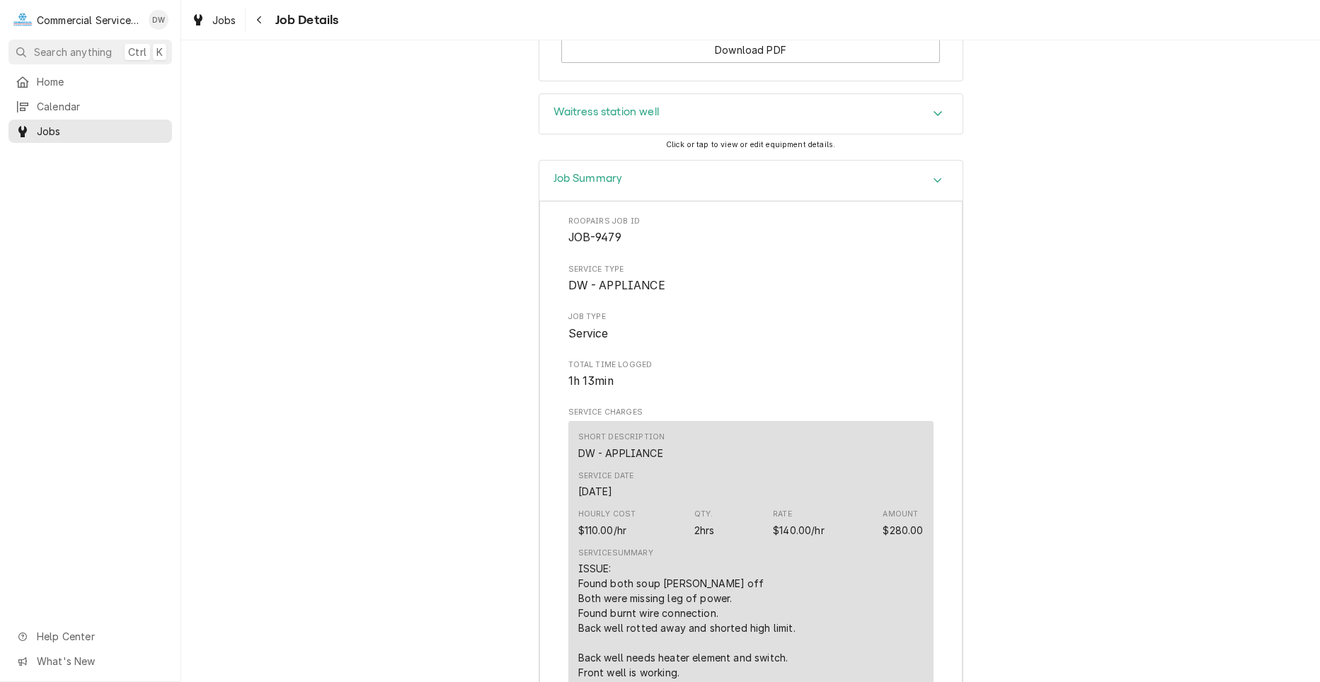
scroll to position [1477, 0]
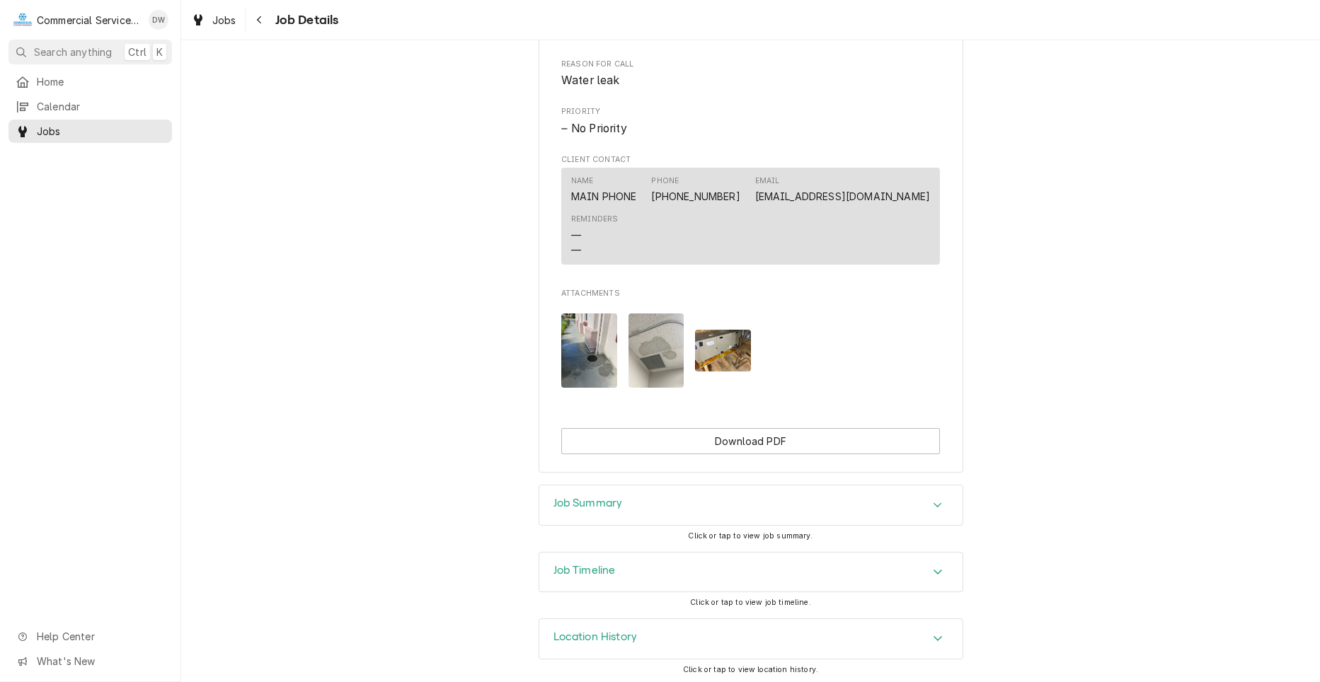
scroll to position [694, 0]
click at [927, 517] on div "Job Summary" at bounding box center [750, 505] width 423 height 40
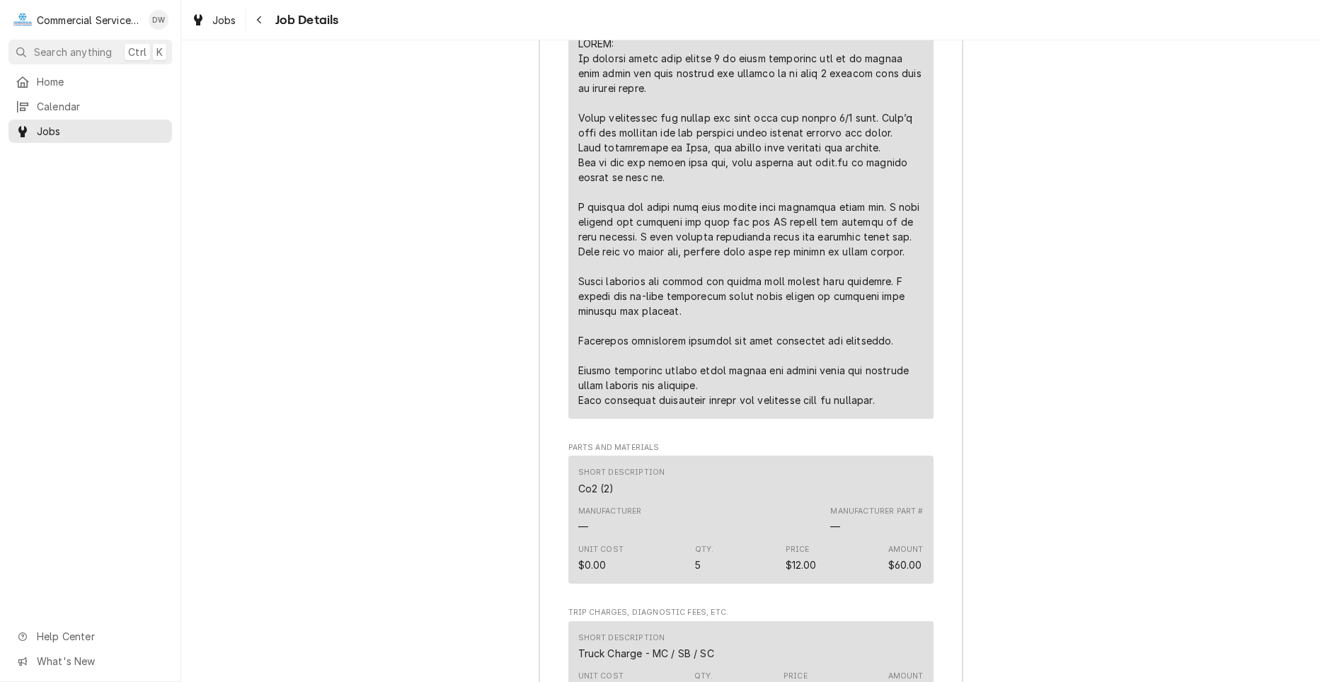
scroll to position [1756, 0]
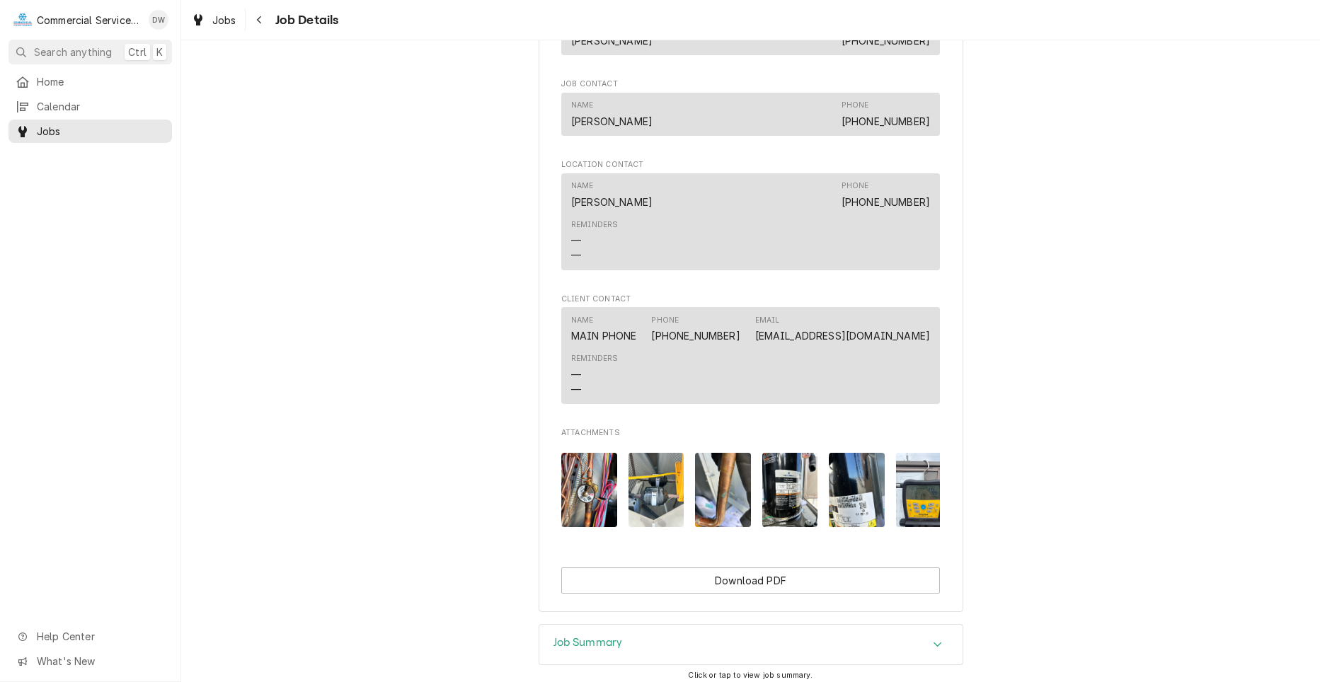
scroll to position [920, 0]
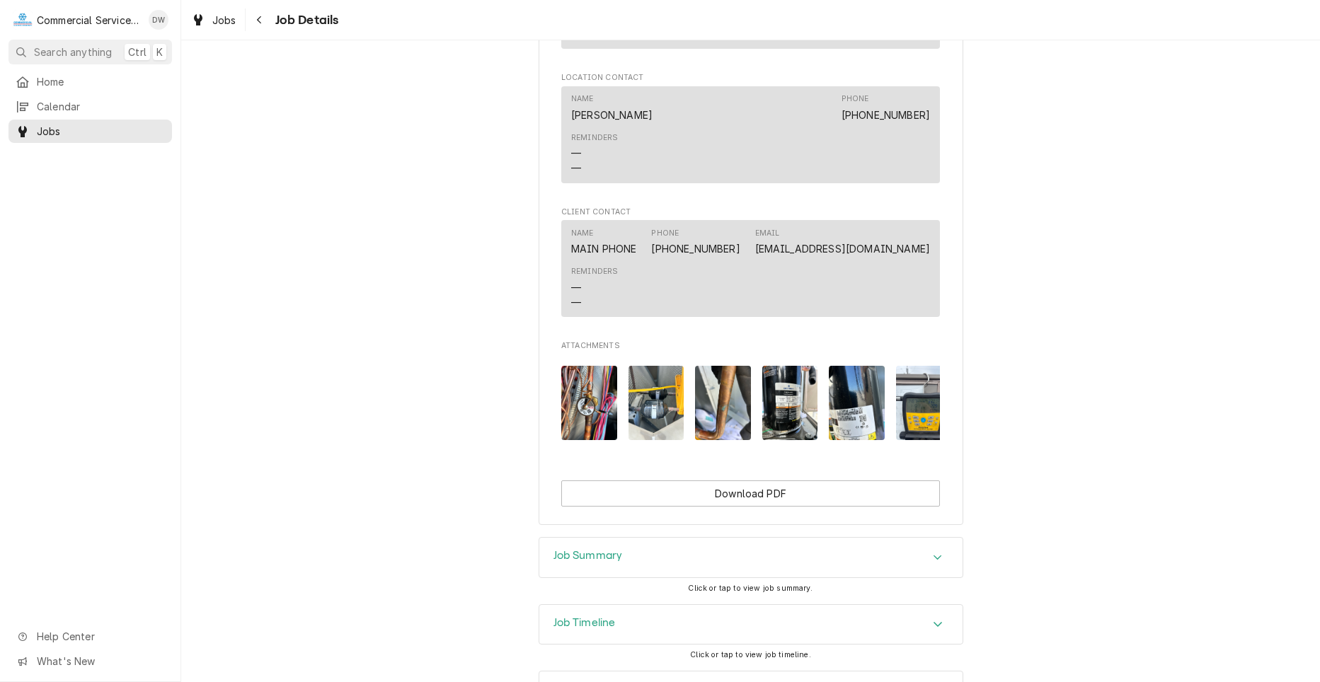
click at [947, 578] on div "Job Summary" at bounding box center [750, 558] width 423 height 40
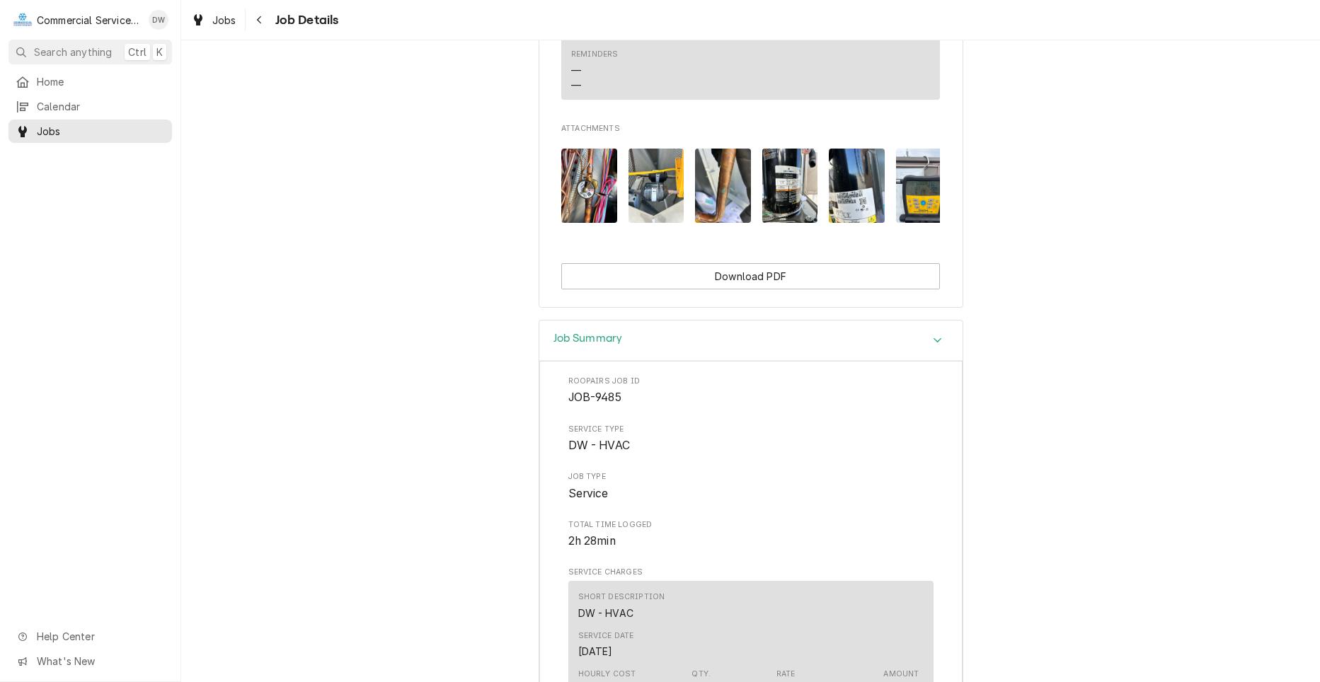
scroll to position [1132, 0]
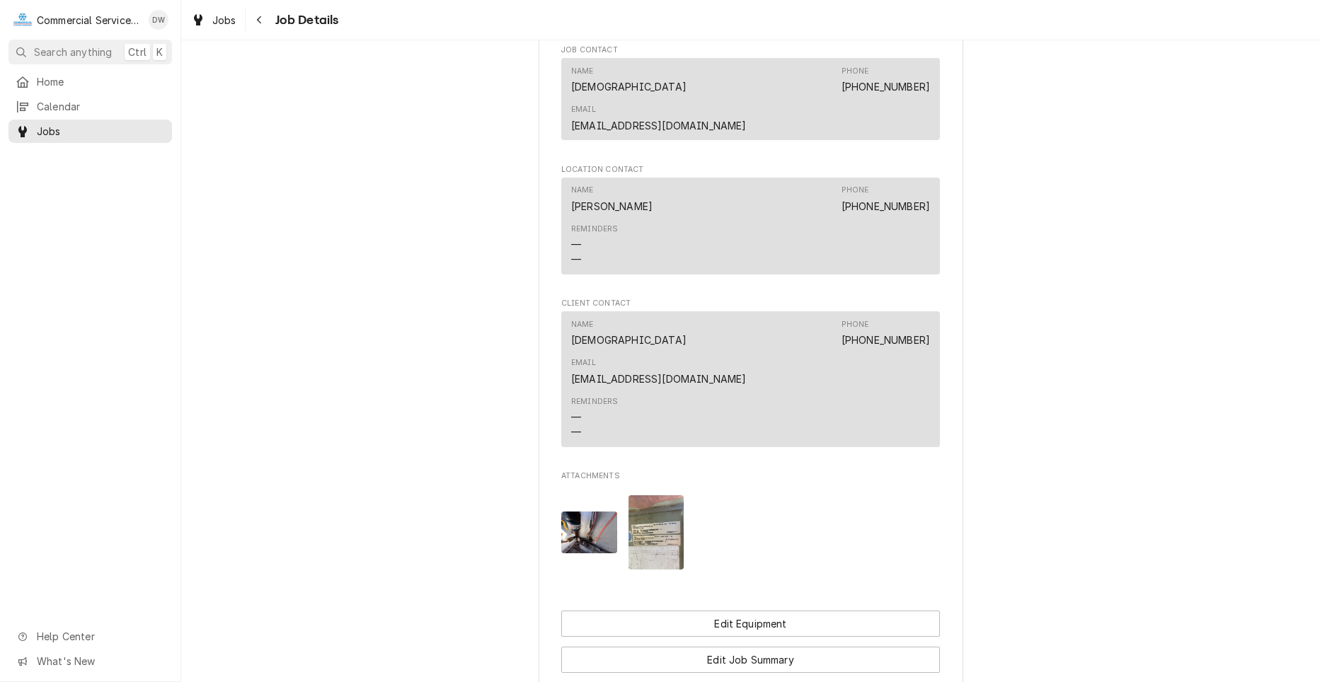
scroll to position [1062, 0]
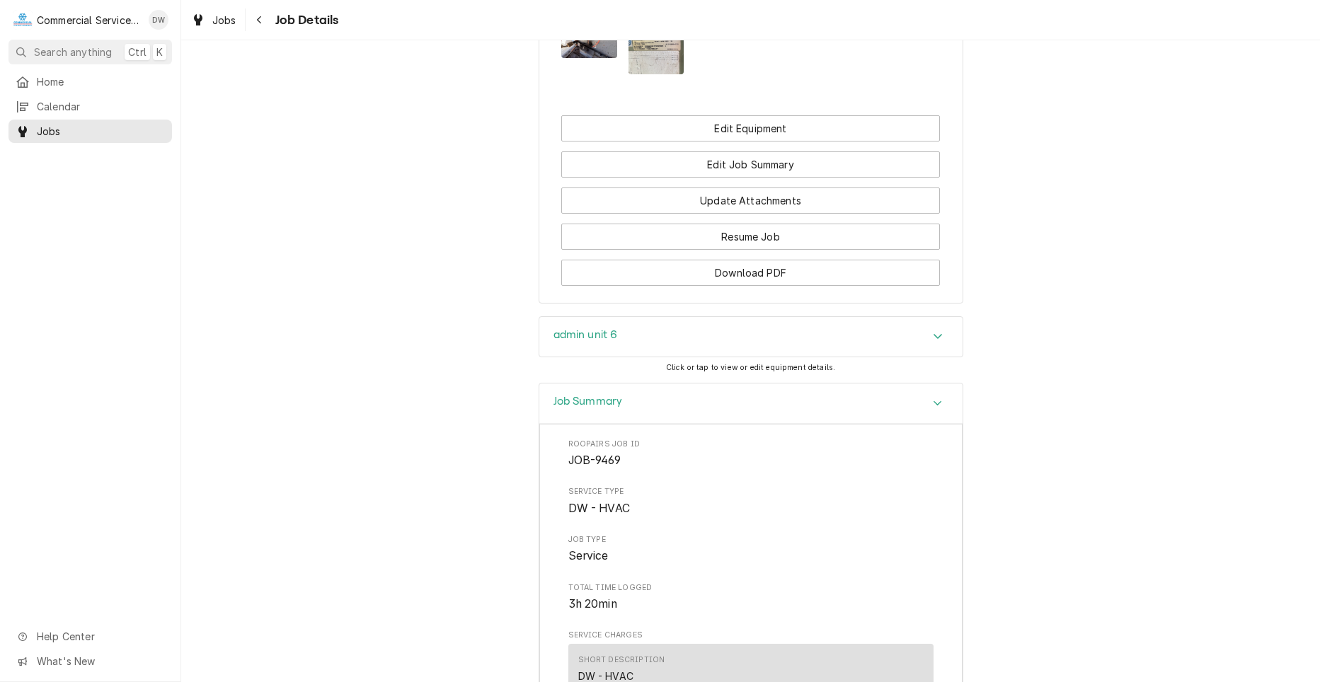
scroll to position [1486, 0]
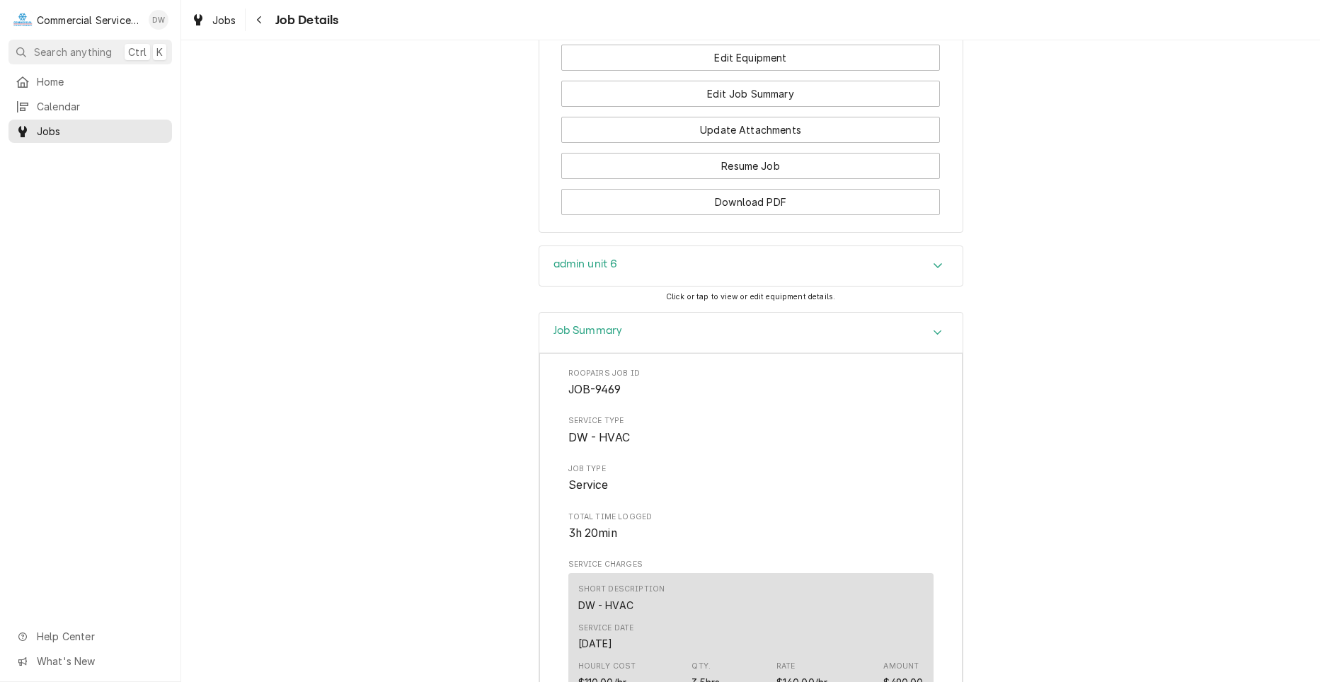
click at [163, 21] on div "David Waite's Avatar" at bounding box center [159, 20] width 20 height 20
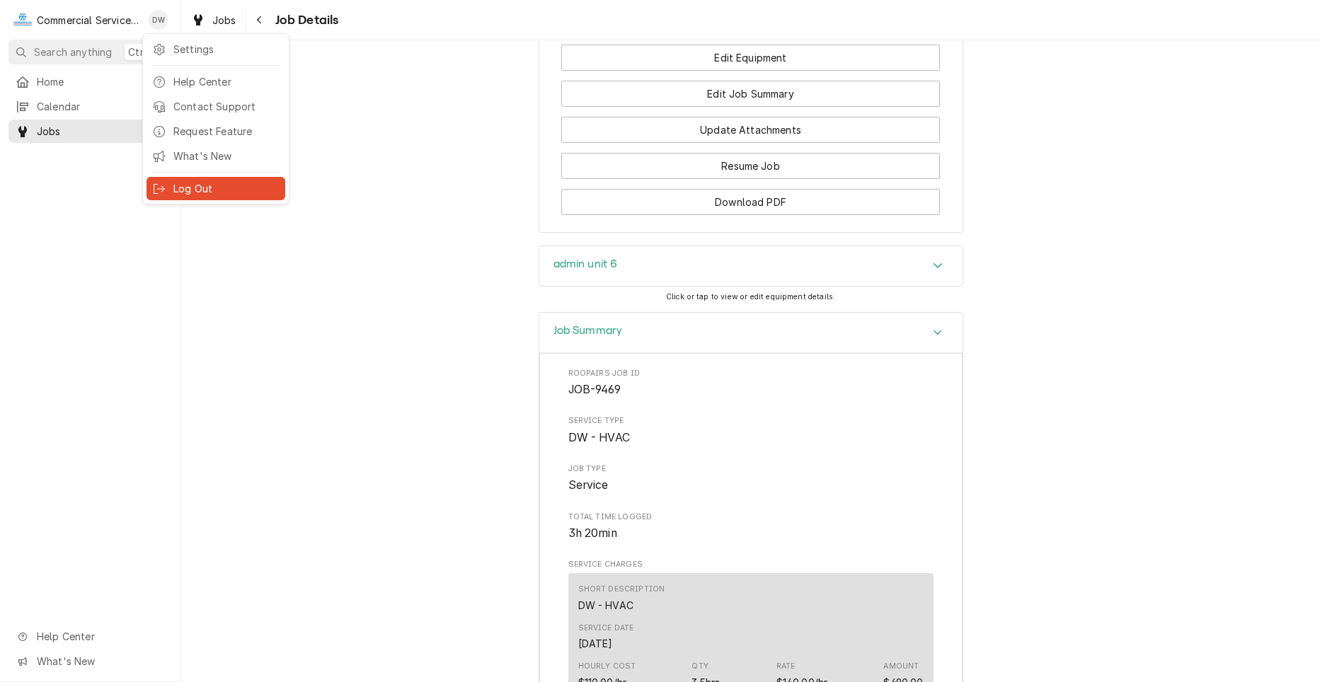
click at [176, 183] on div "Log Out" at bounding box center [226, 188] width 106 height 15
